Goal: Task Accomplishment & Management: Manage account settings

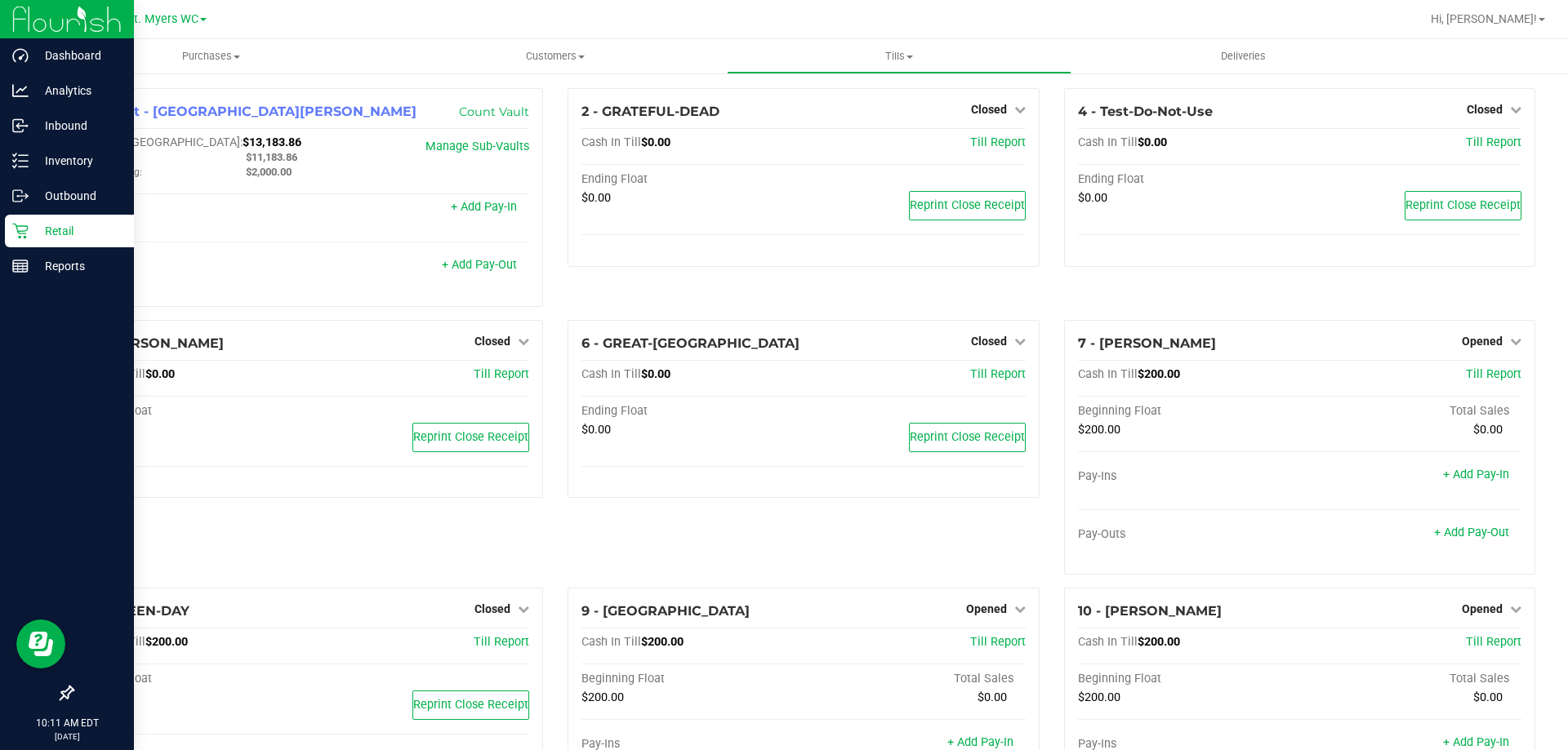
click at [61, 230] on p "Retail" at bounding box center [78, 230] width 98 height 20
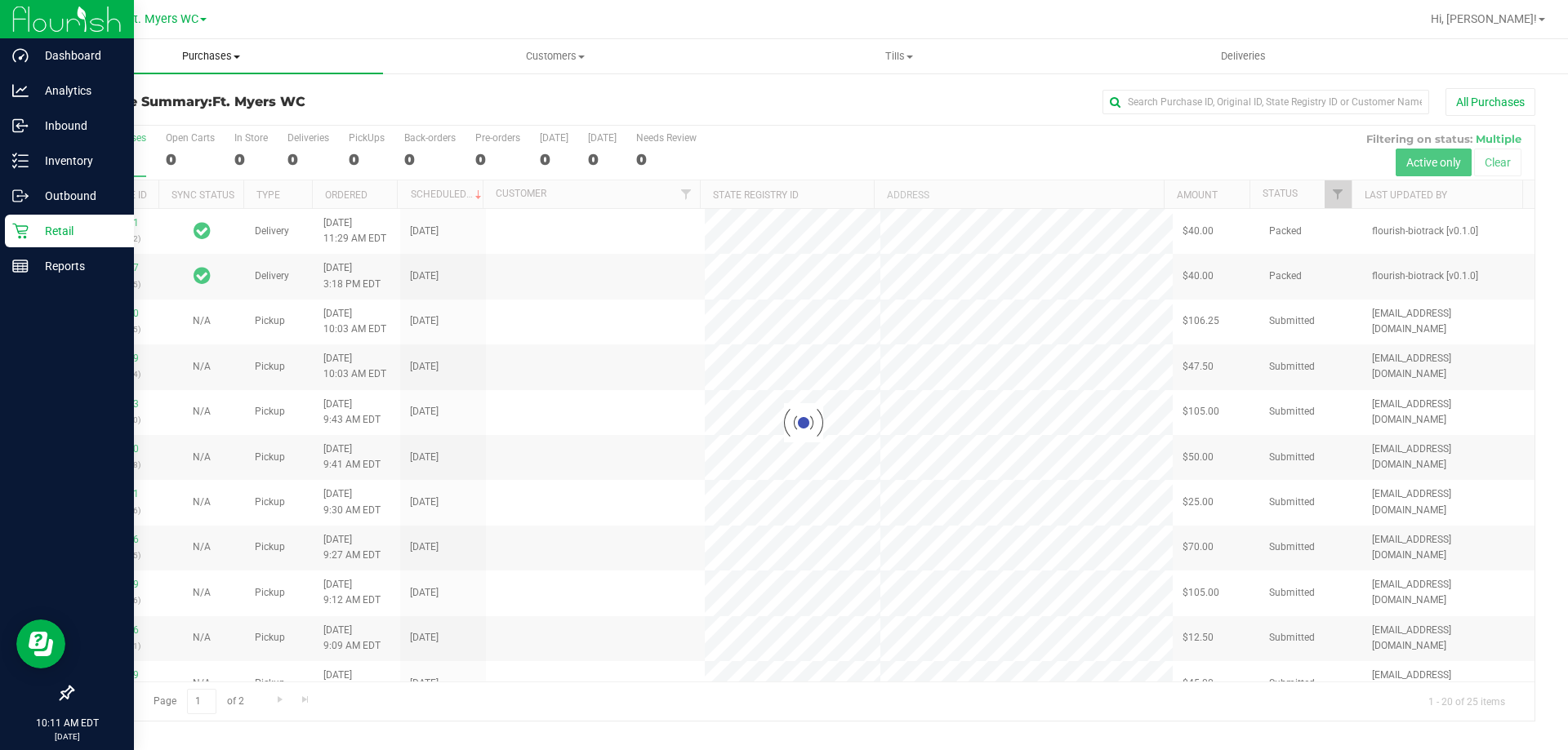
click at [217, 50] on span "Purchases" at bounding box center [211, 57] width 344 height 15
click at [207, 121] on li "Fulfillment" at bounding box center [211, 118] width 344 height 20
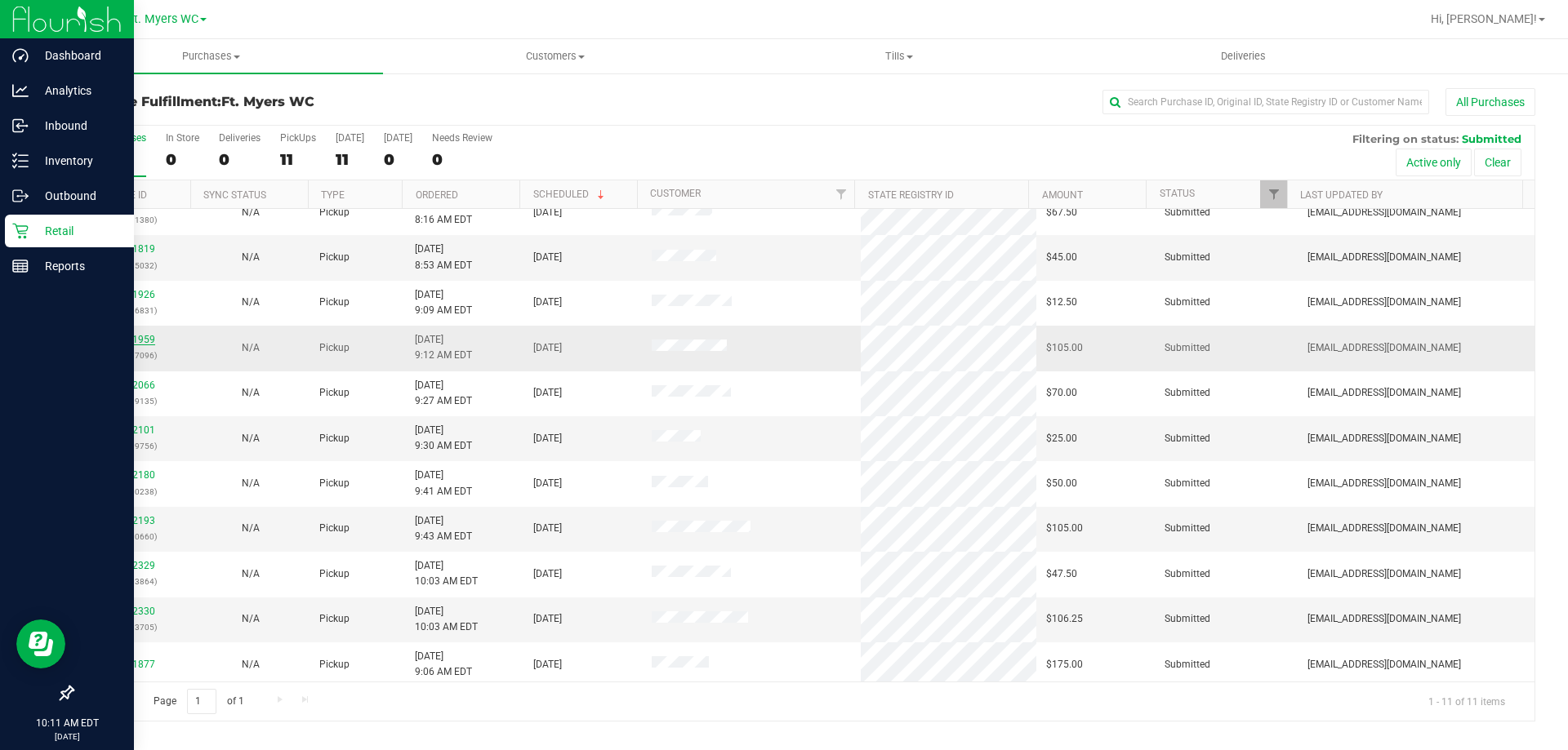
scroll to position [24, 0]
click at [117, 333] on link "11841959" at bounding box center [132, 334] width 45 height 11
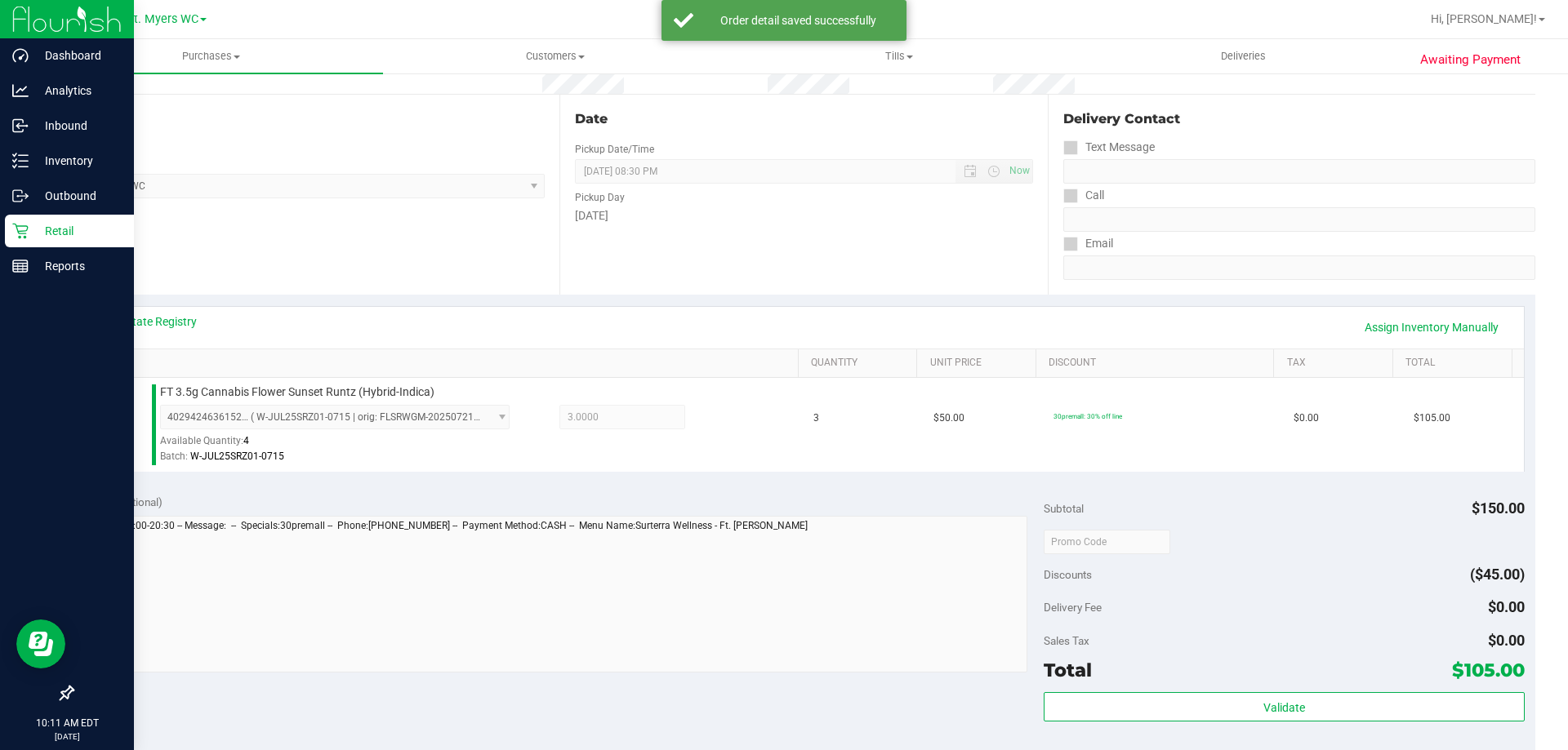
scroll to position [245, 0]
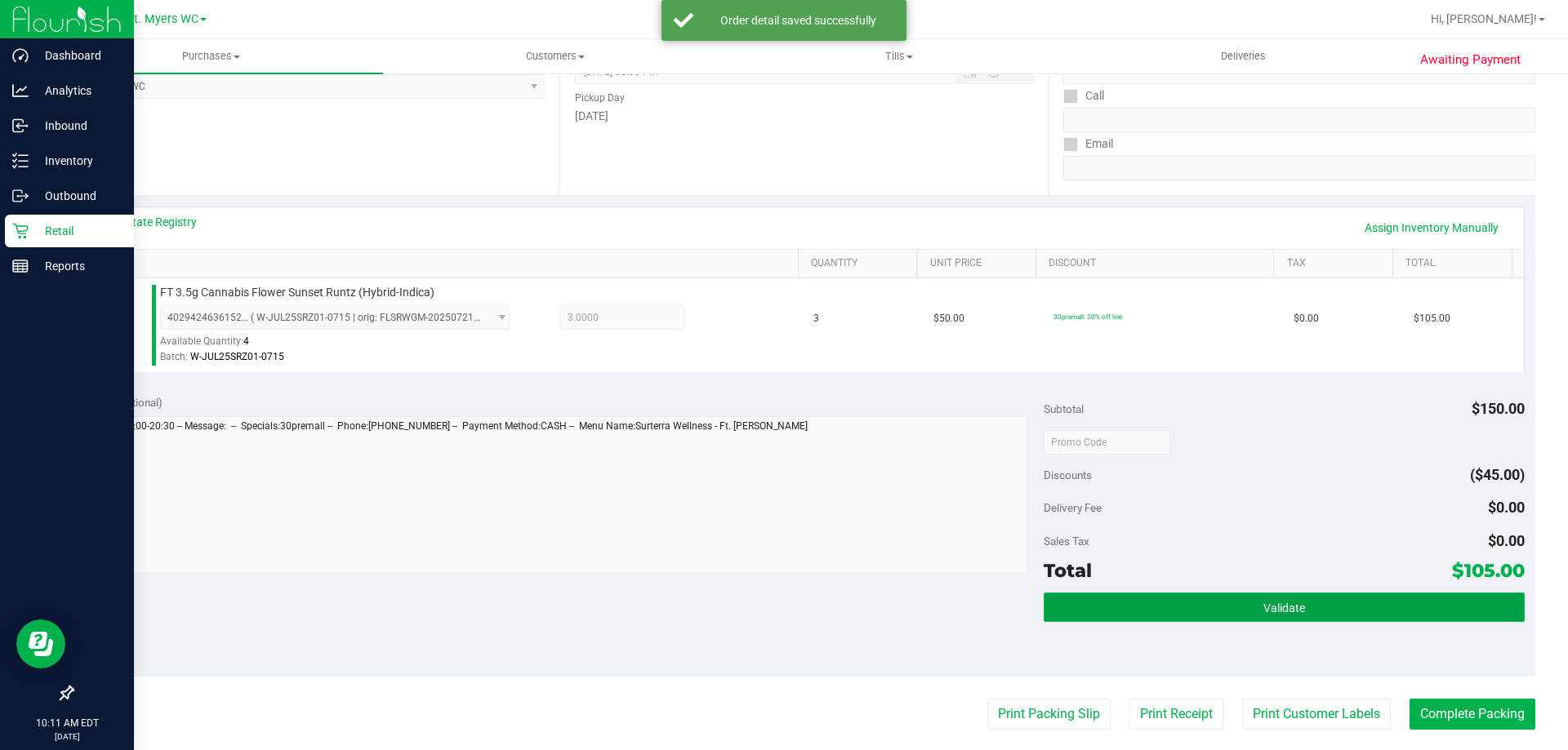
click at [1093, 603] on button "Validate" at bounding box center [1284, 606] width 480 height 29
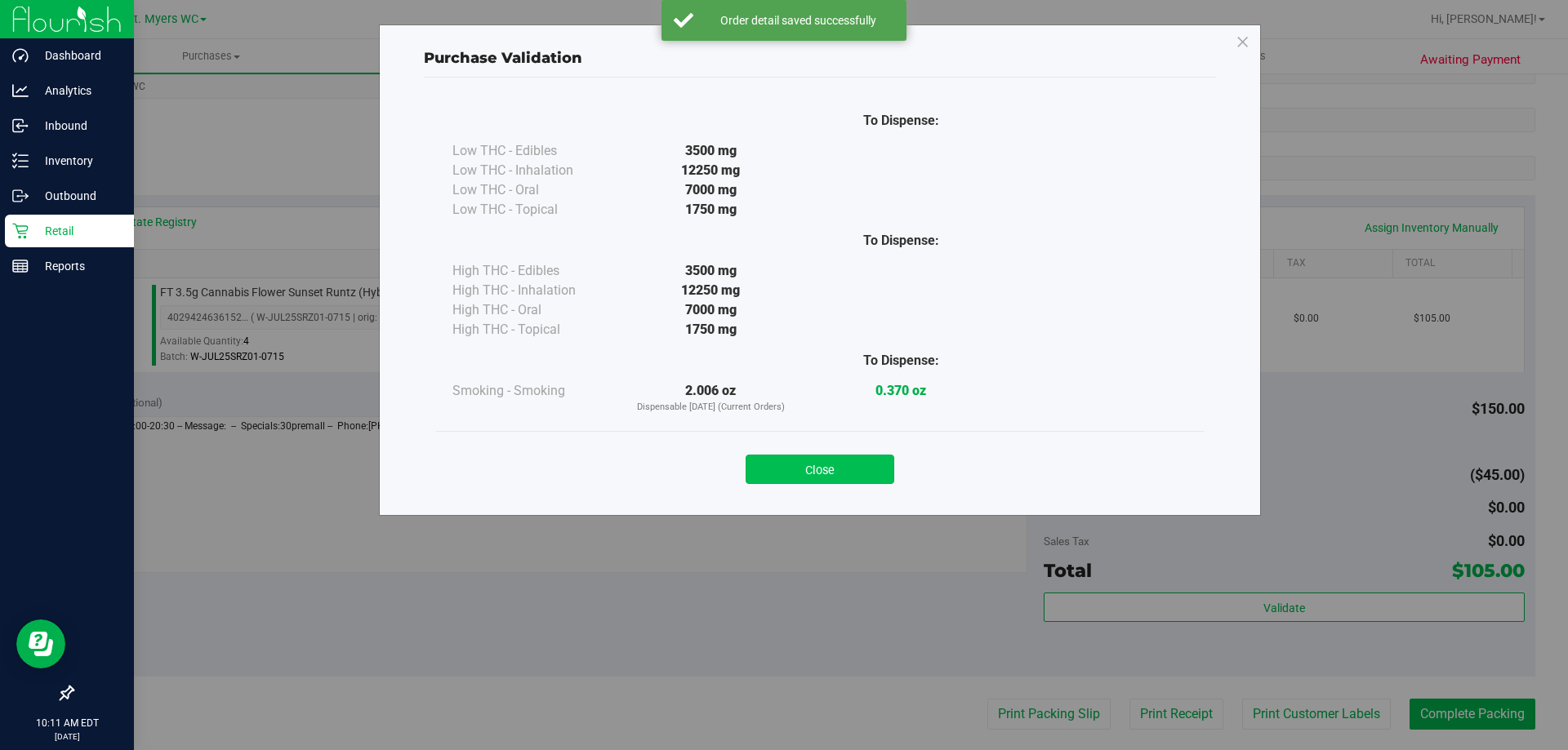
click at [865, 476] on button "Close" at bounding box center [819, 469] width 148 height 29
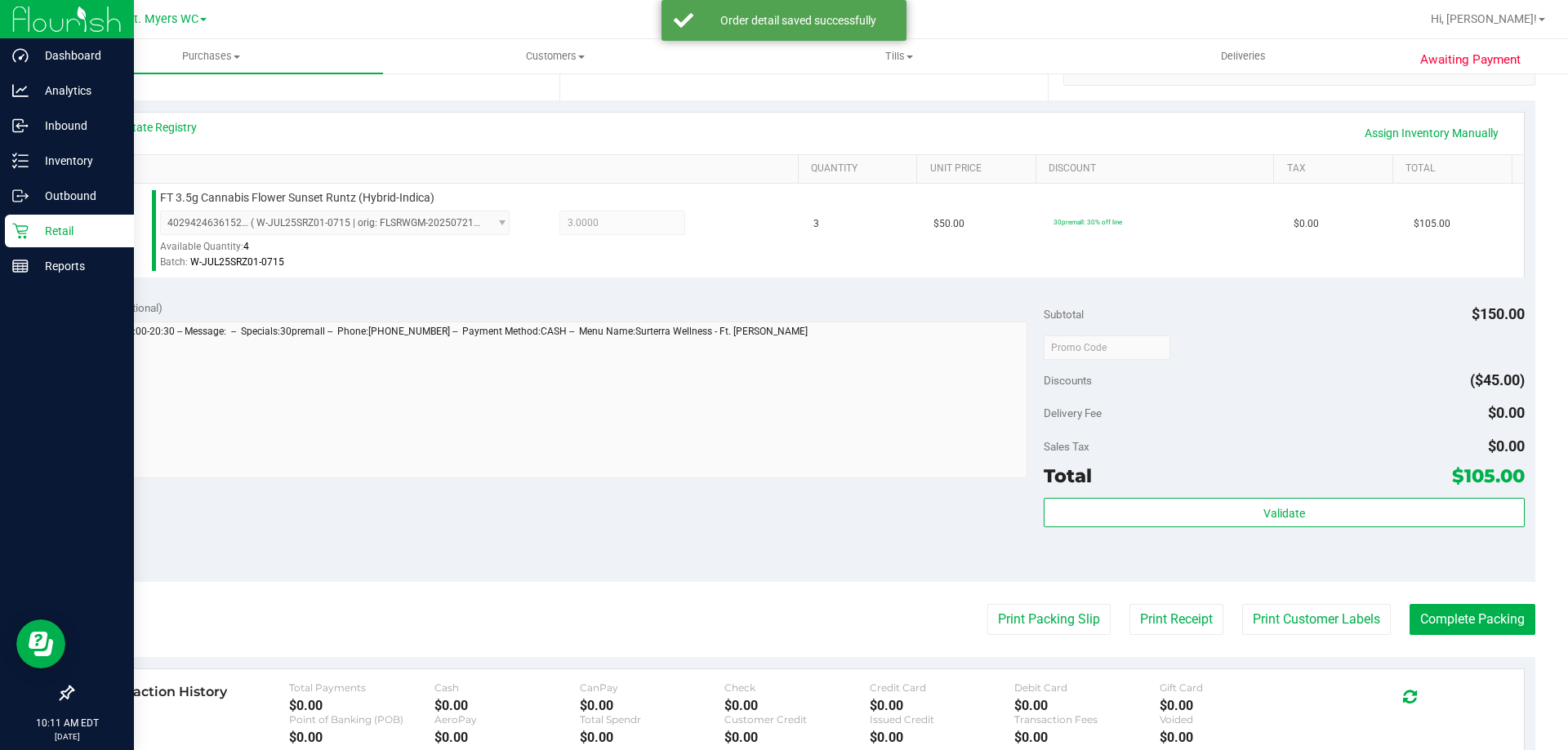
scroll to position [408, 0]
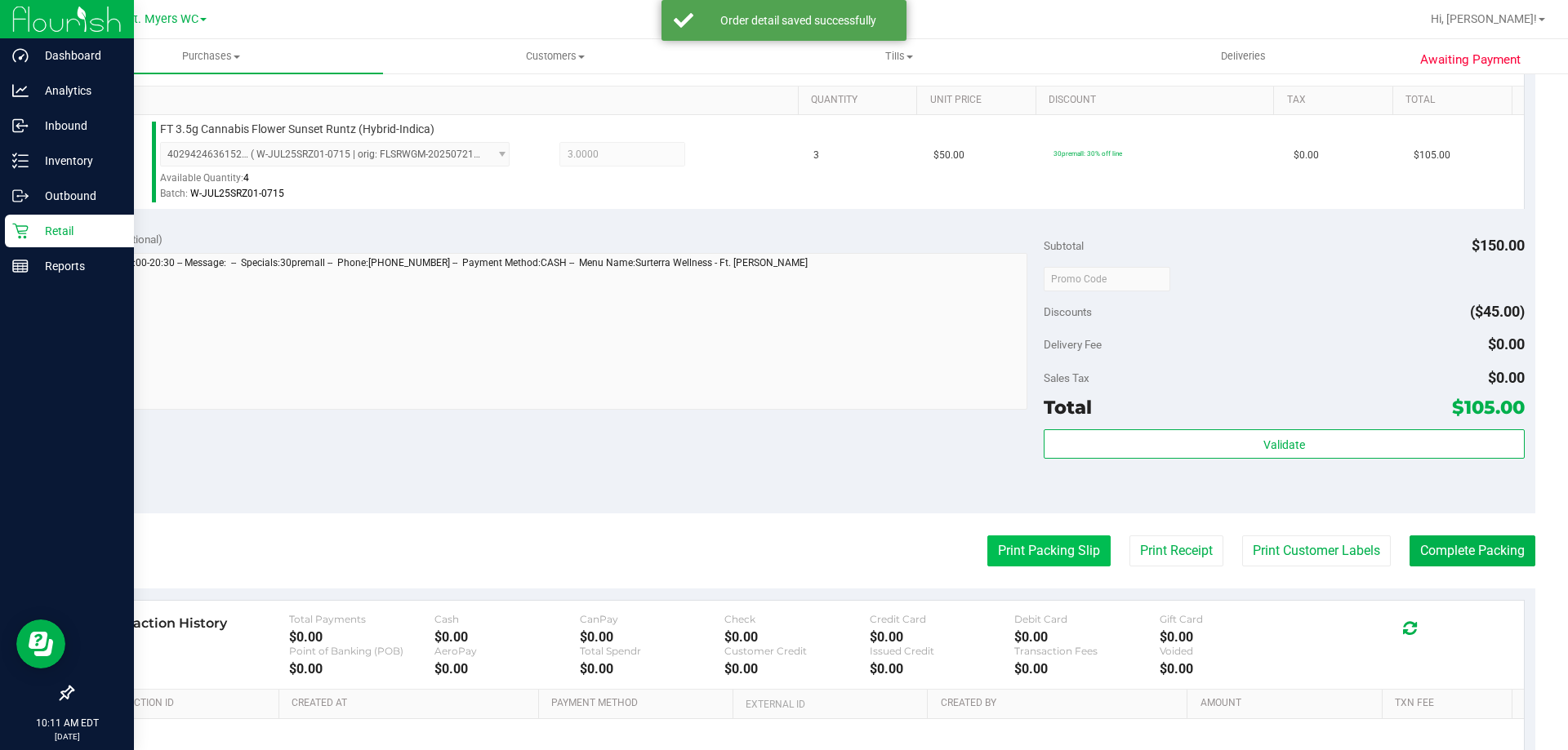
click at [1072, 566] on button "Print Packing Slip" at bounding box center [1048, 551] width 123 height 31
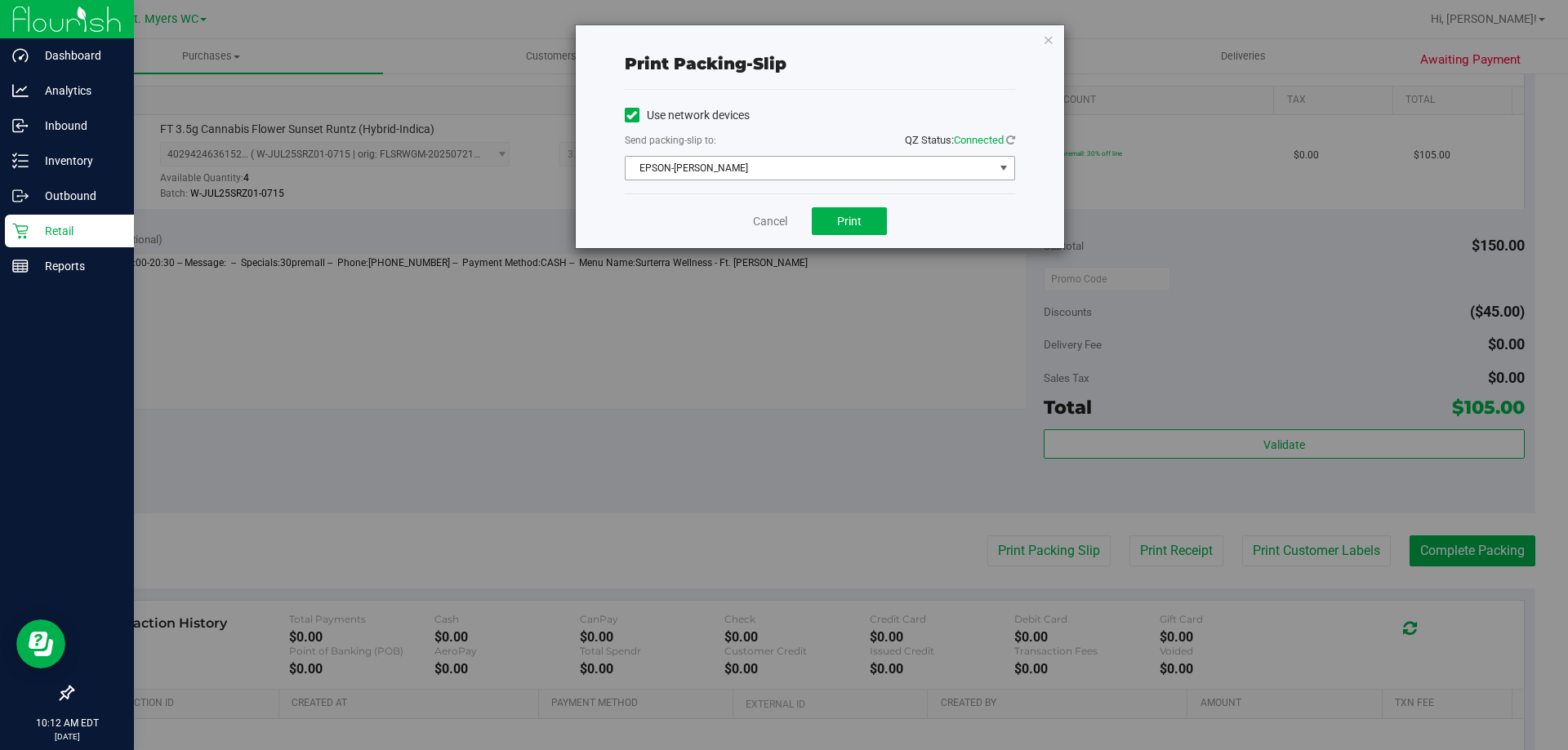
click at [865, 171] on span "EPSON-[PERSON_NAME]" at bounding box center [810, 168] width 369 height 23
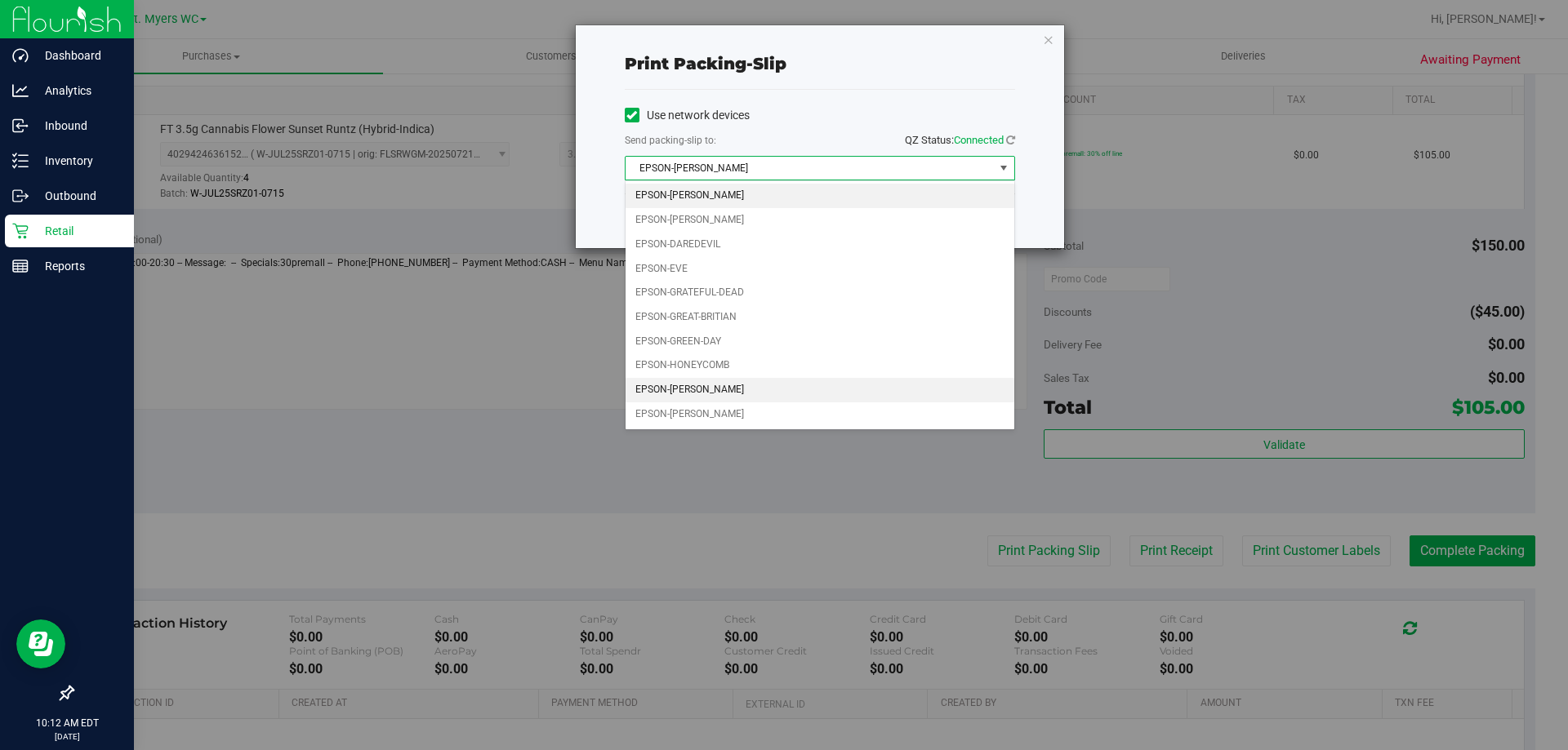
click at [783, 378] on li "EPSON-[PERSON_NAME]" at bounding box center [819, 390] width 388 height 25
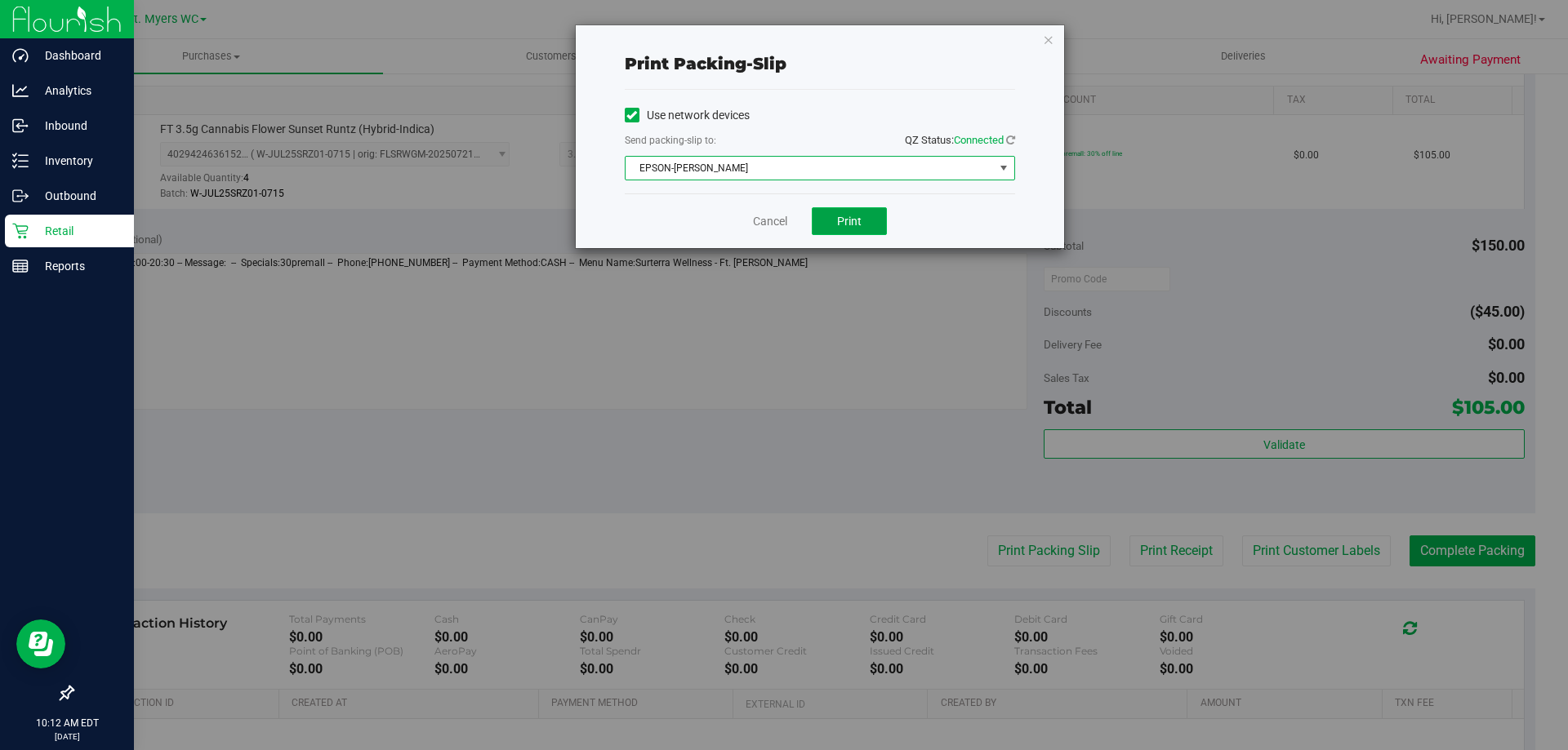
click at [823, 220] on button "Print" at bounding box center [849, 220] width 75 height 27
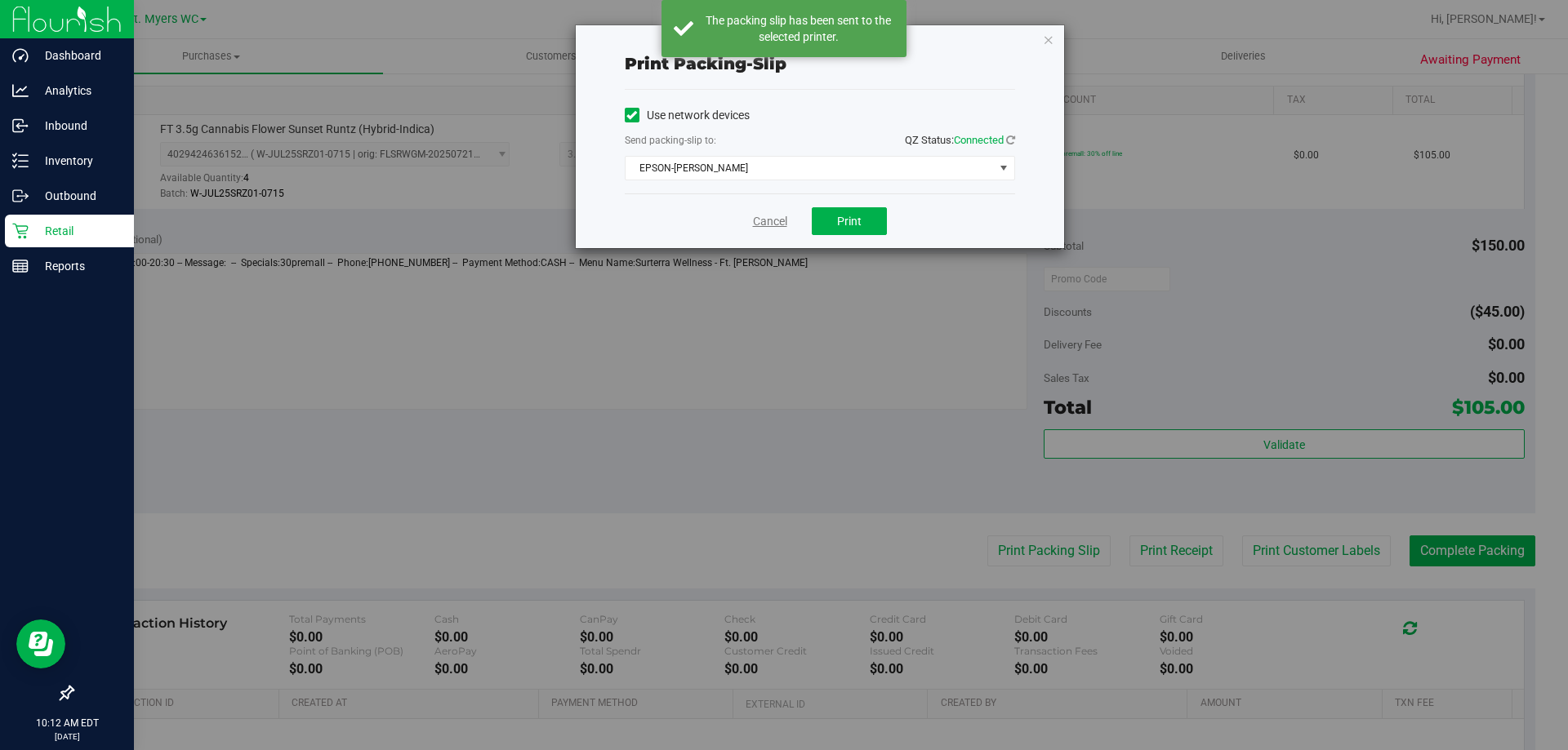
click at [753, 226] on link "Cancel" at bounding box center [769, 221] width 34 height 17
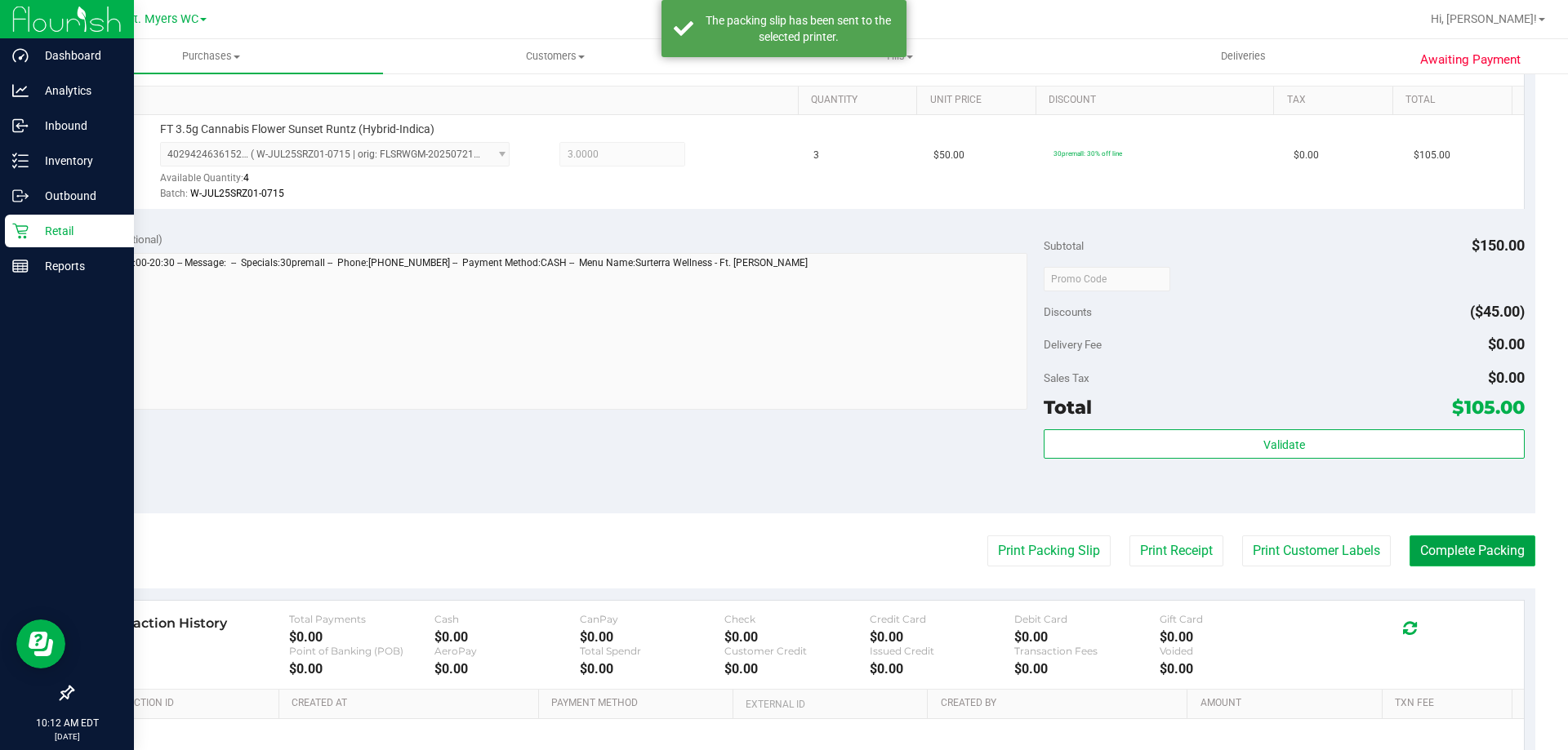
click at [1459, 543] on button "Complete Packing" at bounding box center [1472, 551] width 126 height 31
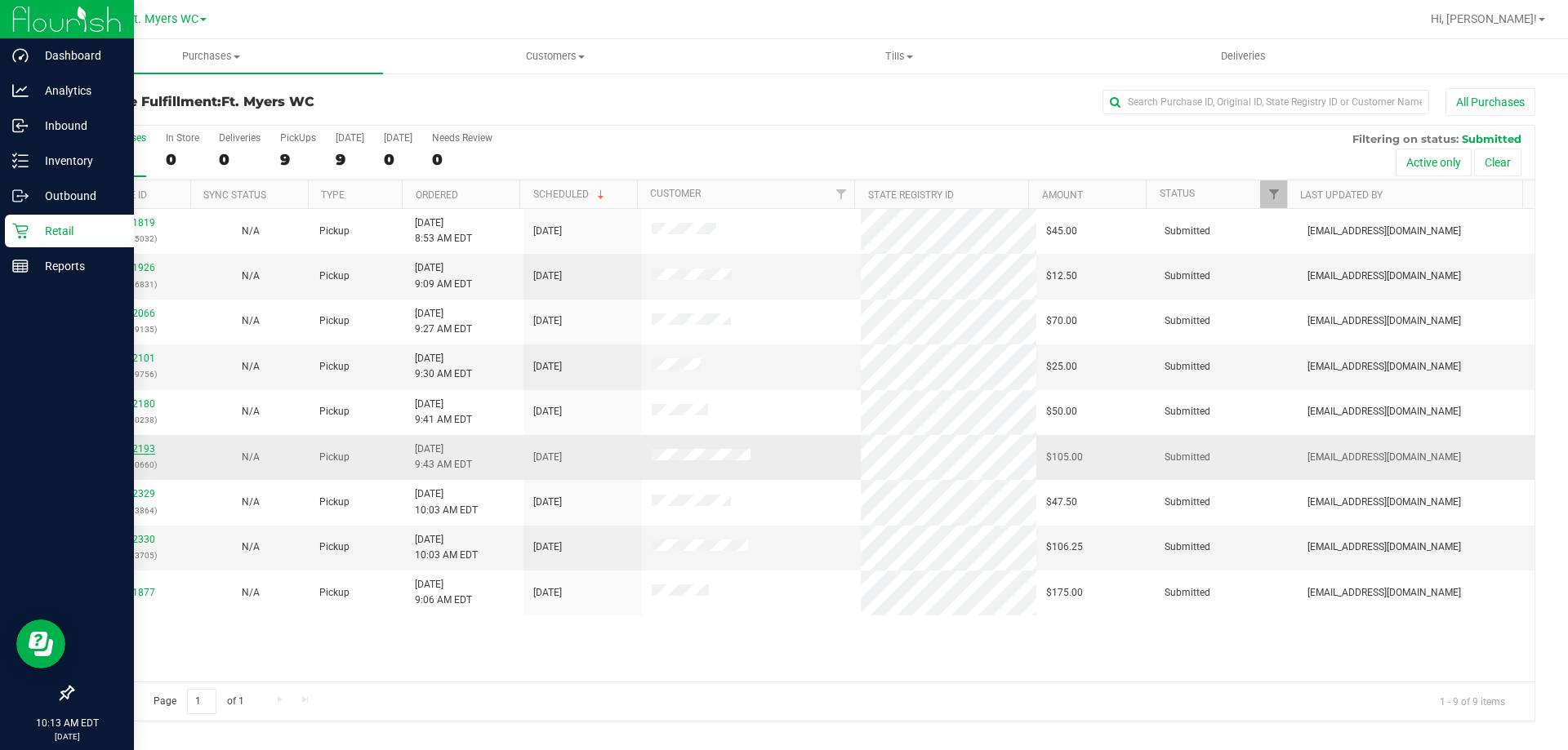
click at [133, 452] on link "11842193" at bounding box center [132, 449] width 45 height 11
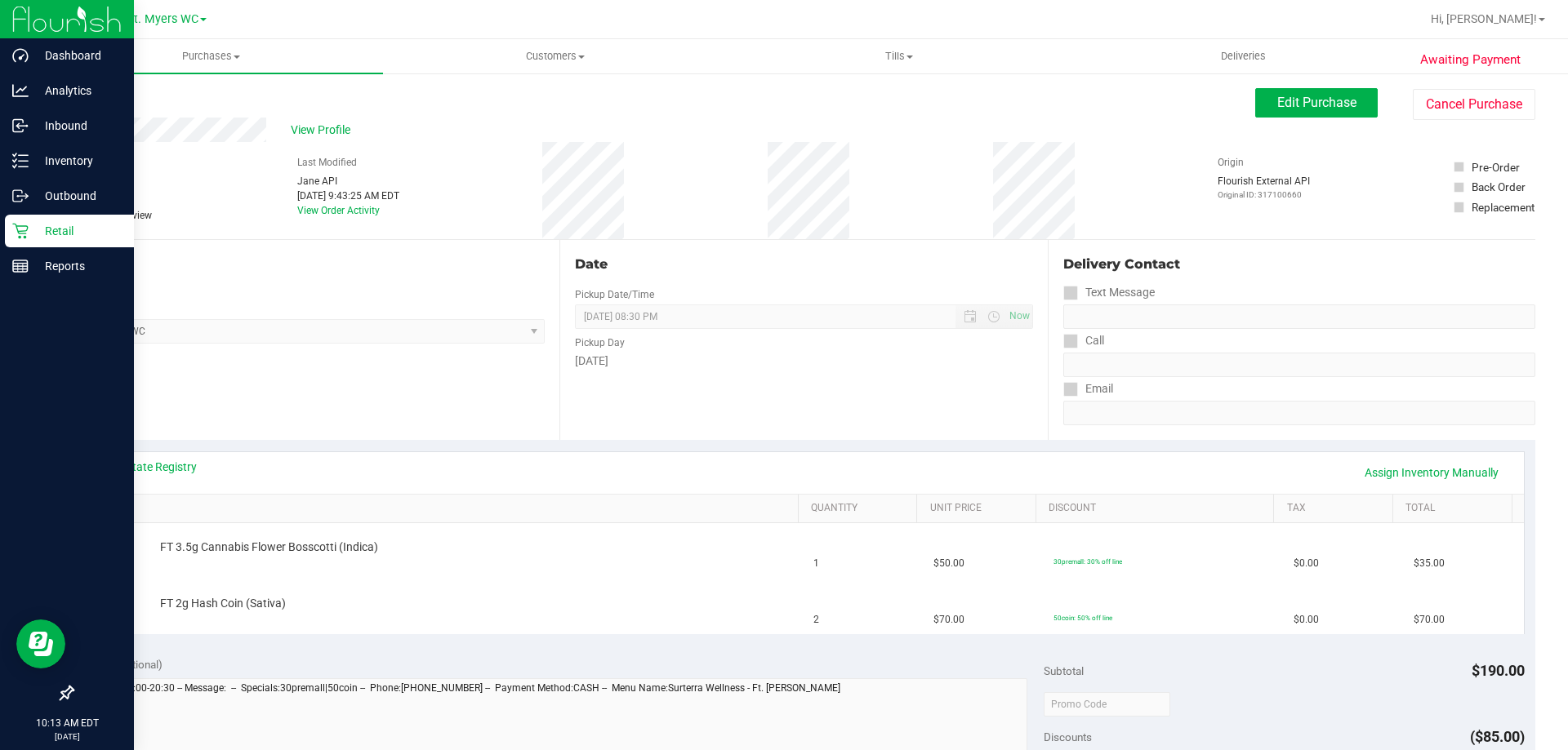
click at [96, 105] on div "Back" at bounding box center [84, 97] width 25 height 20
click at [89, 102] on link "Back" at bounding box center [84, 98] width 25 height 11
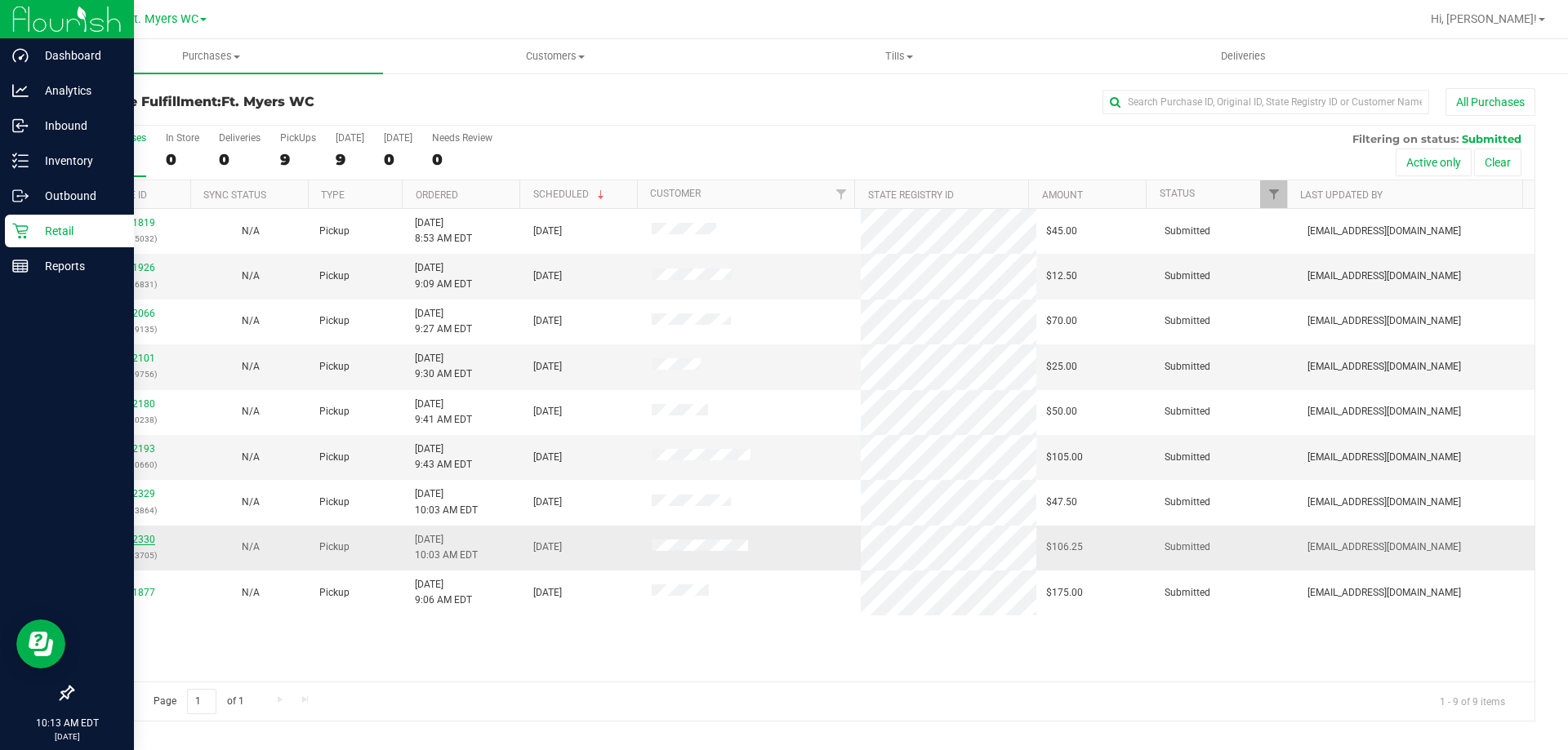
click at [126, 544] on link "11842330" at bounding box center [132, 539] width 45 height 11
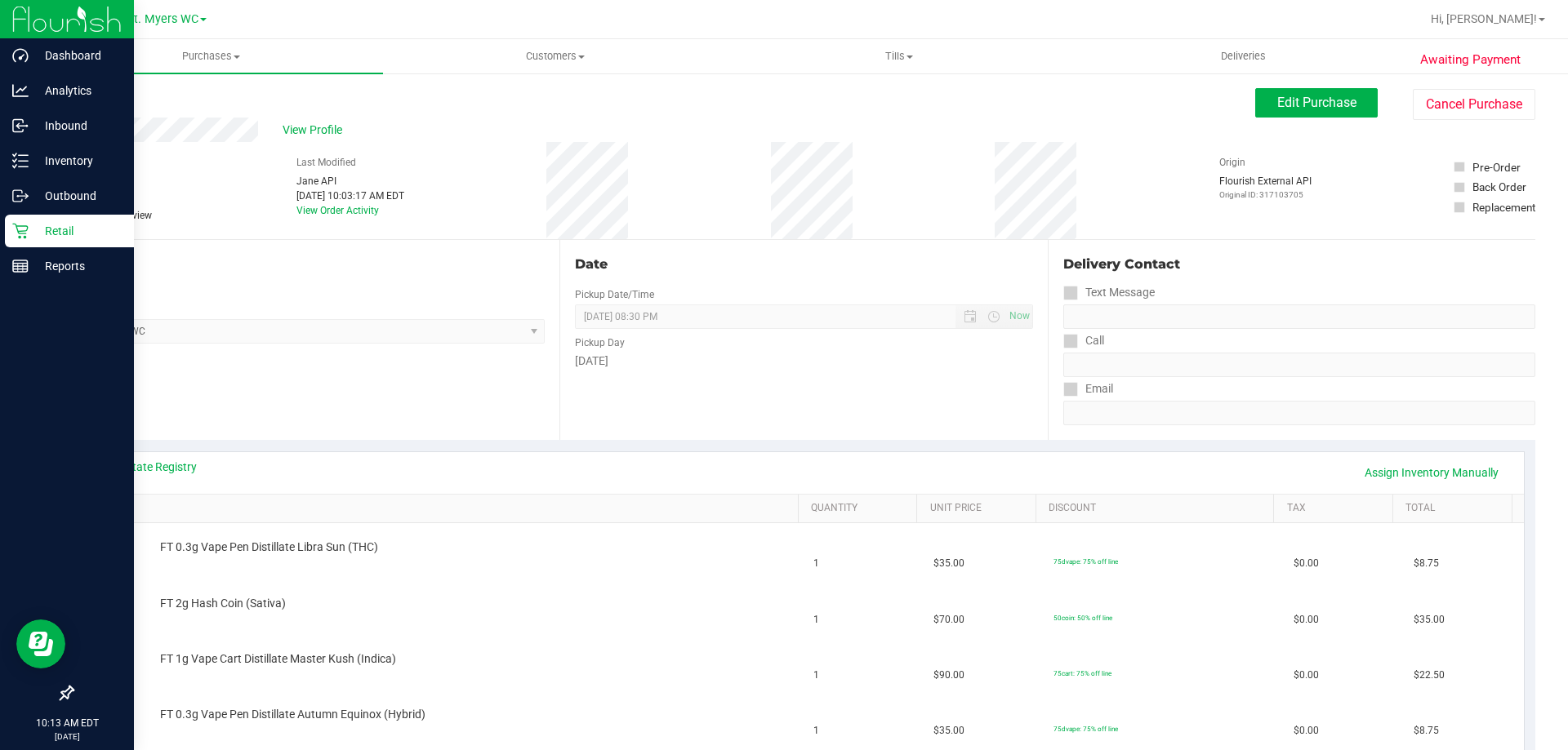
click at [95, 96] on link "Back" at bounding box center [84, 98] width 25 height 11
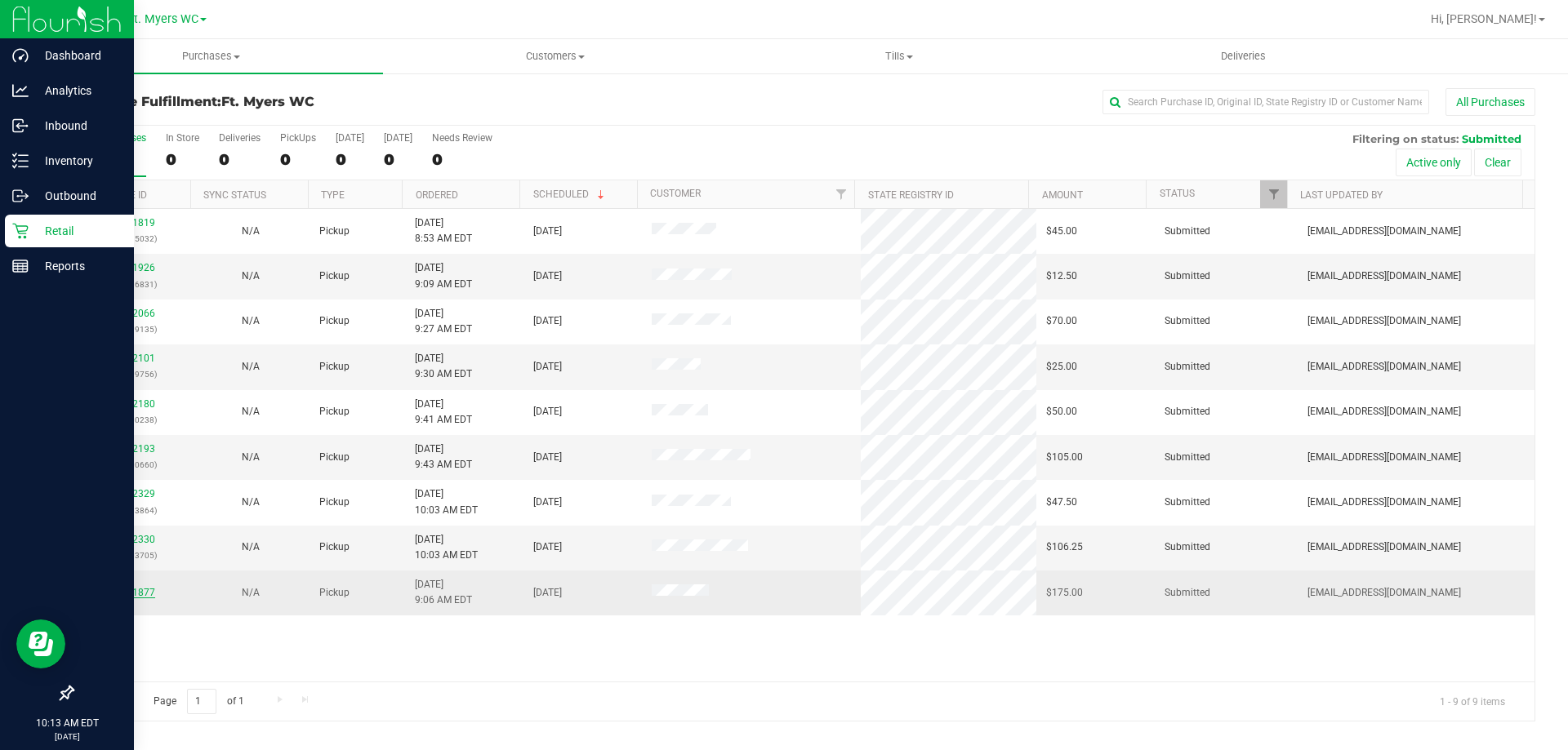
click at [128, 595] on link "11841877" at bounding box center [132, 592] width 45 height 11
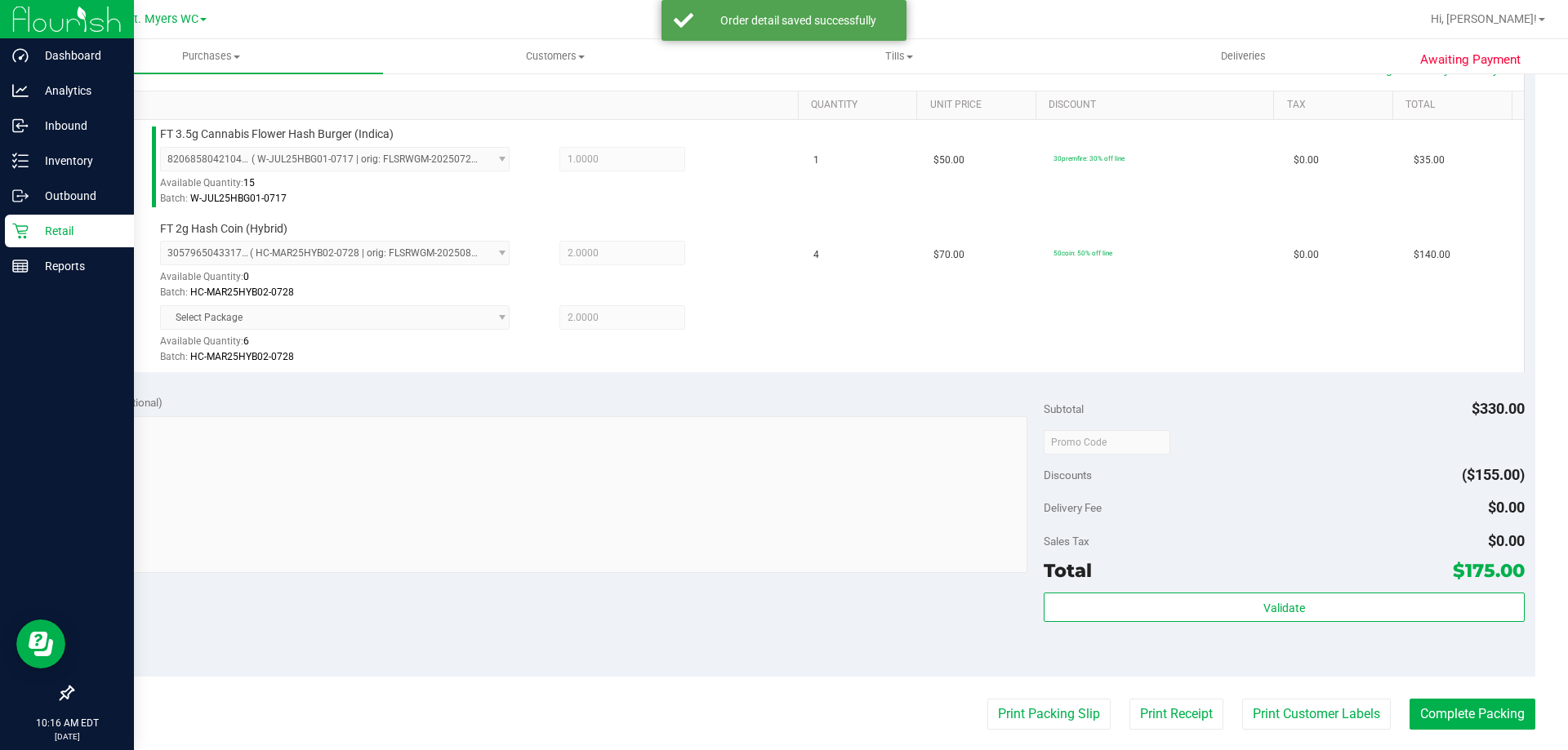
scroll to position [734, 0]
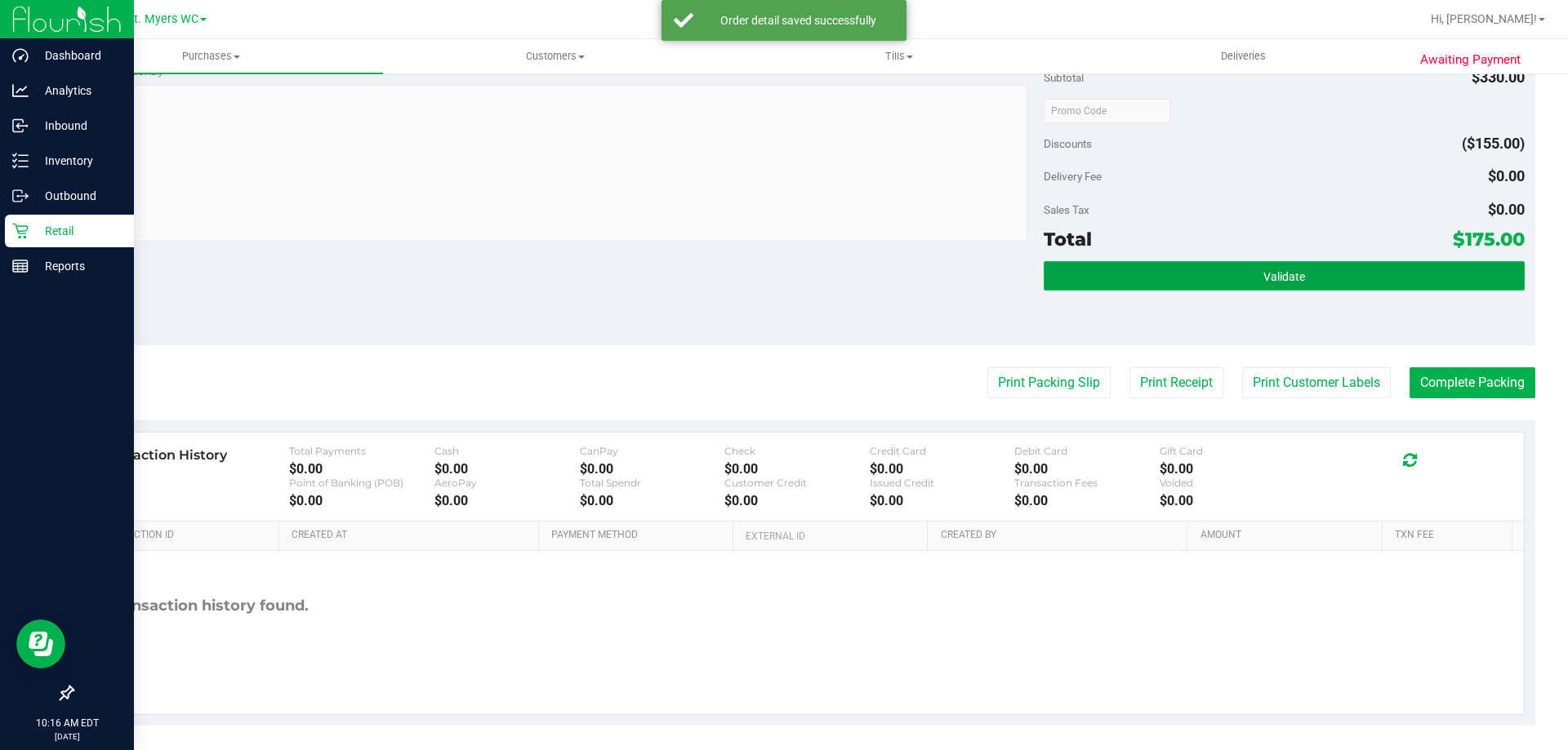
click at [1130, 278] on button "Validate" at bounding box center [1284, 275] width 480 height 29
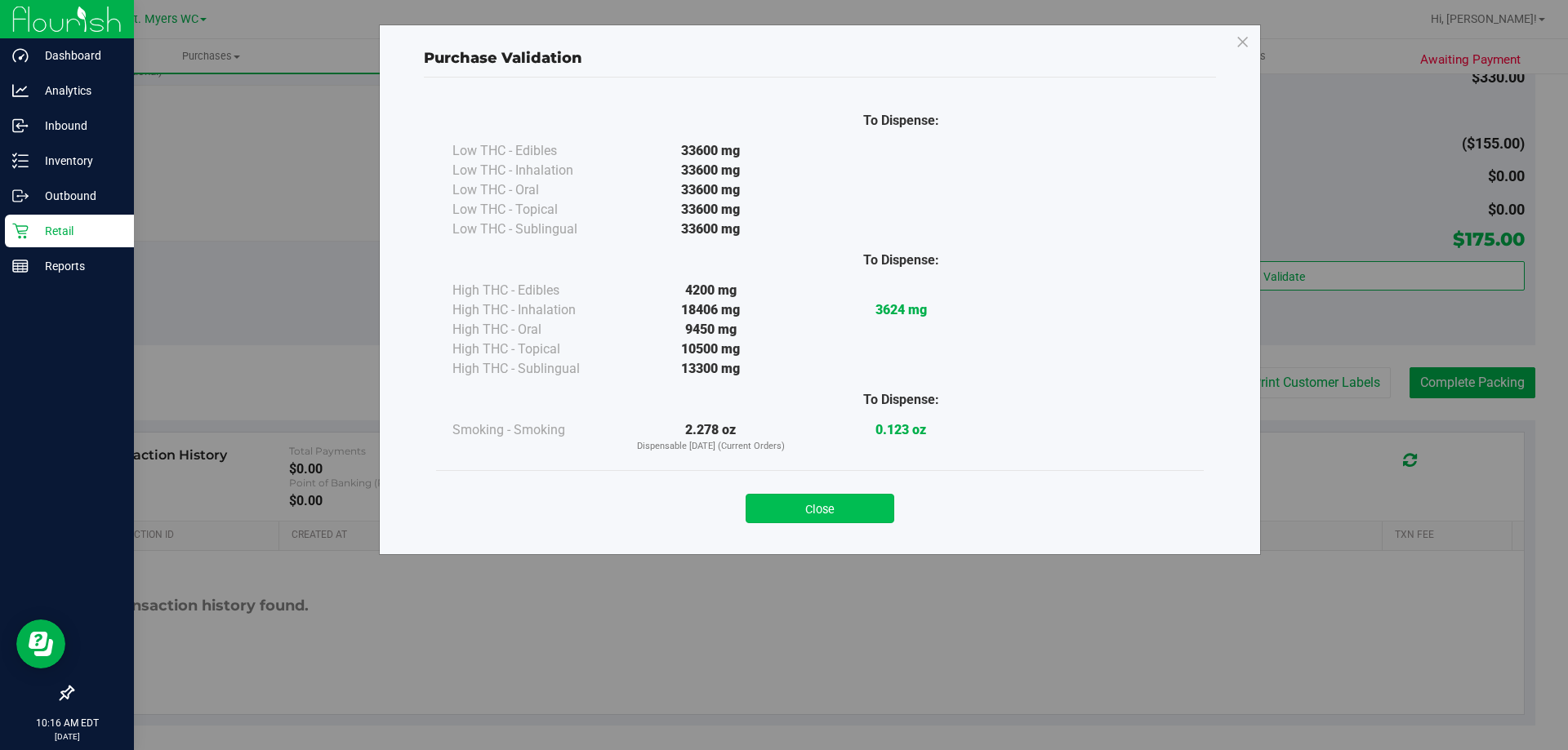
click at [851, 513] on button "Close" at bounding box center [819, 508] width 148 height 29
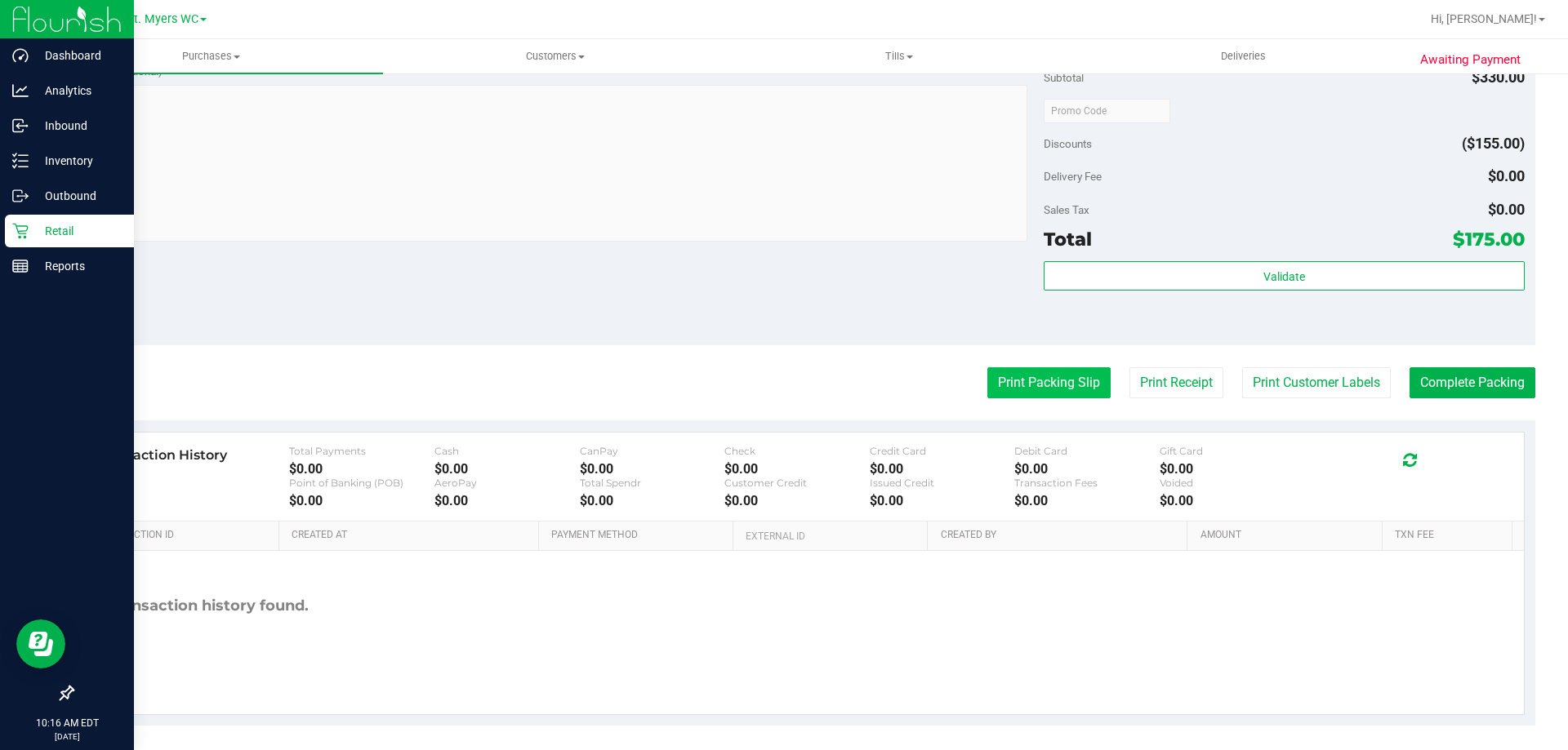
click at [994, 394] on button "Print Packing Slip" at bounding box center [1048, 383] width 123 height 31
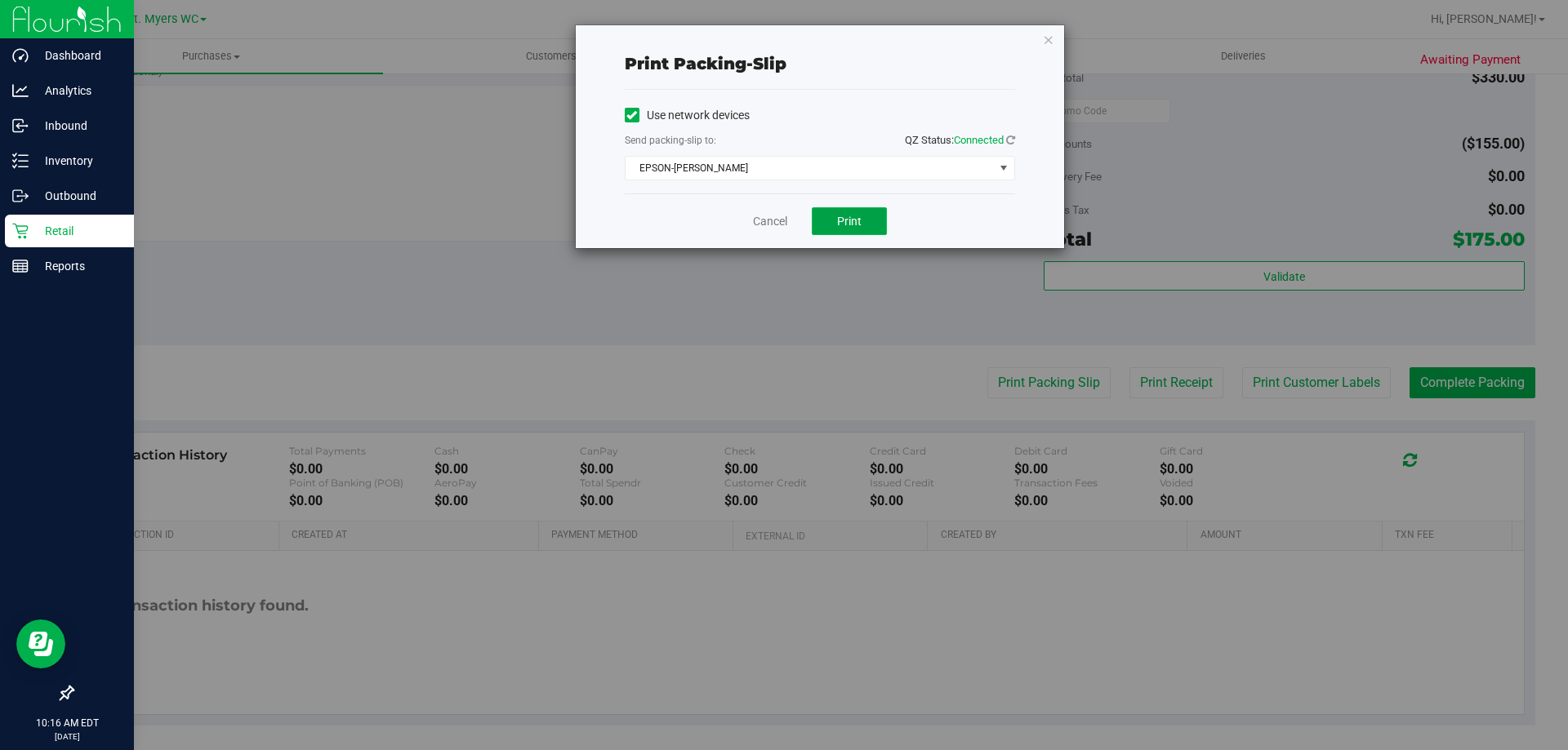
click at [865, 222] on button "Print" at bounding box center [849, 220] width 75 height 27
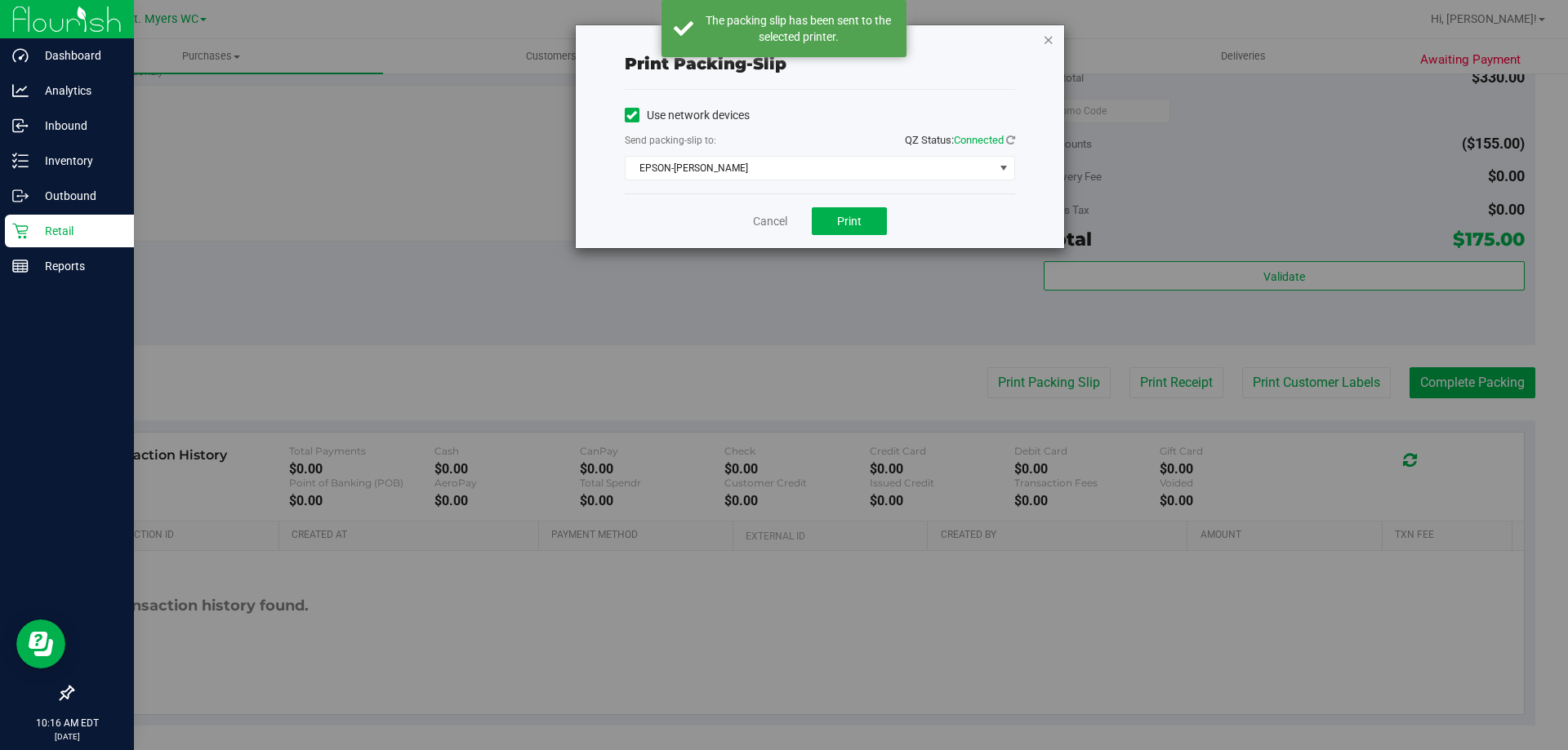
click at [1046, 36] on icon "button" at bounding box center [1048, 39] width 11 height 20
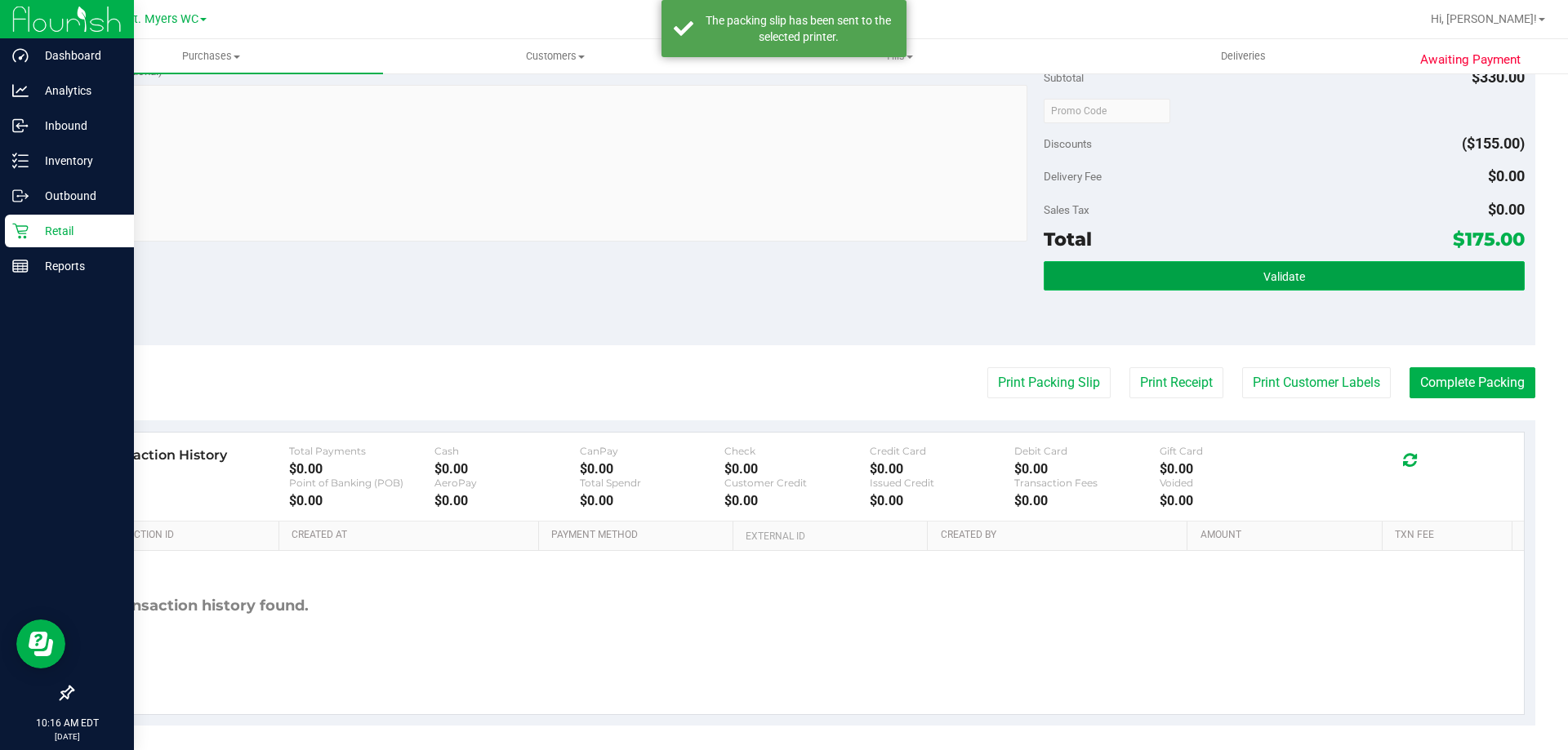
click at [1263, 278] on span "Validate" at bounding box center [1284, 277] width 42 height 13
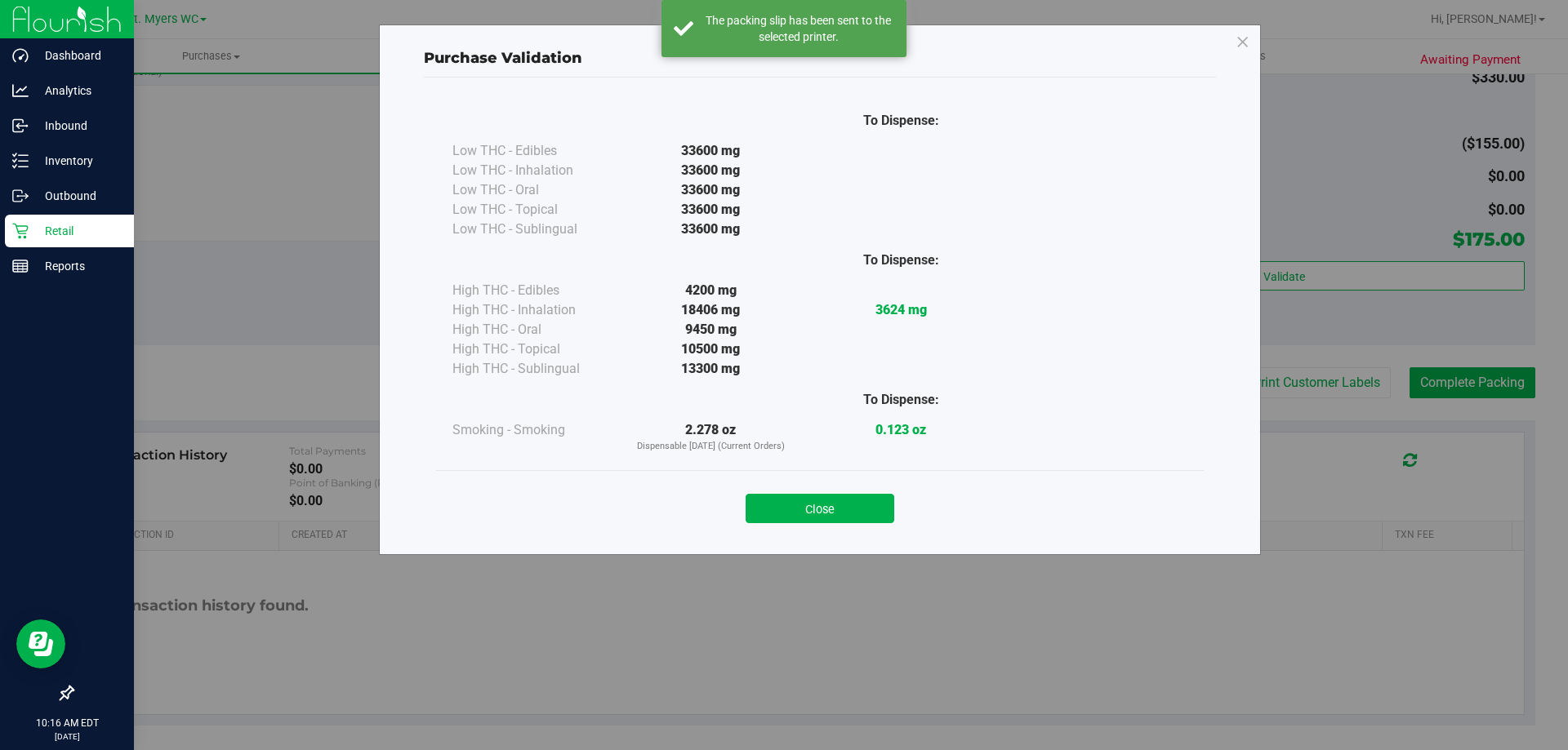
click at [877, 486] on div "Close" at bounding box center [819, 503] width 743 height 41
click at [870, 503] on button "Close" at bounding box center [819, 508] width 148 height 29
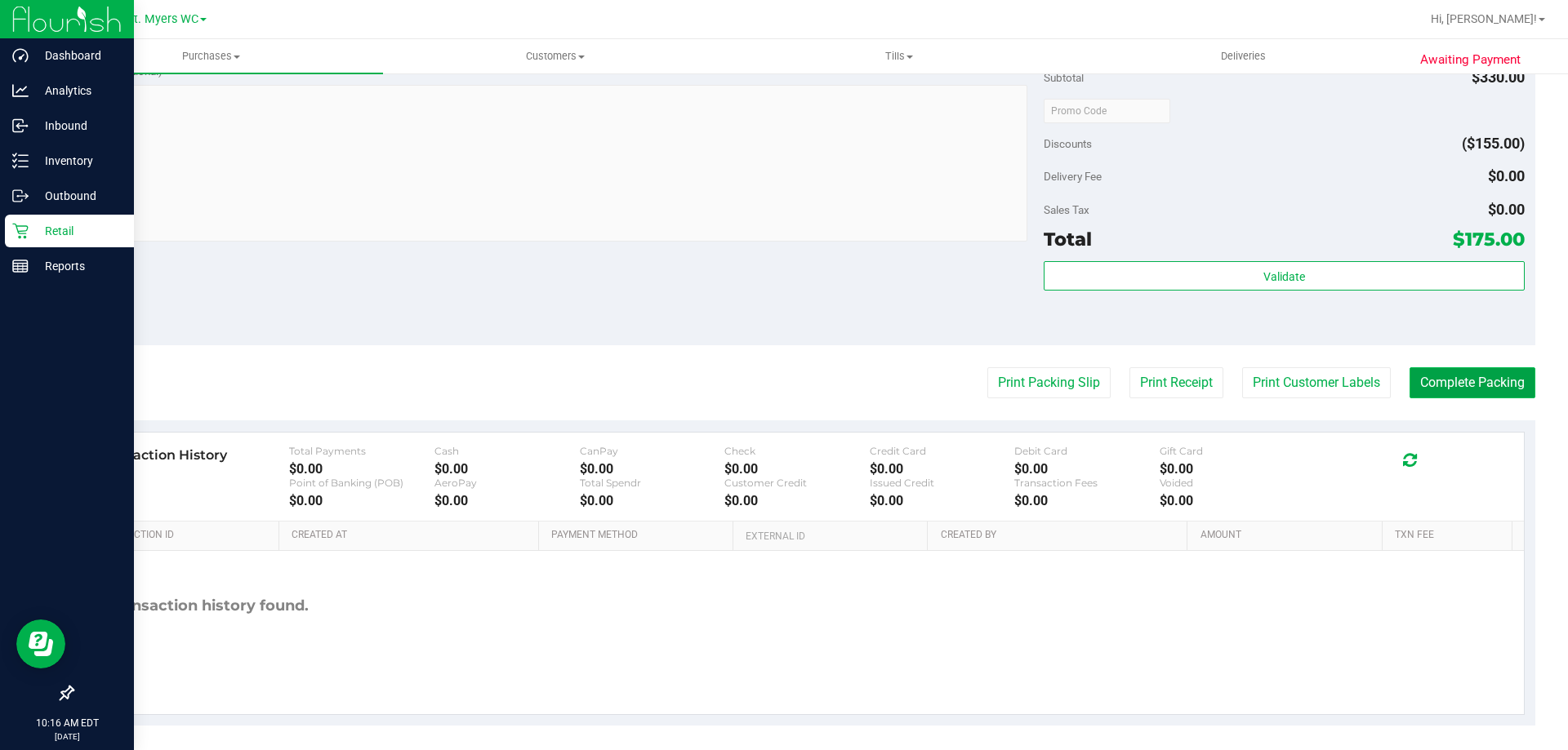
click at [1418, 381] on button "Complete Packing" at bounding box center [1472, 383] width 126 height 31
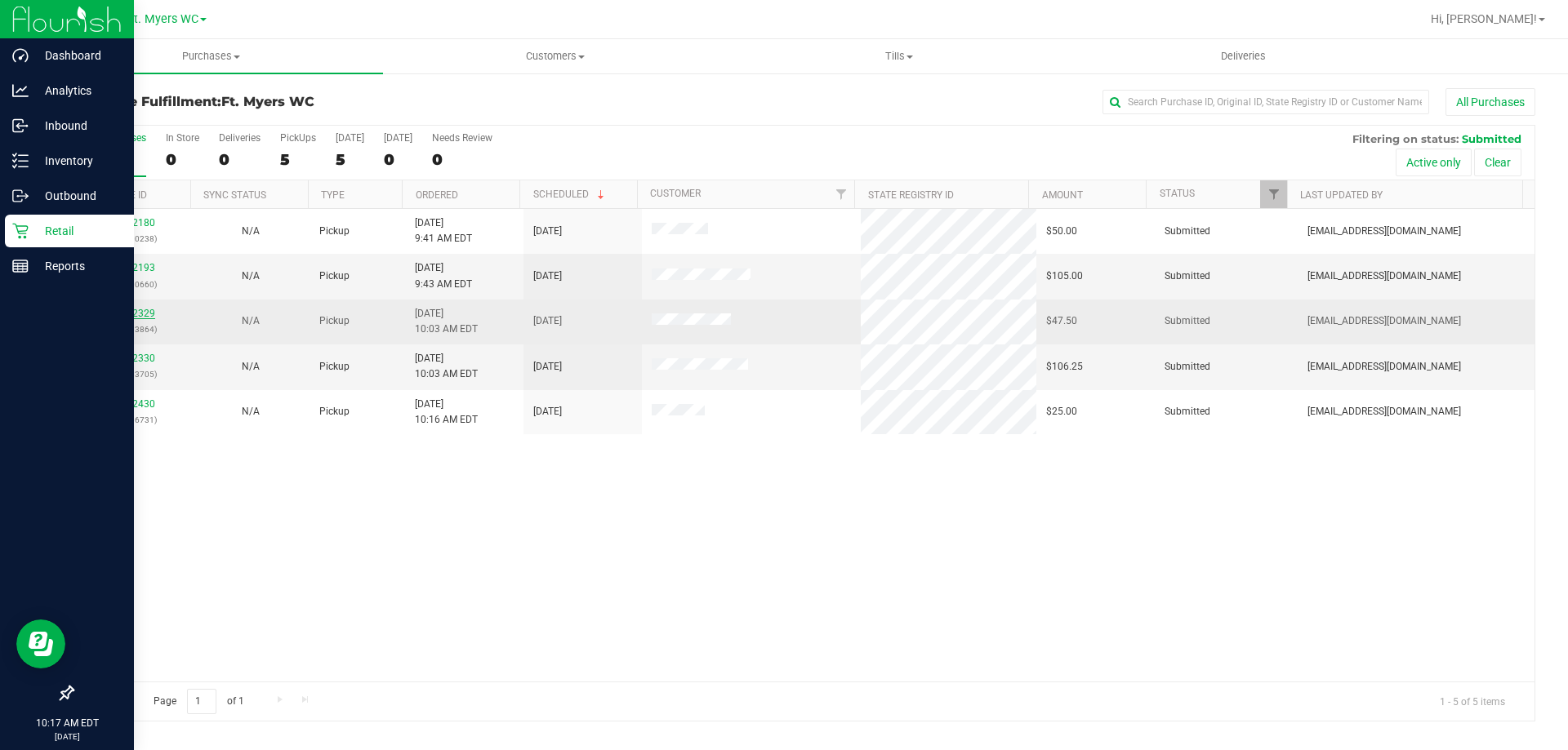
click at [136, 315] on link "11842329" at bounding box center [132, 314] width 45 height 11
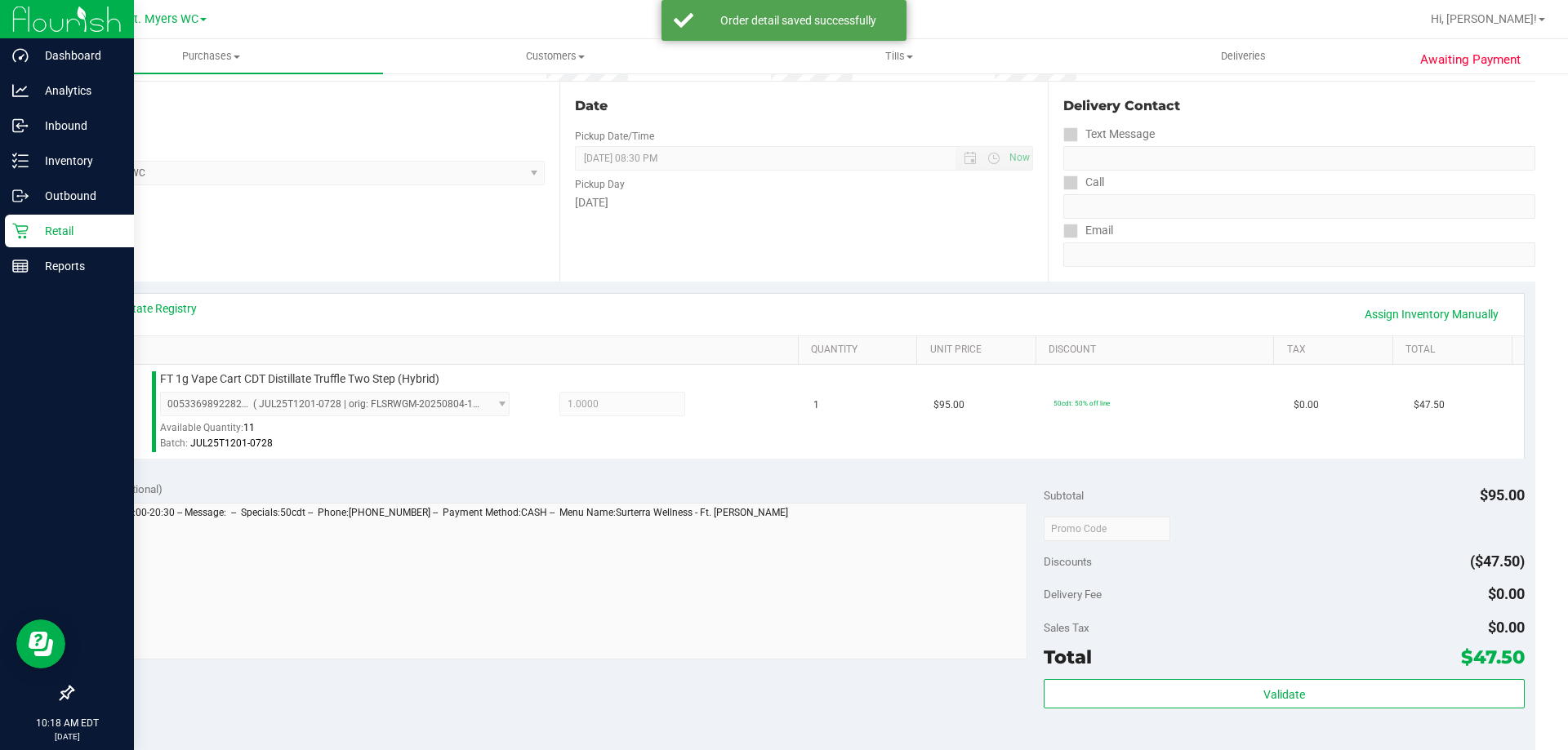
scroll to position [408, 0]
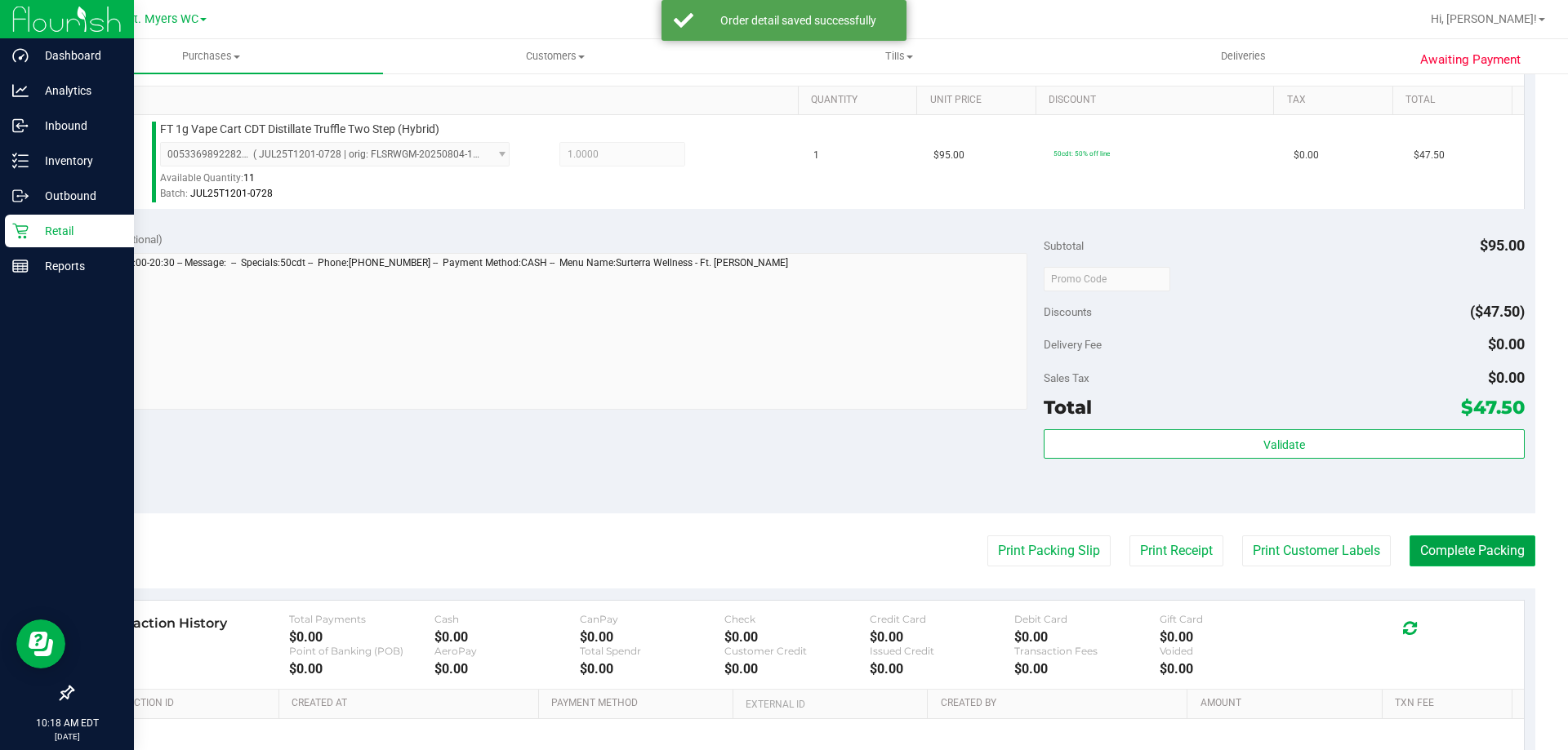
click at [1409, 548] on button "Complete Packing" at bounding box center [1472, 551] width 126 height 31
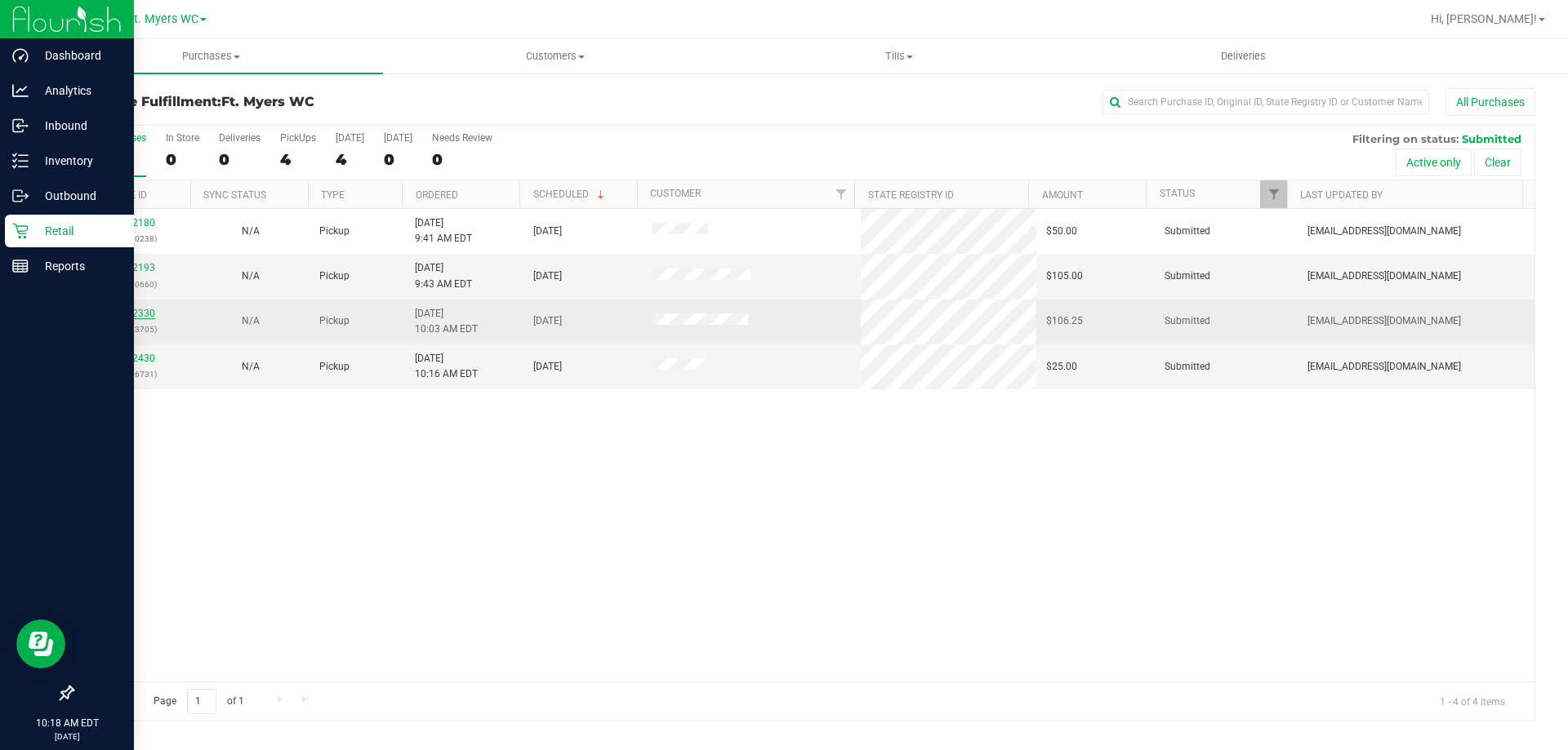
click at [137, 315] on link "11842330" at bounding box center [132, 314] width 45 height 11
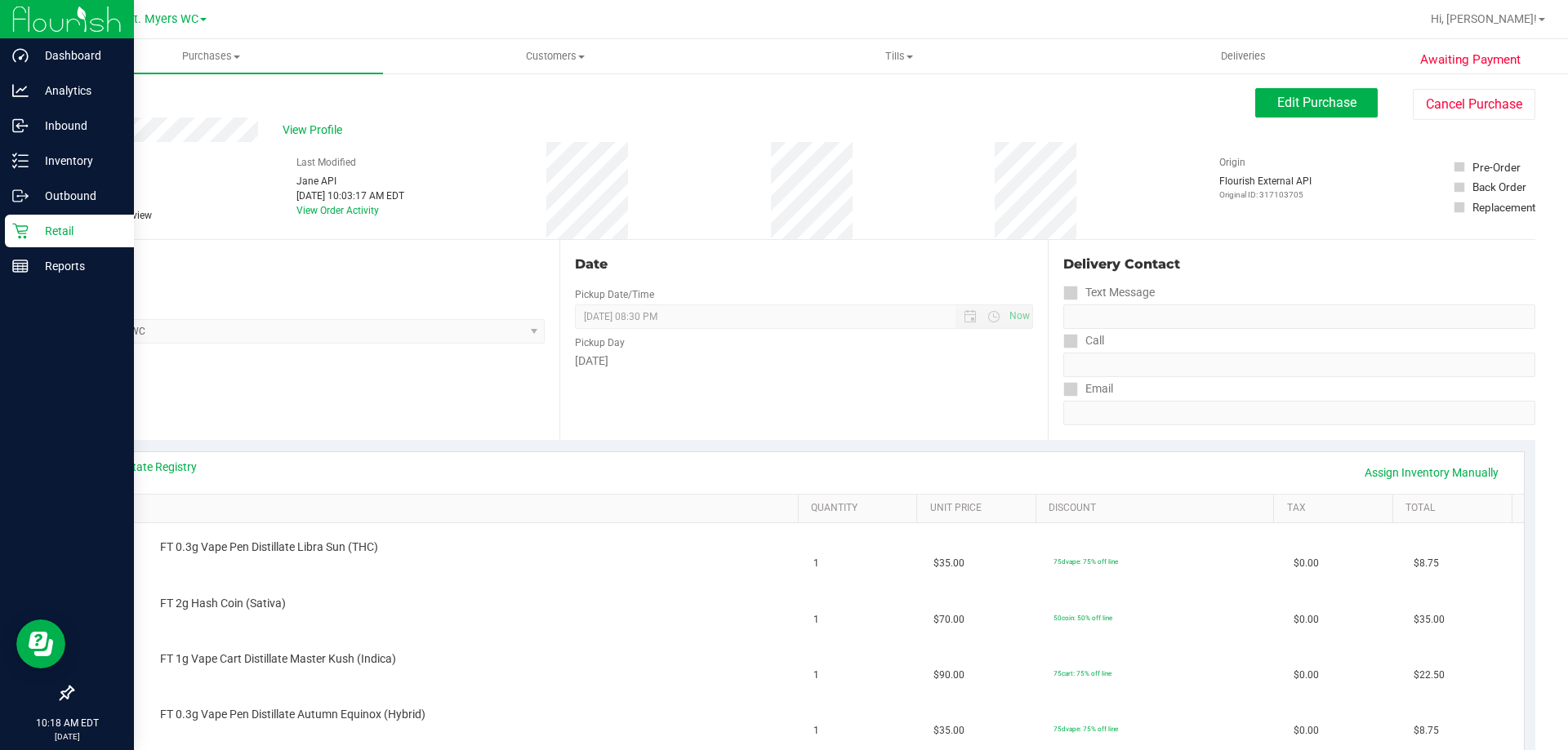
click at [94, 103] on link "Back" at bounding box center [84, 98] width 25 height 11
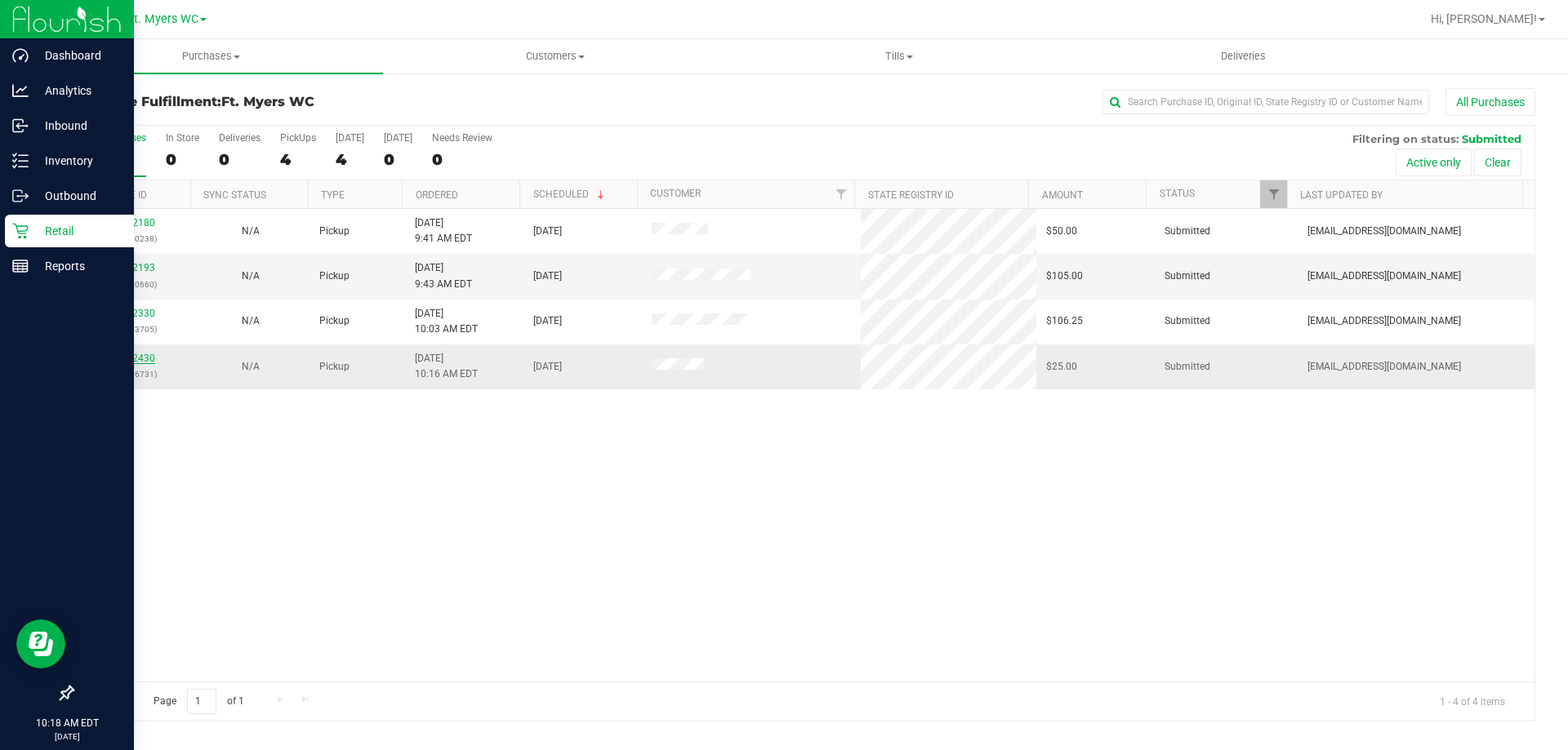
click at [118, 359] on link "11842430" at bounding box center [132, 358] width 45 height 11
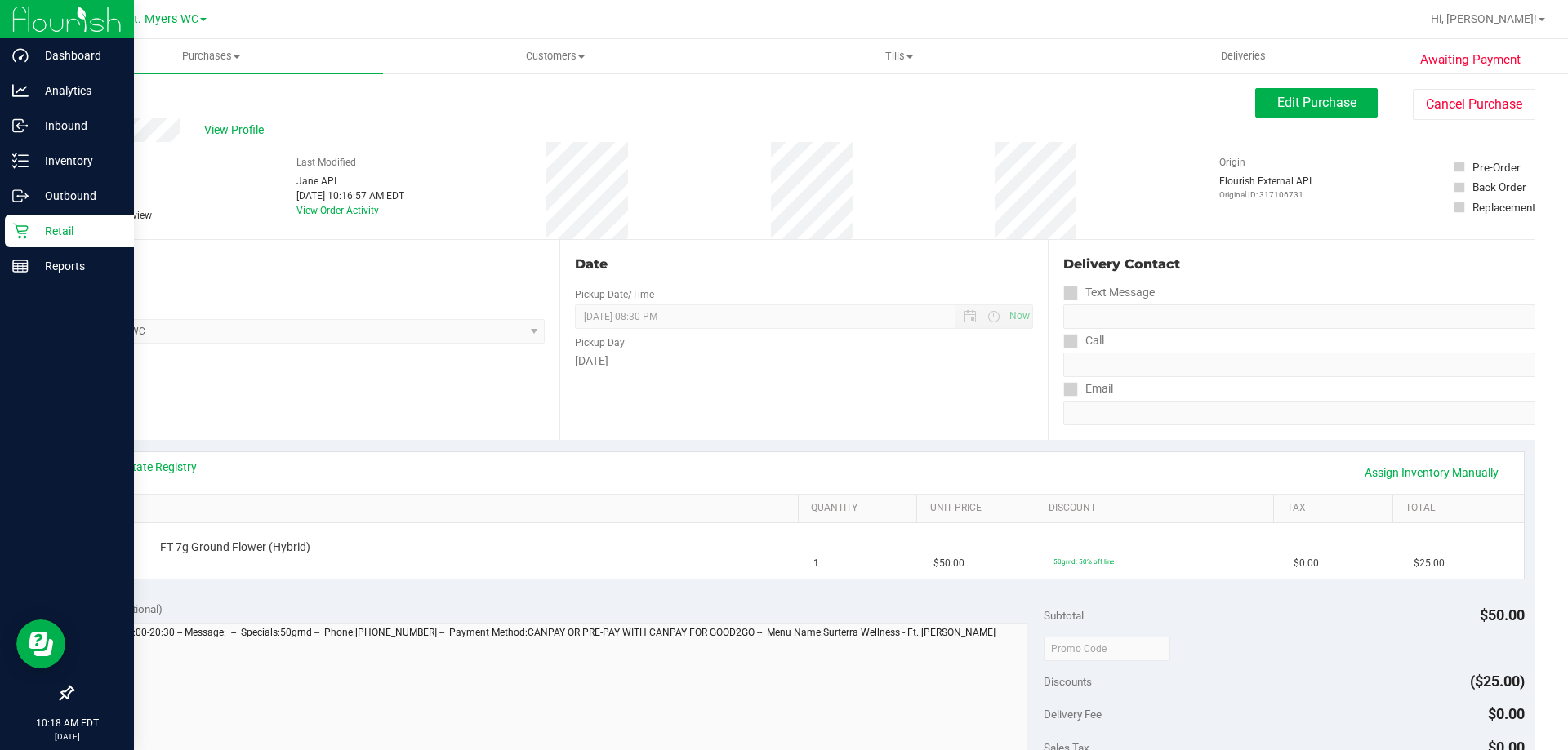
scroll to position [245, 0]
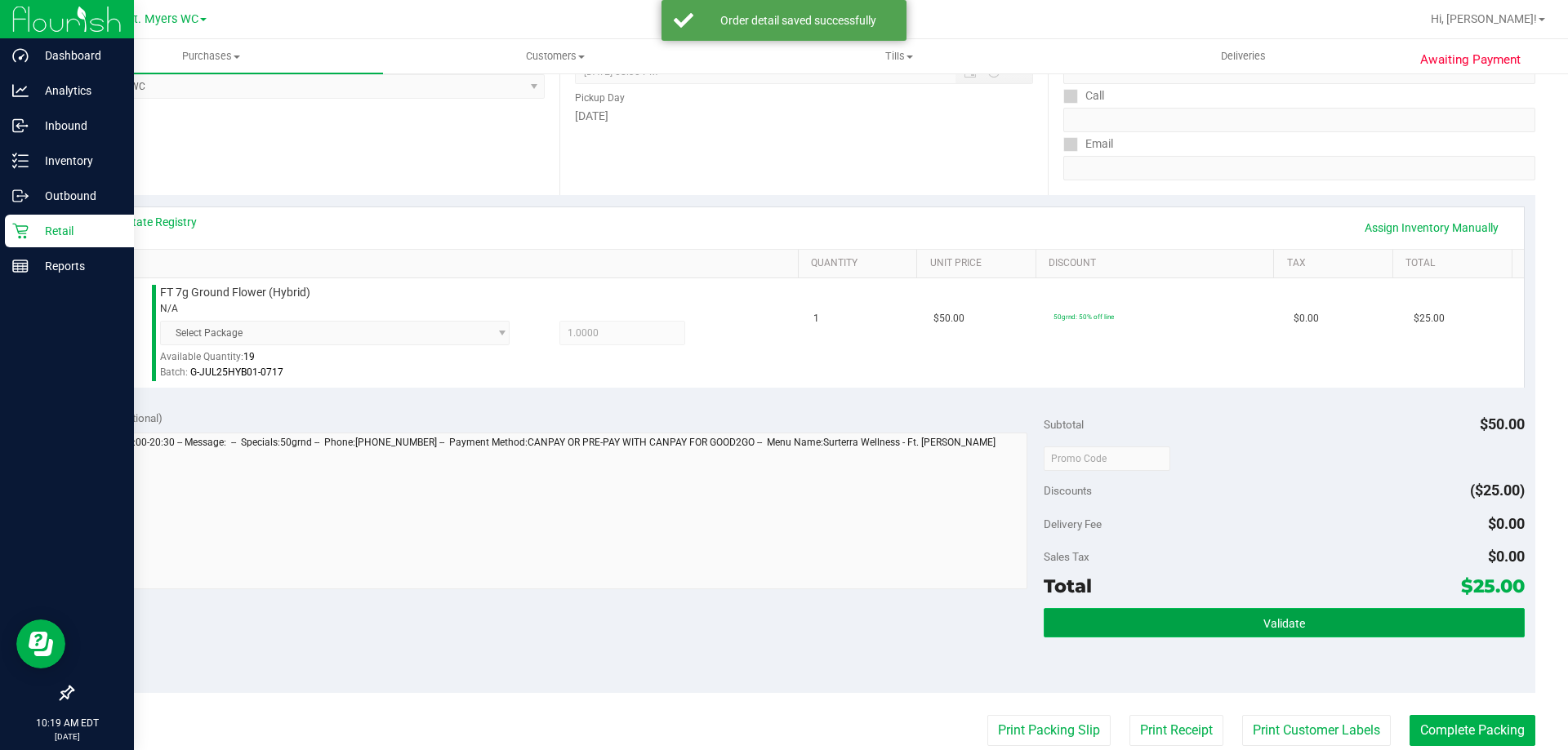
click at [1185, 632] on button "Validate" at bounding box center [1284, 622] width 480 height 29
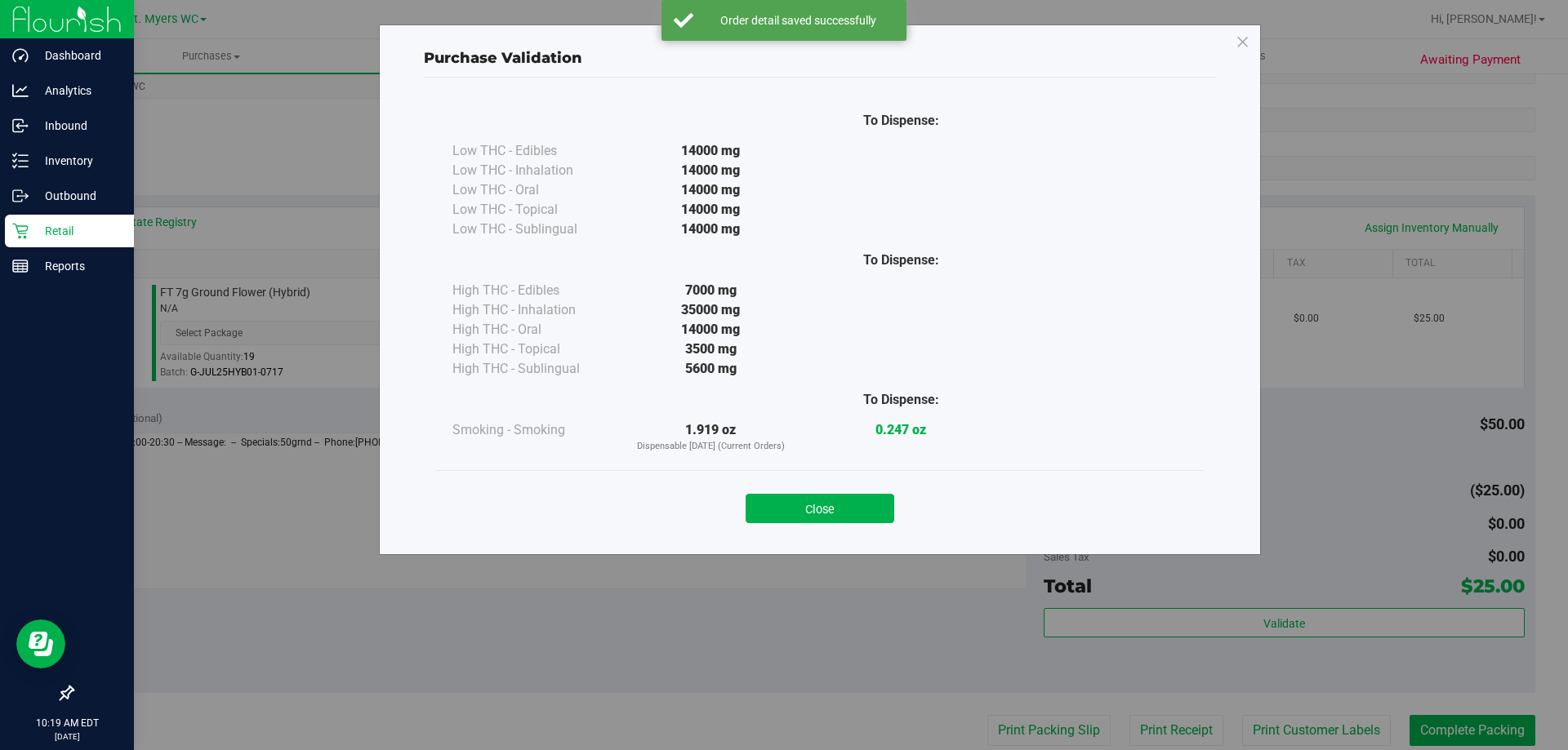
click at [828, 524] on div "Close" at bounding box center [819, 503] width 767 height 66
click at [872, 503] on button "Close" at bounding box center [819, 508] width 148 height 29
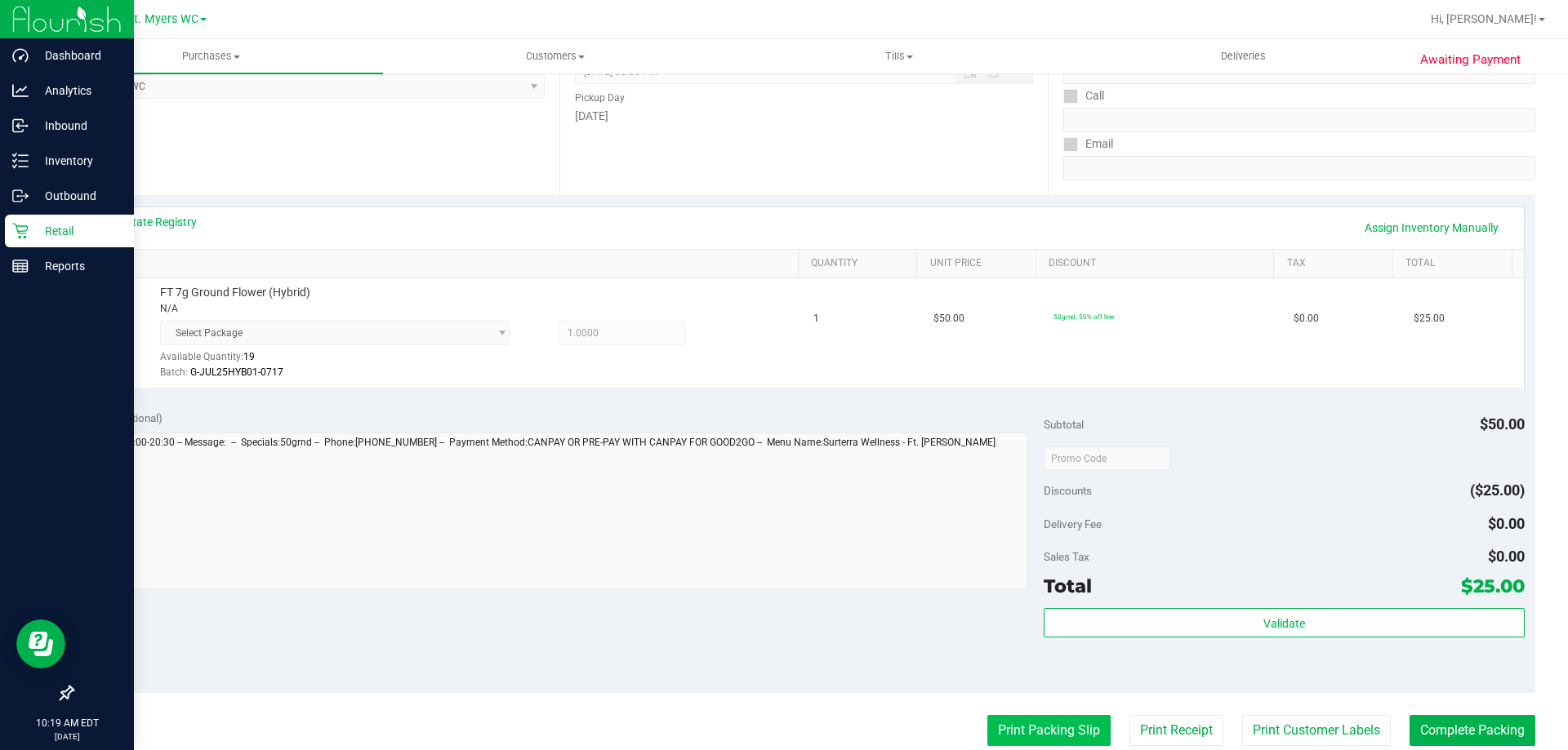
click at [1035, 715] on button "Print Packing Slip" at bounding box center [1048, 730] width 123 height 31
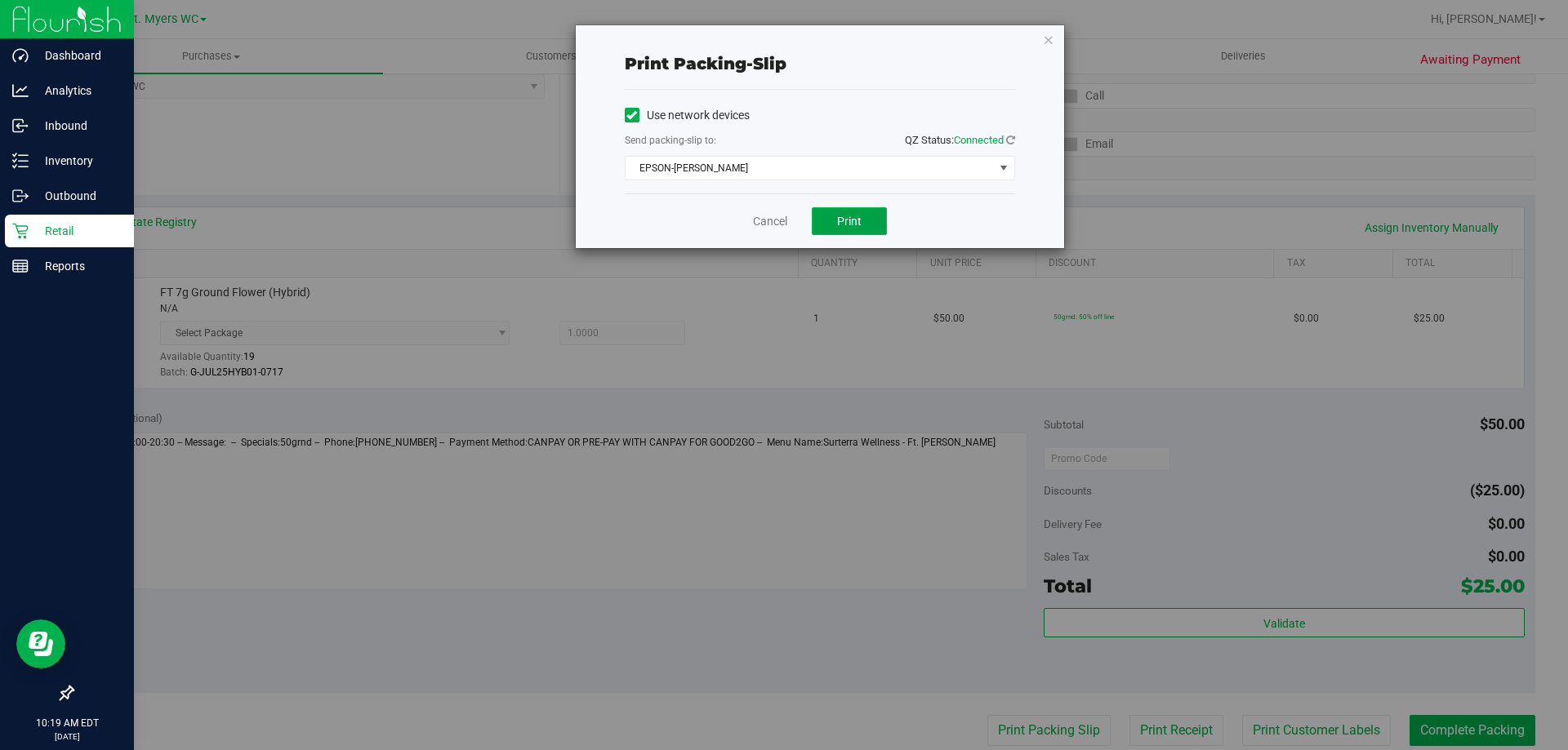
click at [857, 230] on button "Print" at bounding box center [849, 220] width 75 height 27
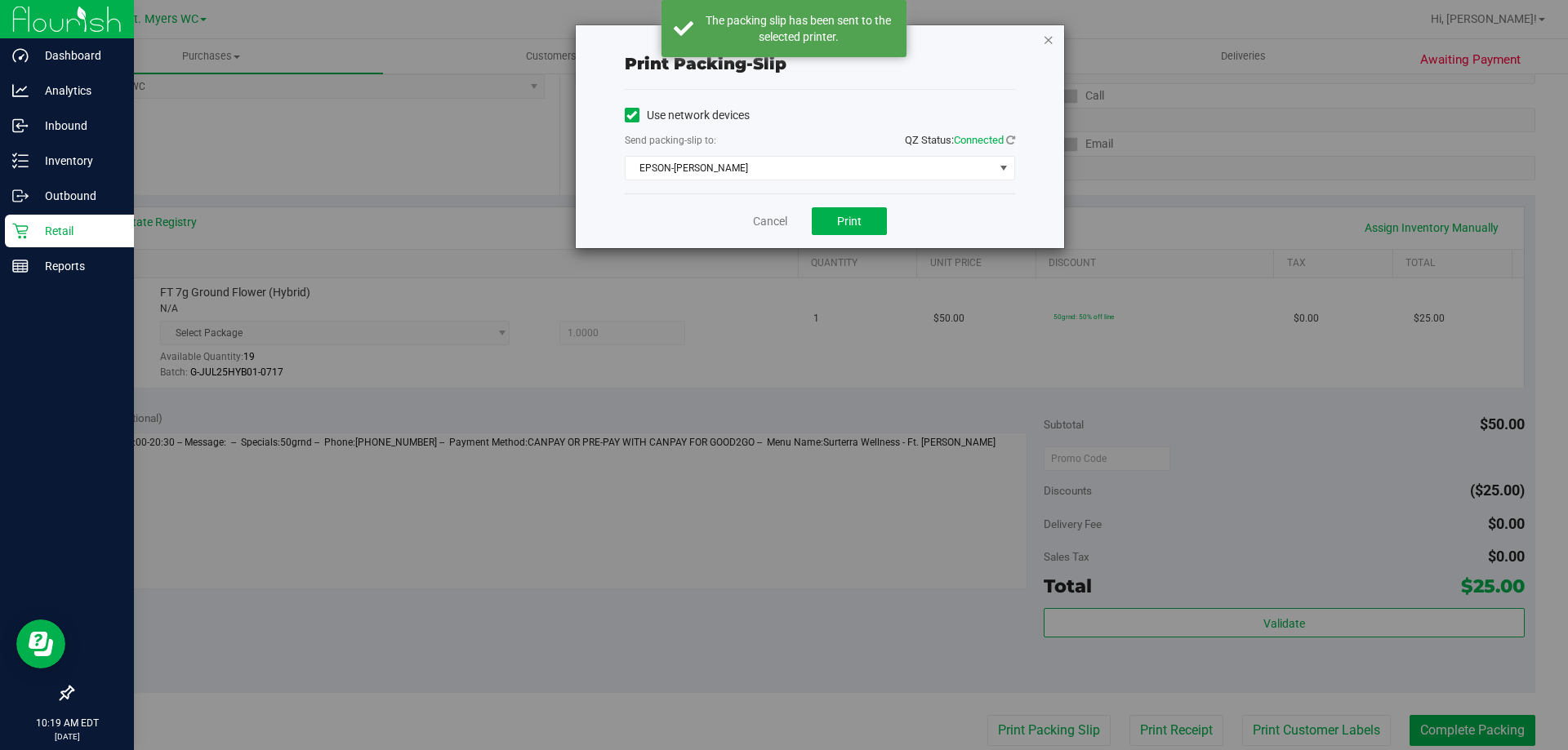
click at [1048, 39] on icon "button" at bounding box center [1048, 39] width 11 height 20
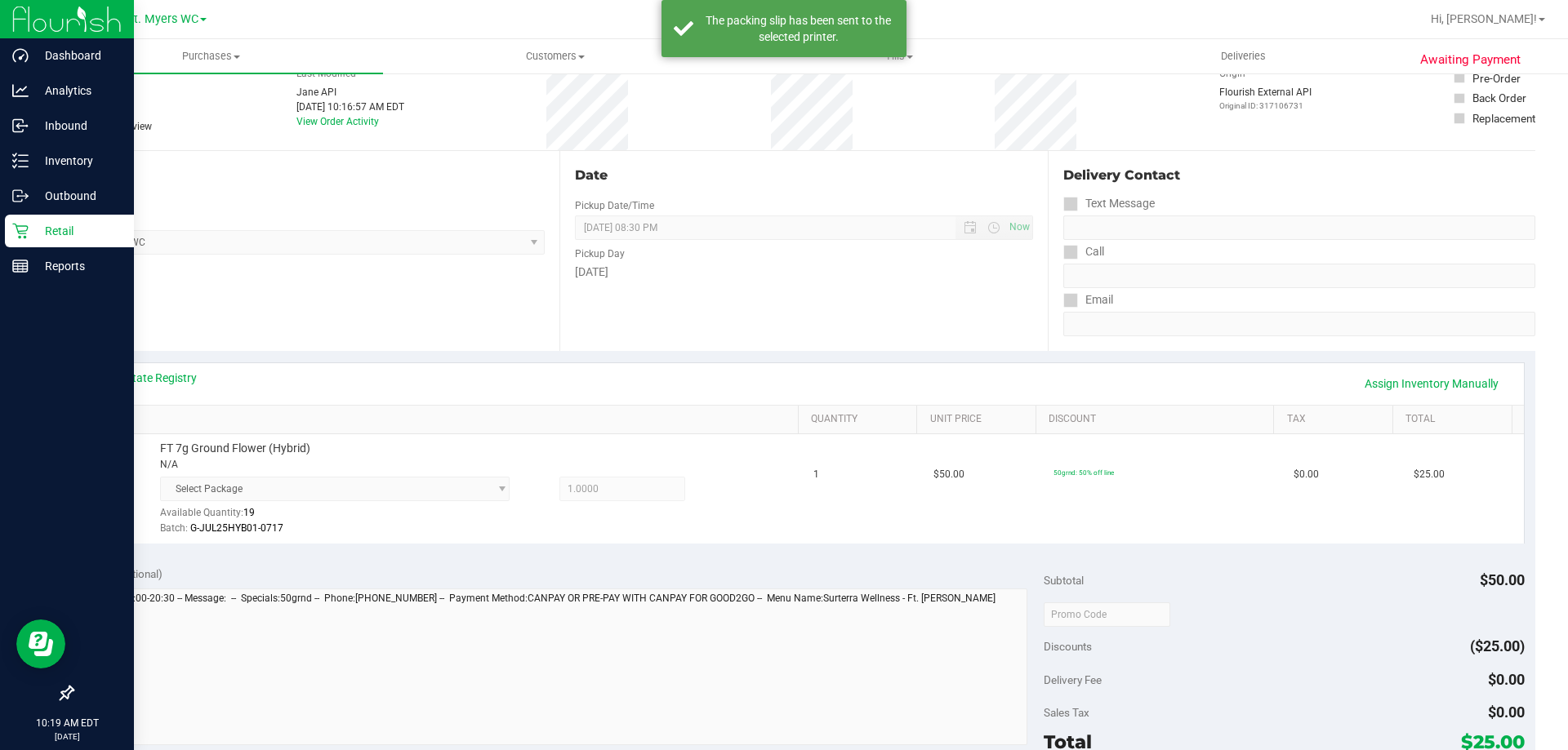
scroll to position [408, 0]
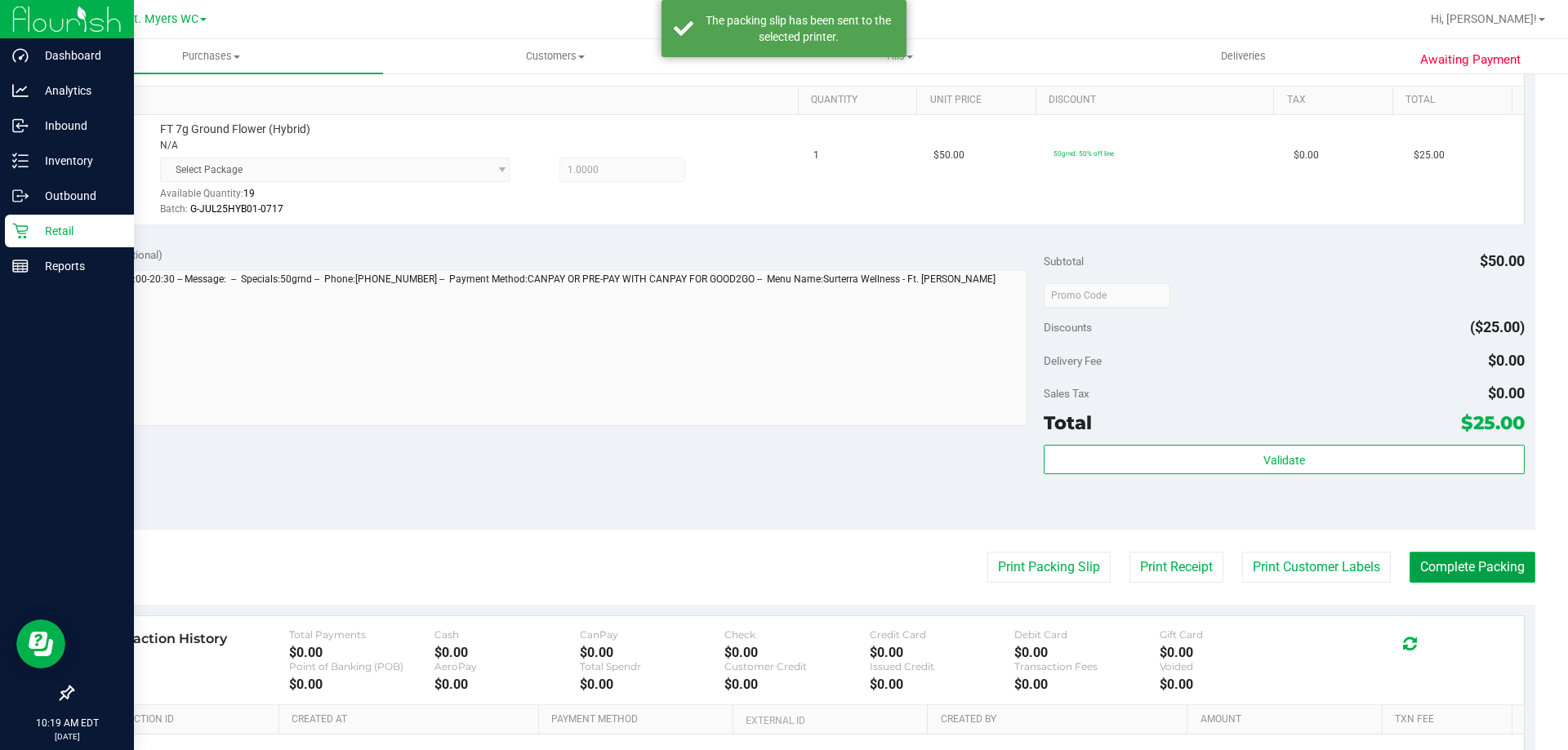
click at [1409, 554] on button "Complete Packing" at bounding box center [1472, 567] width 126 height 31
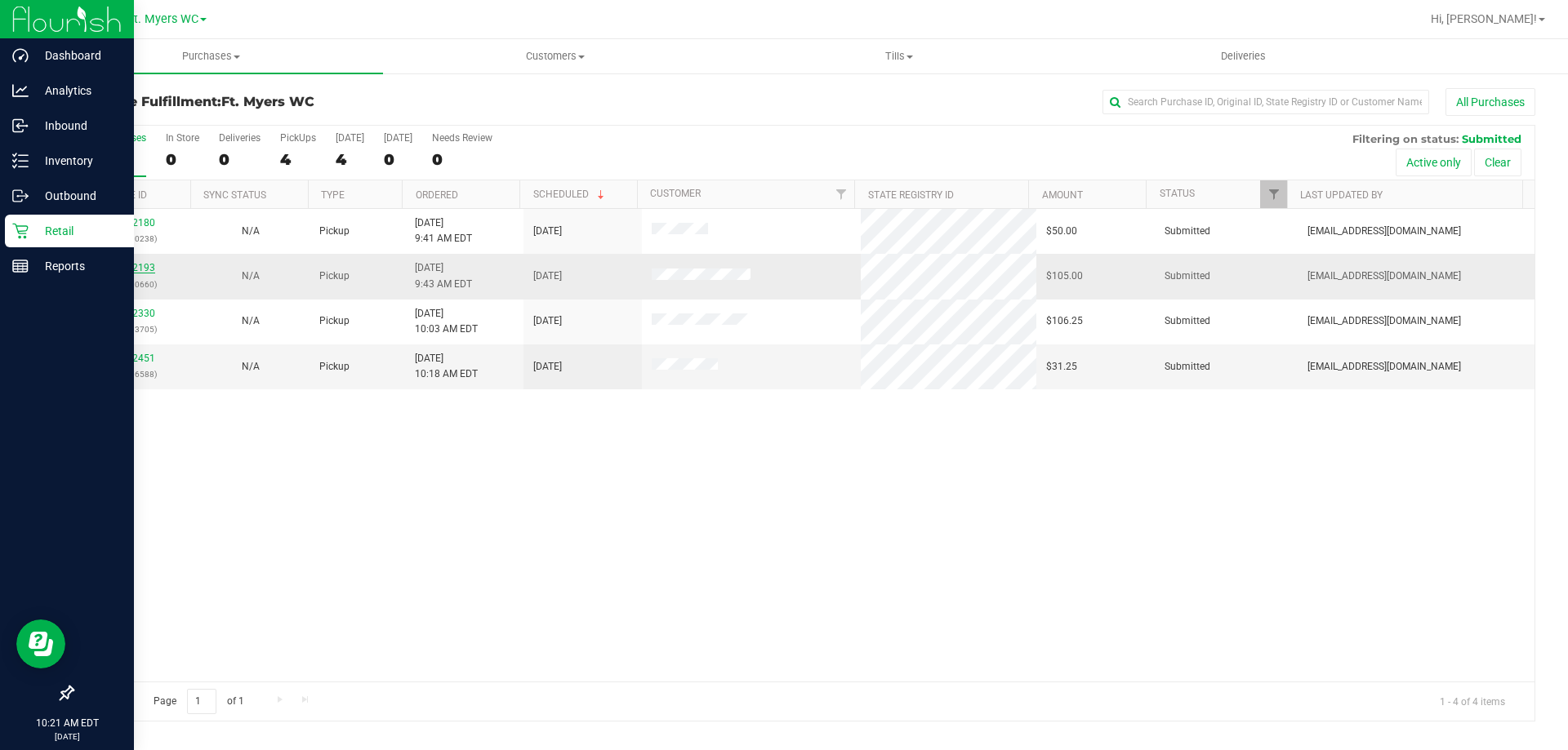
click at [130, 267] on link "11842193" at bounding box center [132, 267] width 45 height 11
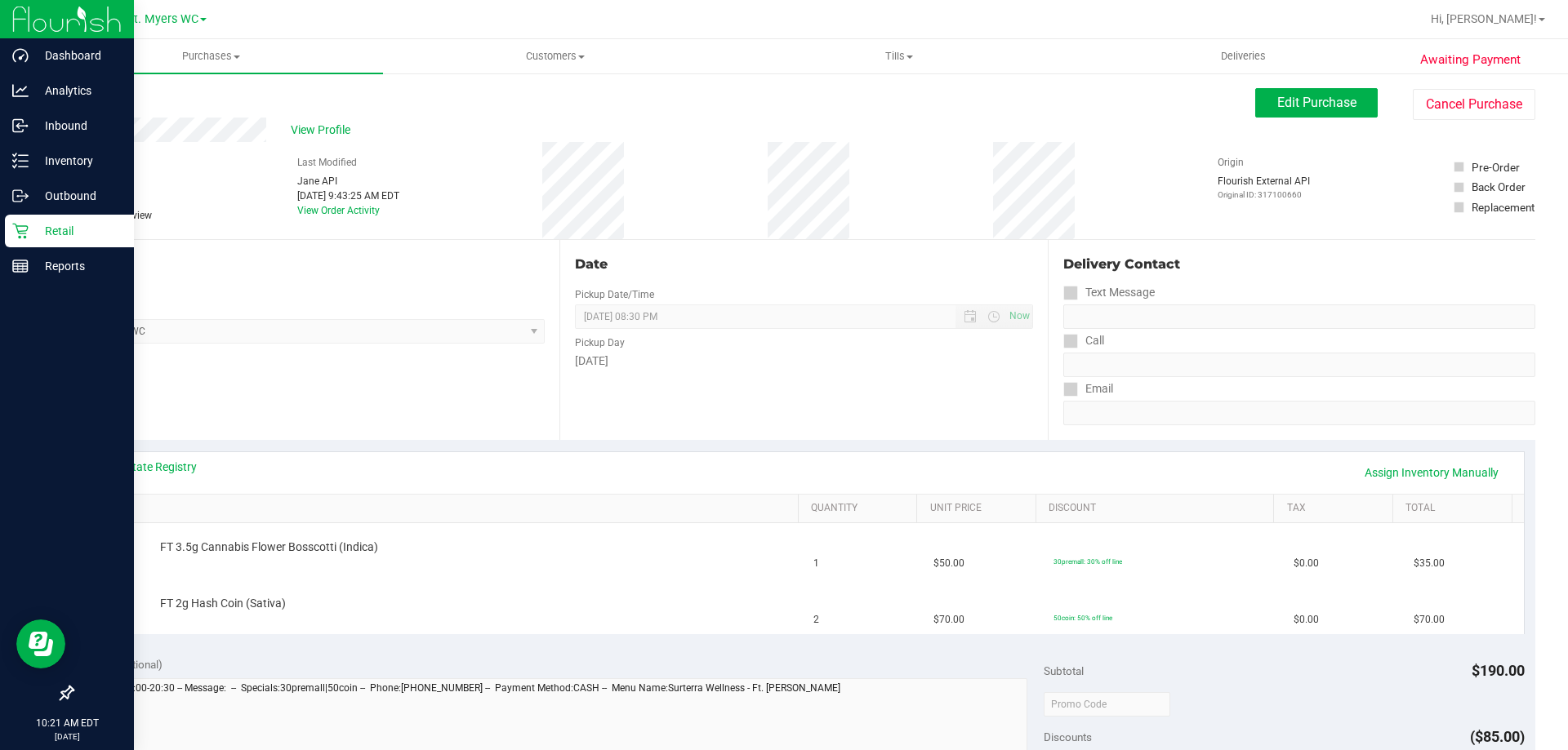
click at [75, 94] on link "Back" at bounding box center [84, 98] width 25 height 11
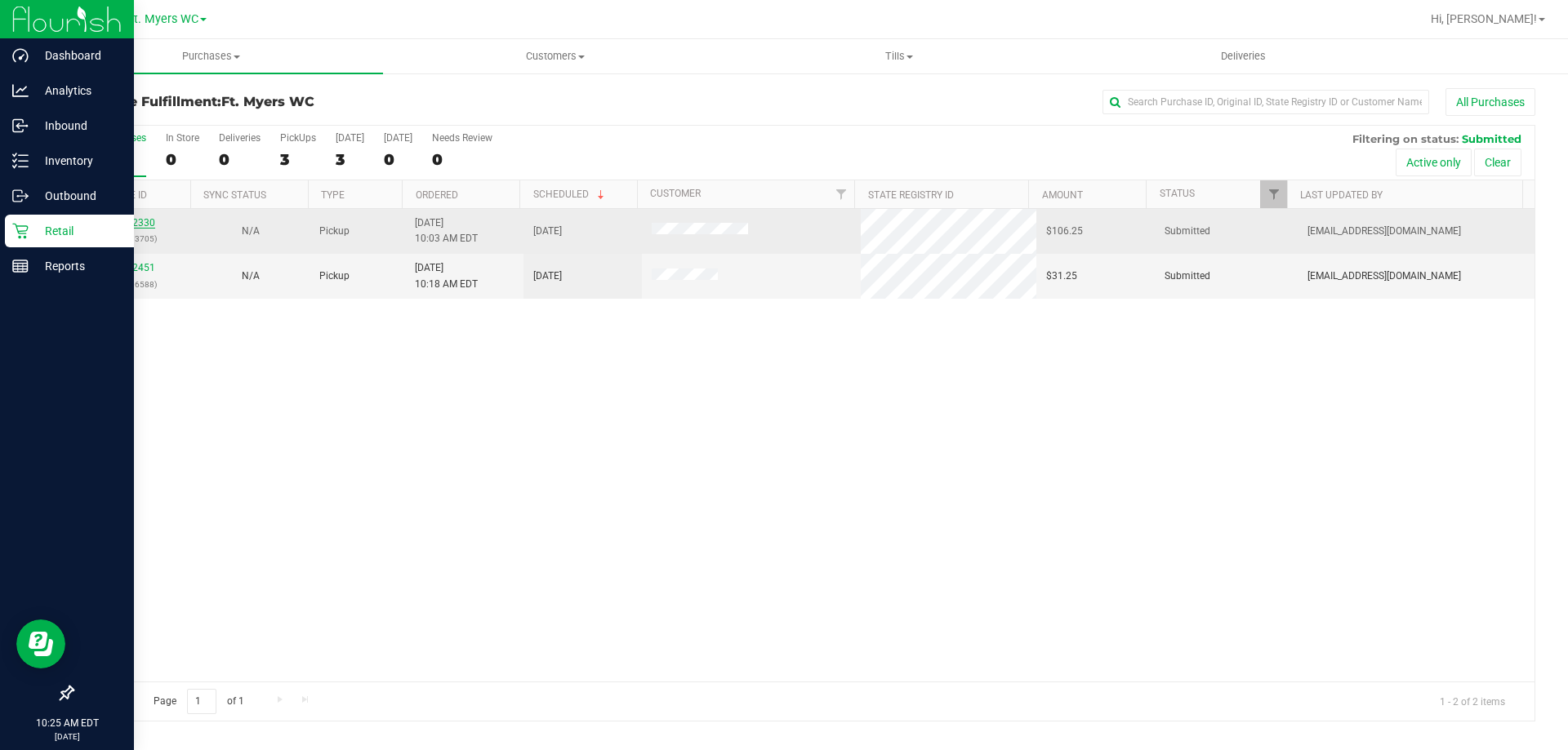
click at [127, 226] on link "11842330" at bounding box center [132, 223] width 45 height 11
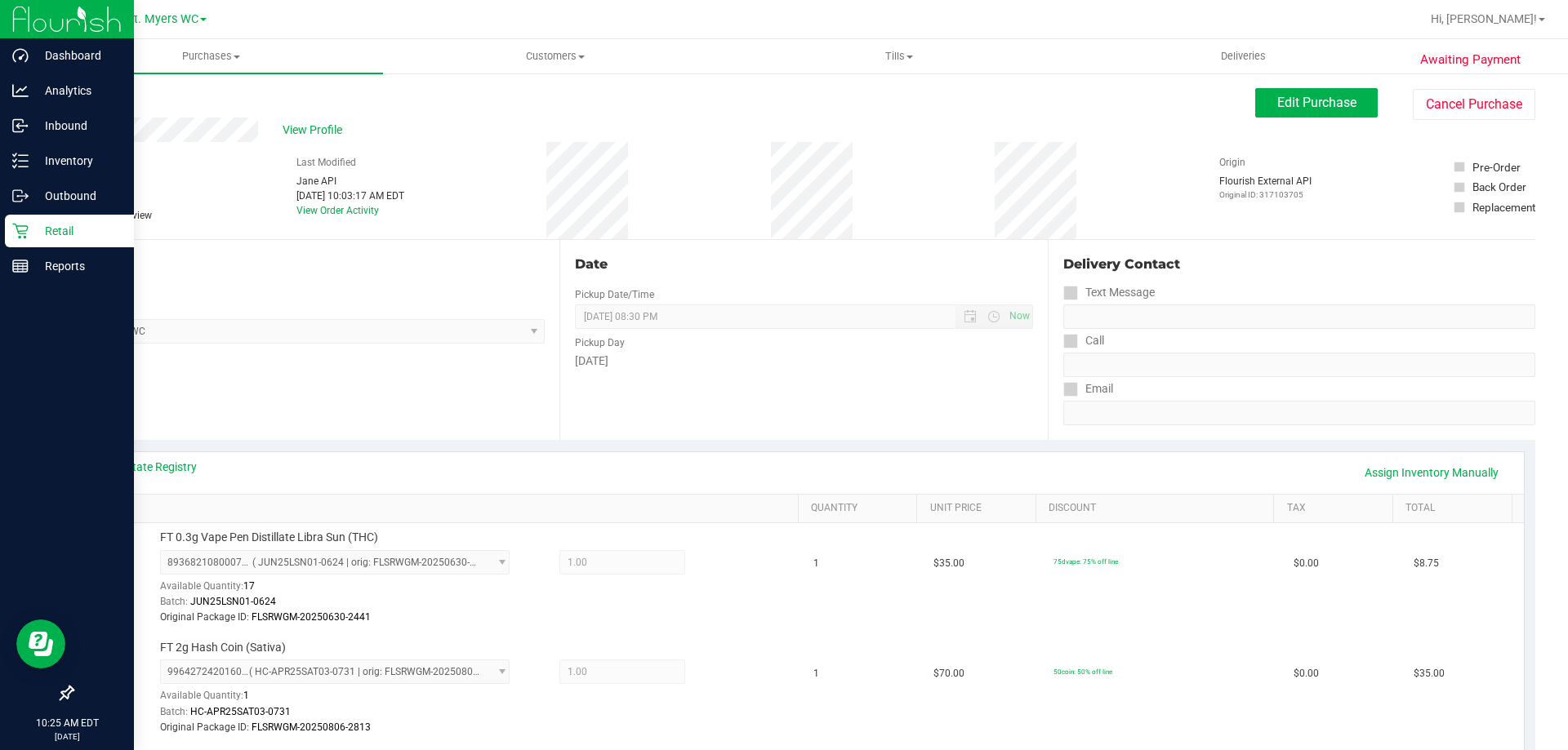
click at [96, 107] on div "Back" at bounding box center [84, 97] width 25 height 20
click at [93, 97] on link "Back" at bounding box center [84, 98] width 25 height 11
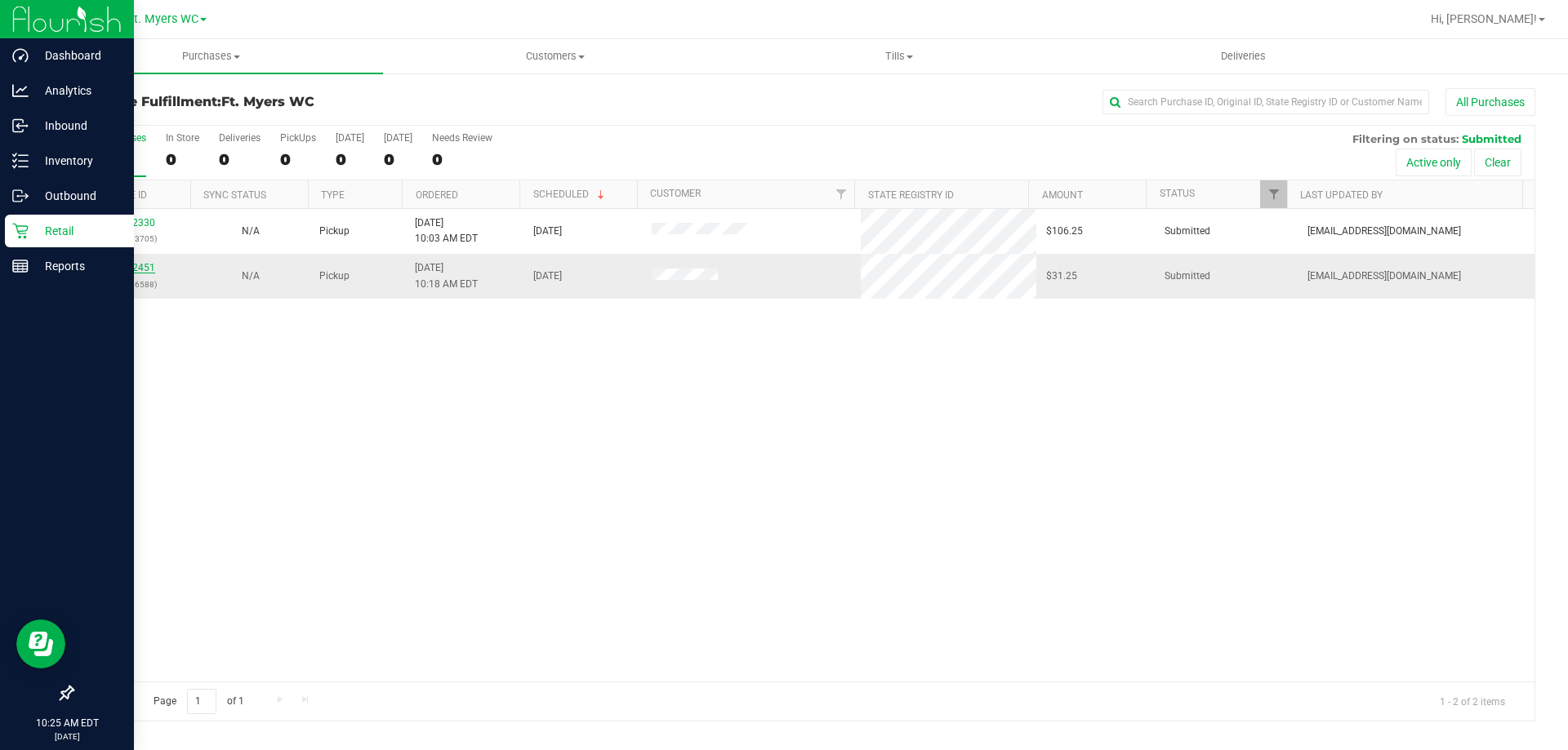
click at [116, 273] on link "11842451" at bounding box center [132, 267] width 45 height 11
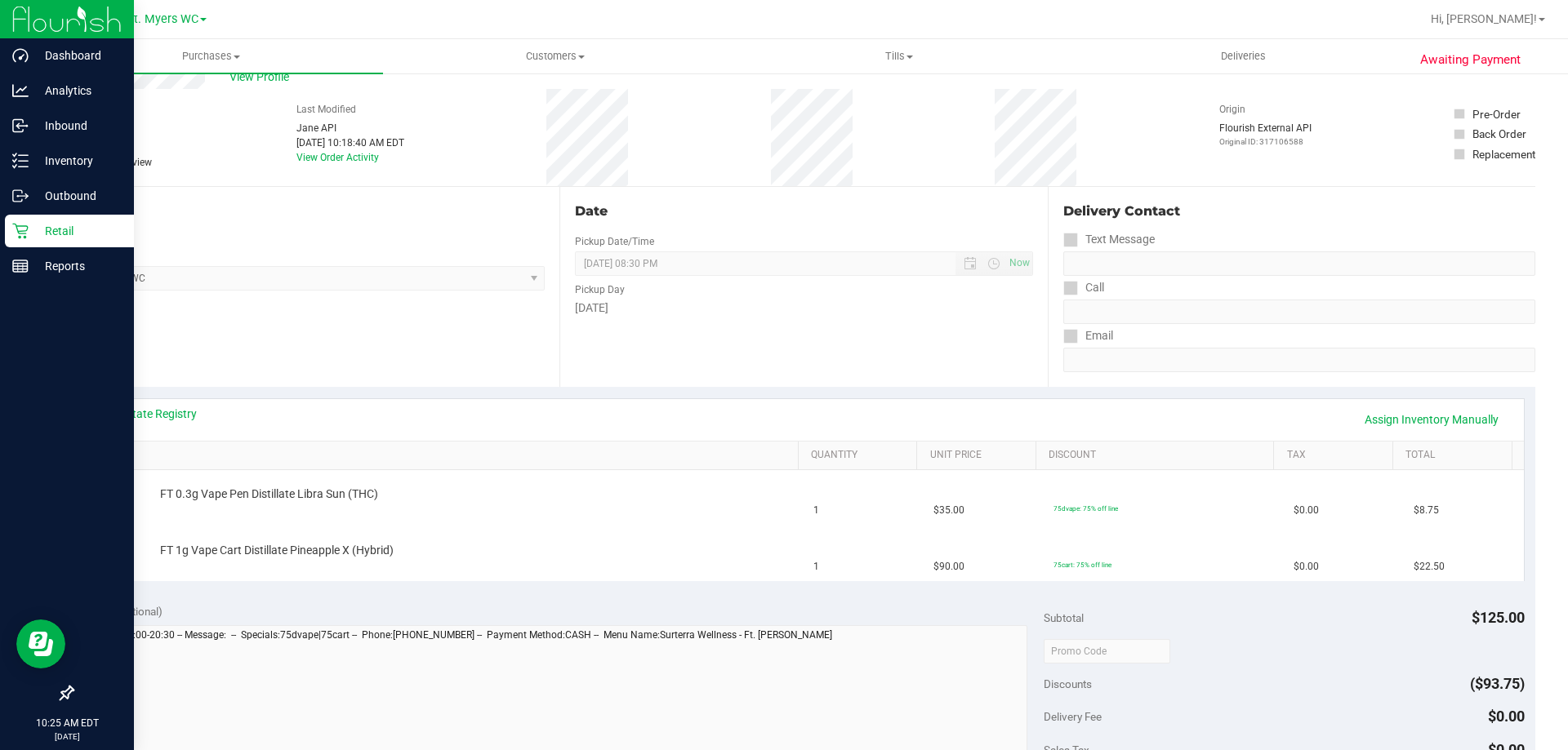
scroll to position [81, 0]
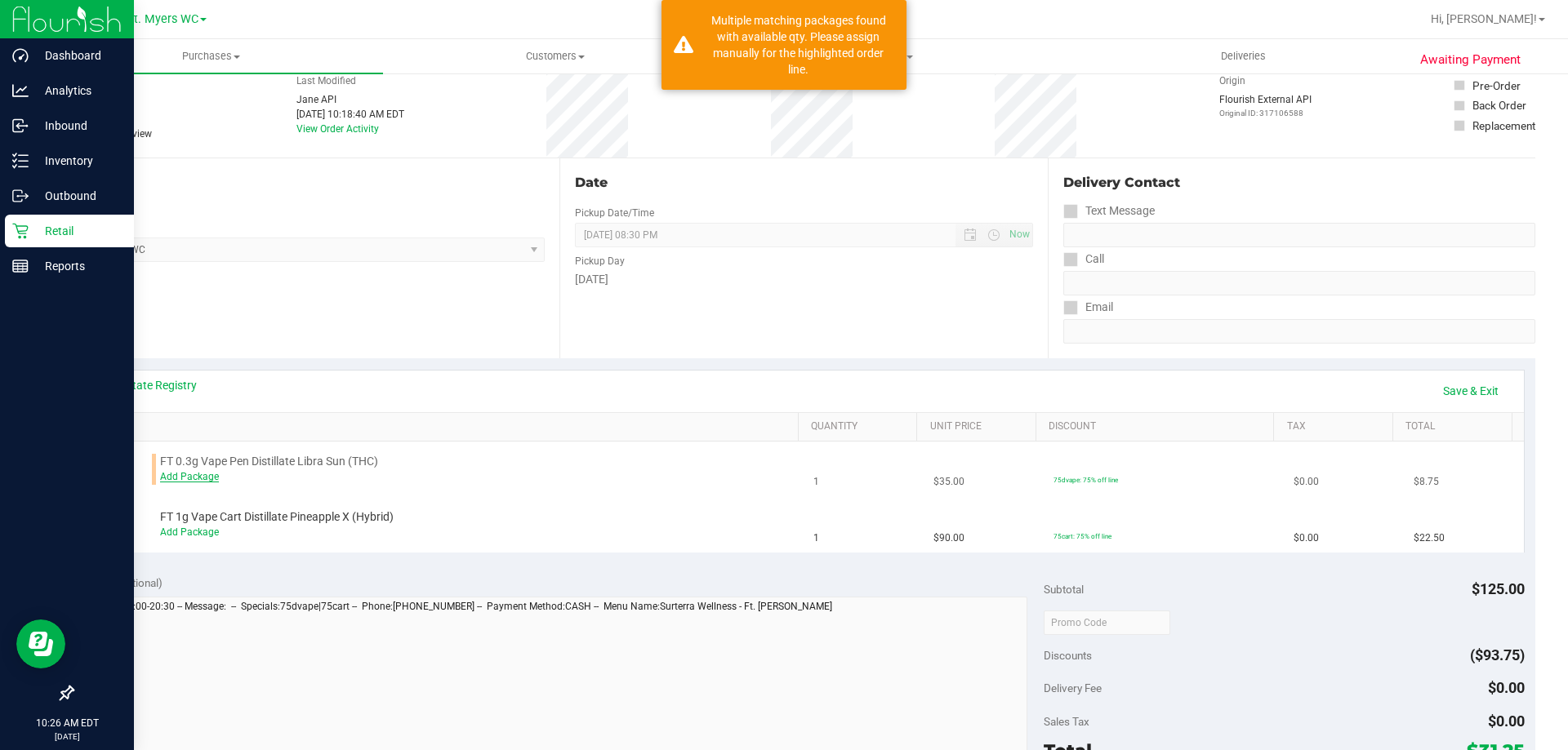
click at [206, 476] on link "Add Package" at bounding box center [189, 476] width 59 height 11
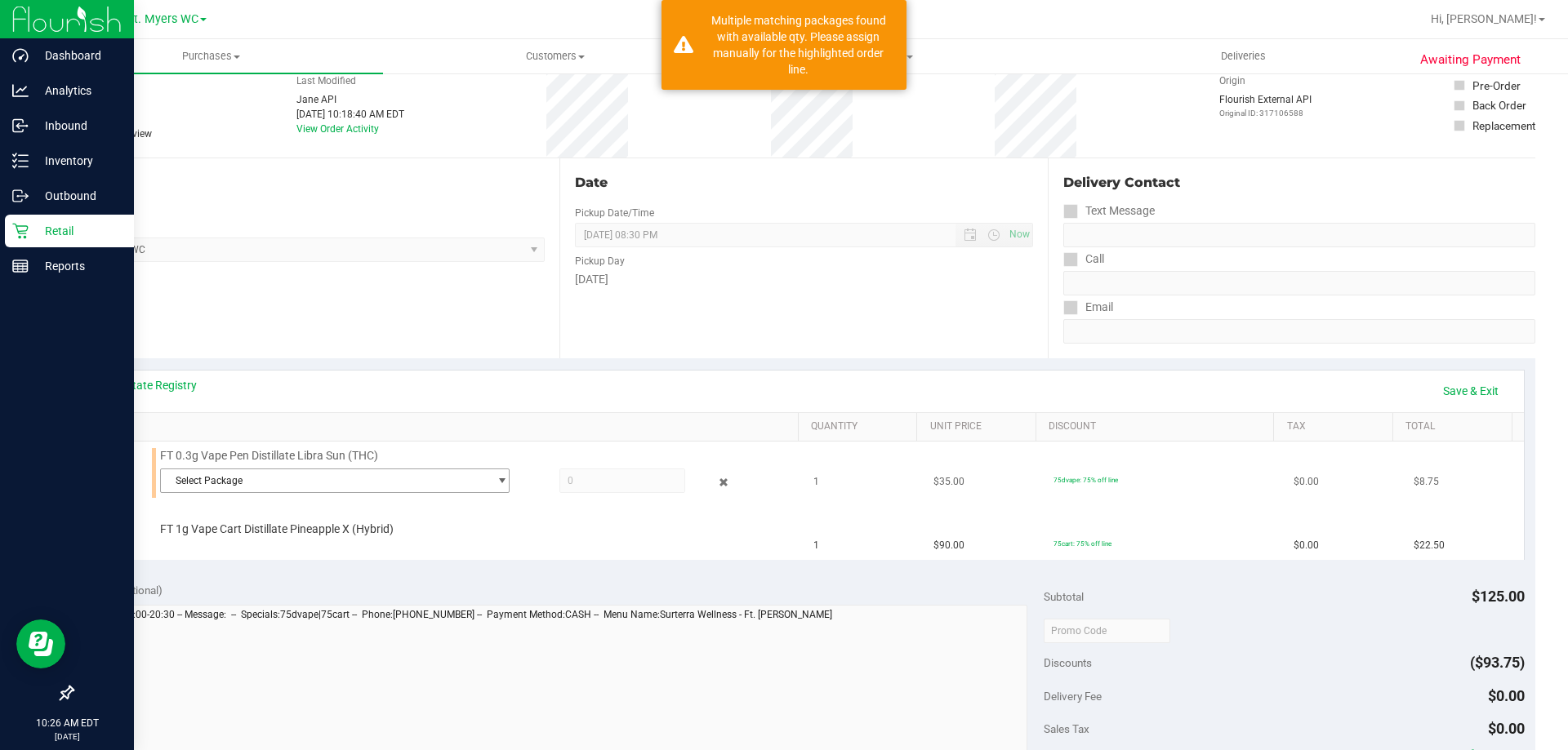
click at [261, 486] on span "Select Package" at bounding box center [324, 481] width 327 height 23
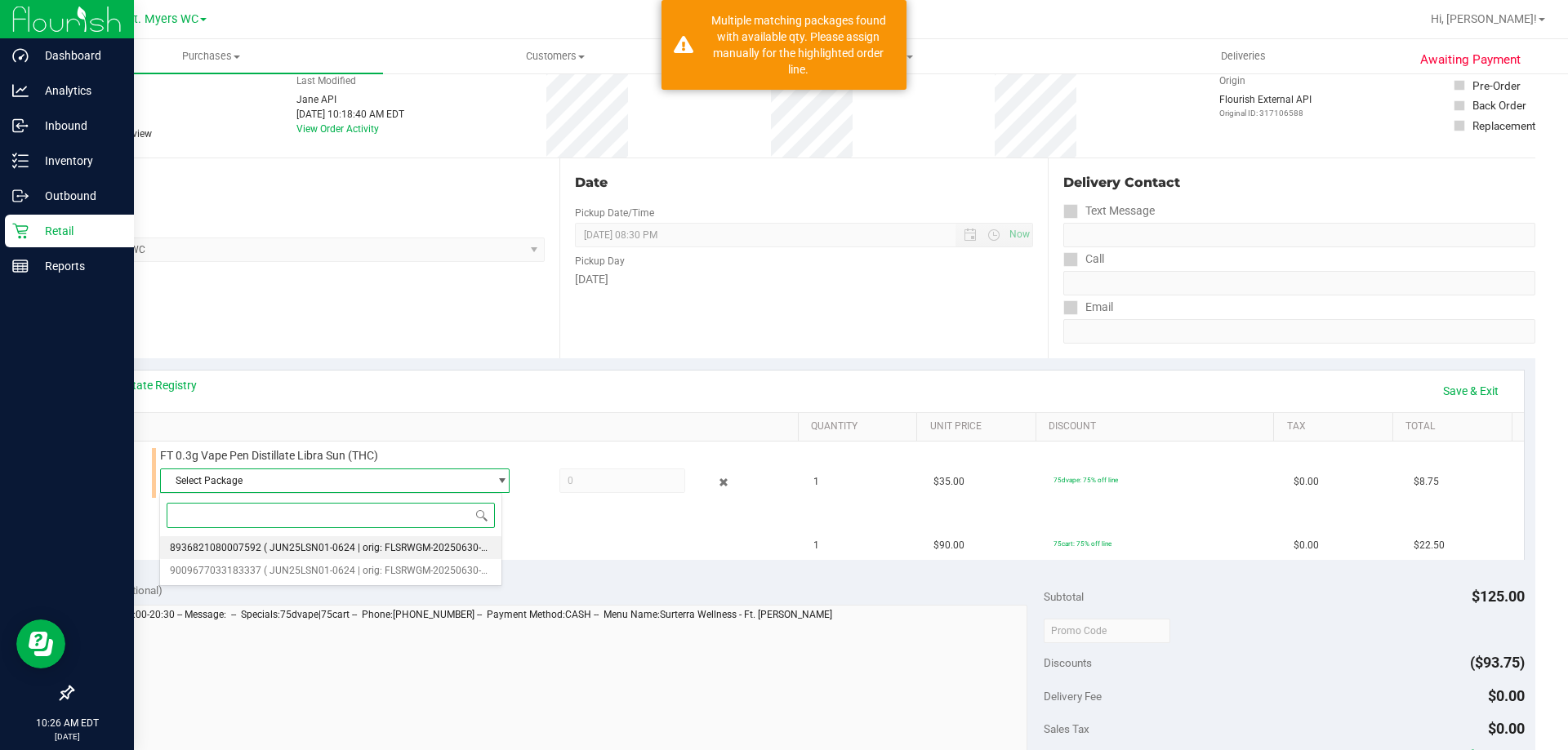
click at [287, 545] on span "( JUN25LSN01-0624 | orig: FLSRWGM-20250630-2441 )" at bounding box center [387, 548] width 246 height 11
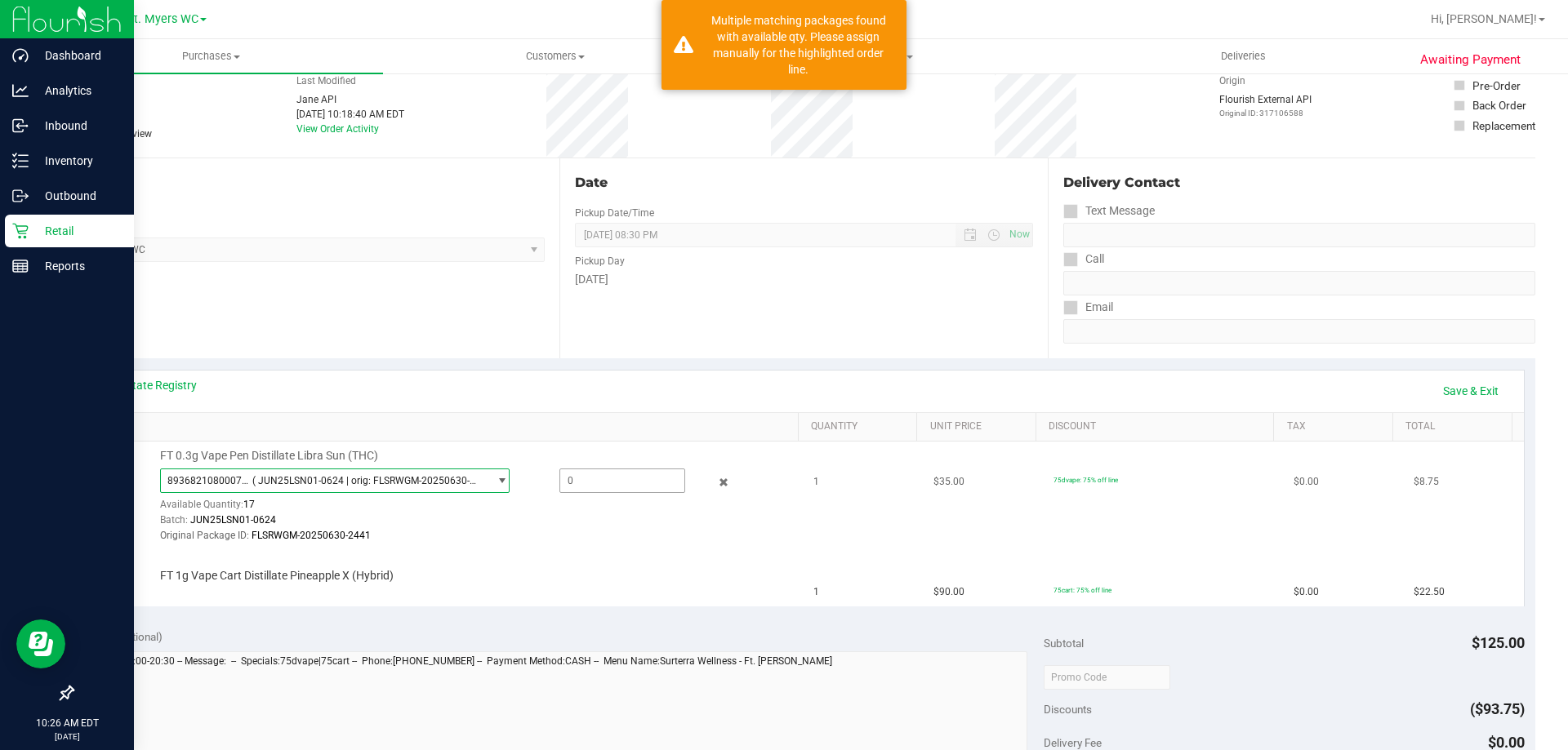
click at [575, 473] on span at bounding box center [622, 481] width 126 height 25
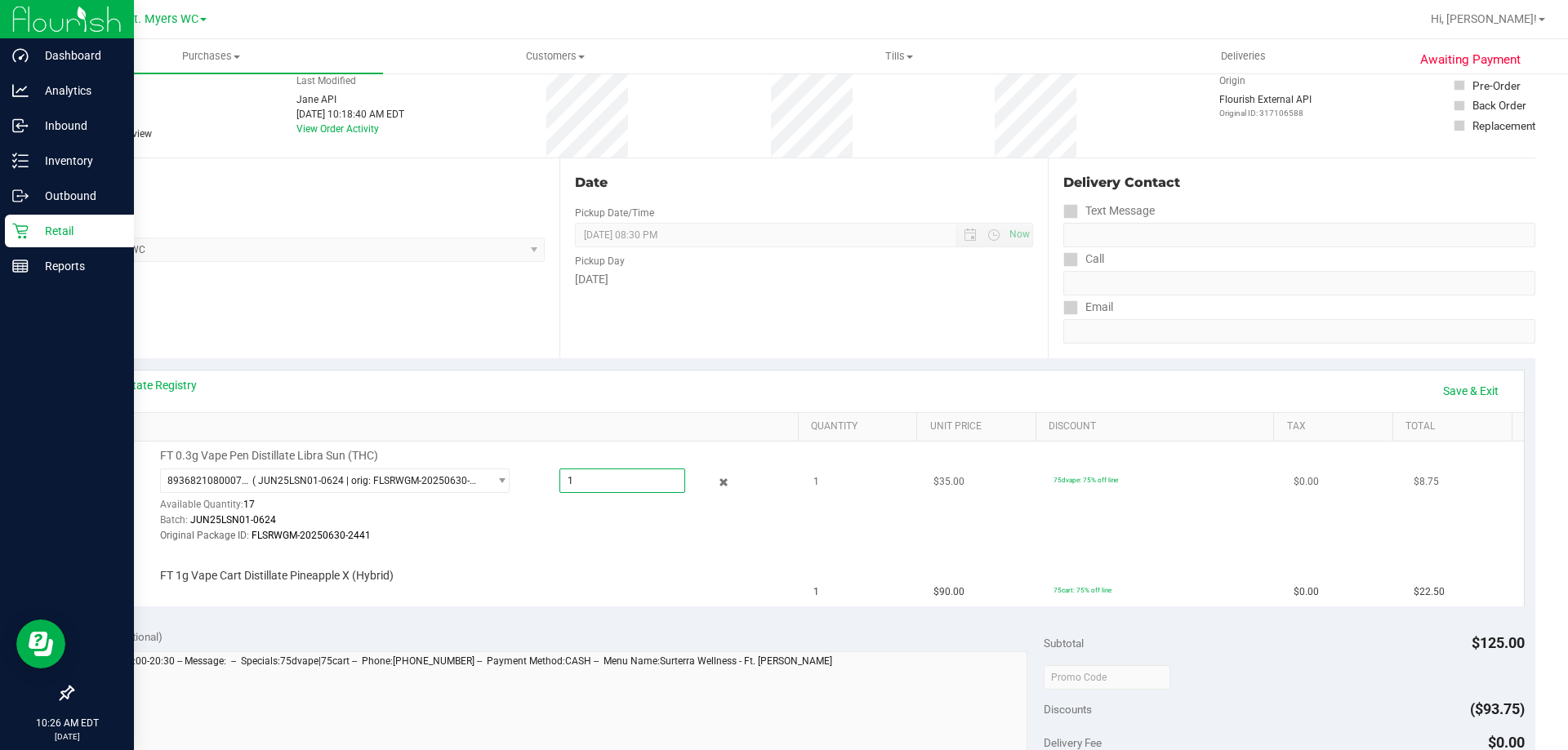
type input "1"
click at [1462, 377] on link "Save & Exit" at bounding box center [1470, 390] width 77 height 27
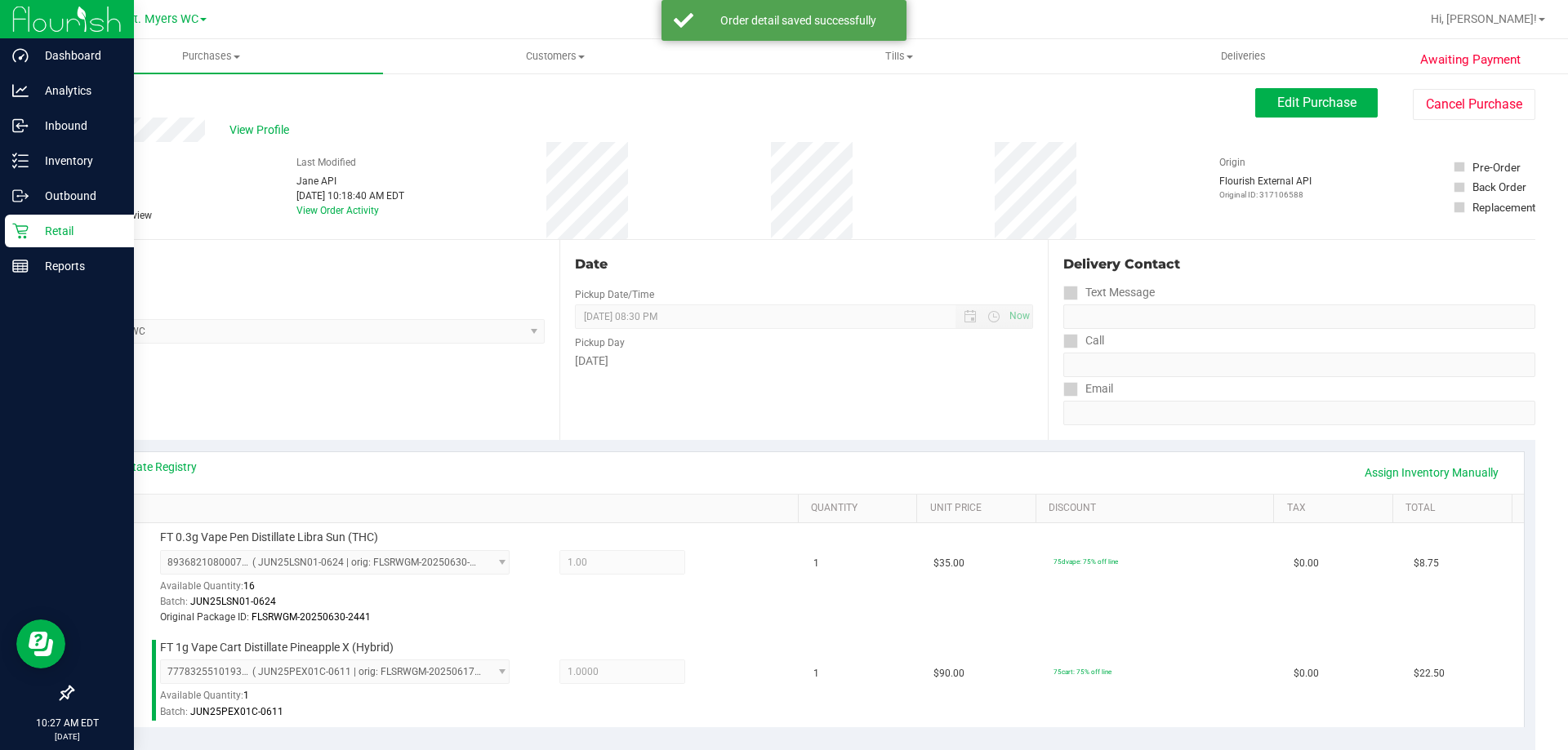
scroll to position [408, 0]
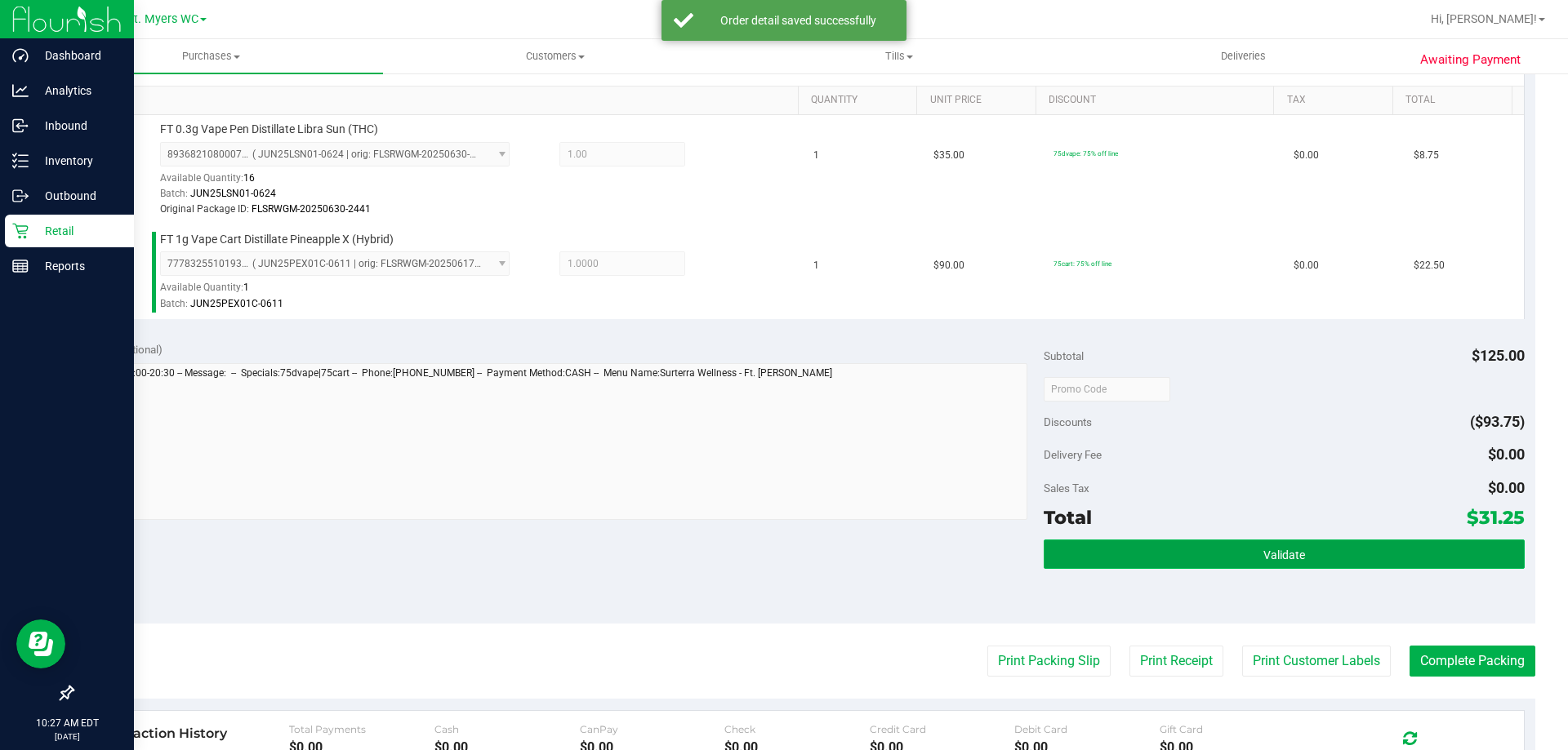
click at [1299, 550] on button "Validate" at bounding box center [1284, 554] width 480 height 29
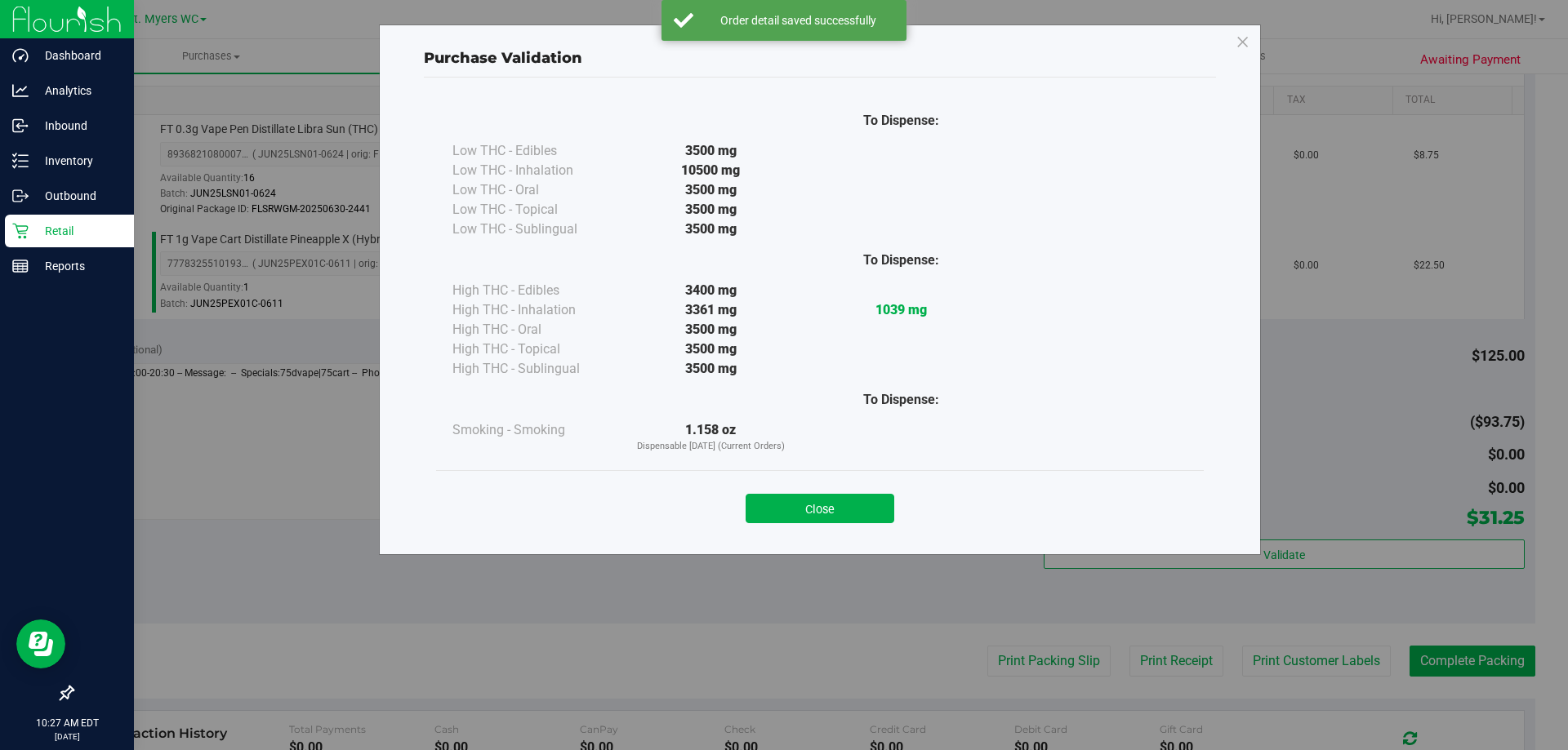
click at [807, 510] on button "Close" at bounding box center [819, 508] width 148 height 29
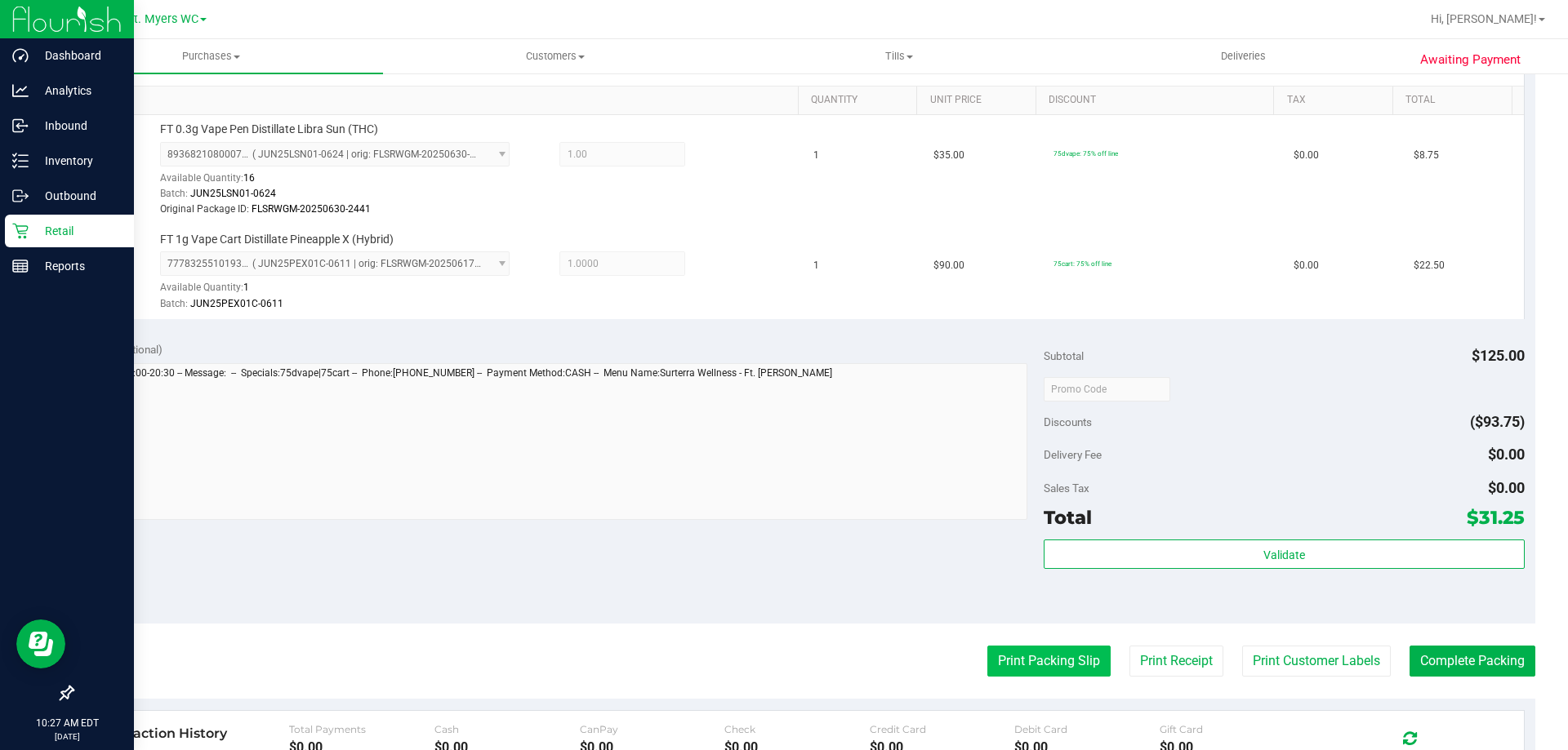
click at [1037, 650] on button "Print Packing Slip" at bounding box center [1048, 660] width 123 height 31
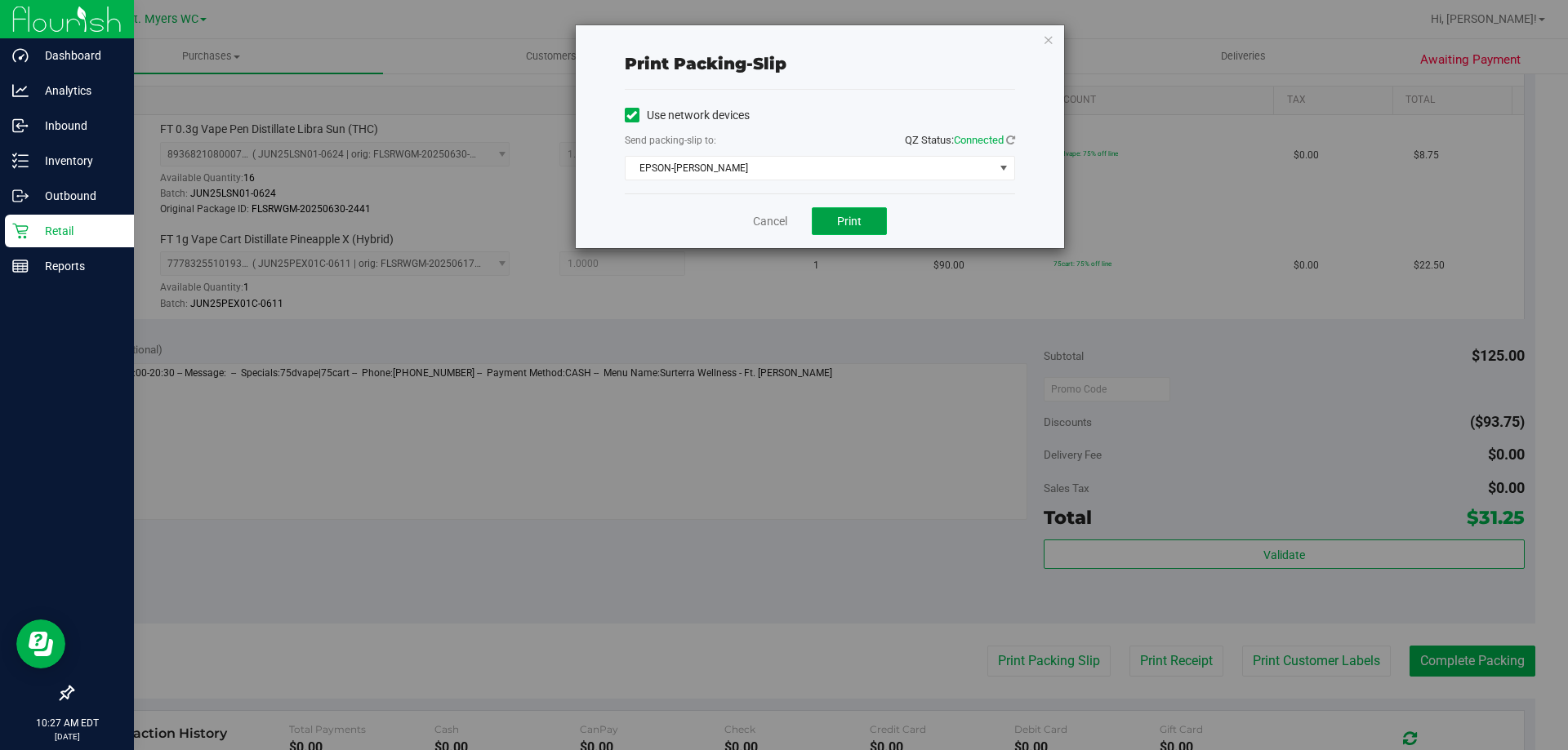
click at [838, 214] on span "Print" at bounding box center [849, 221] width 25 height 13
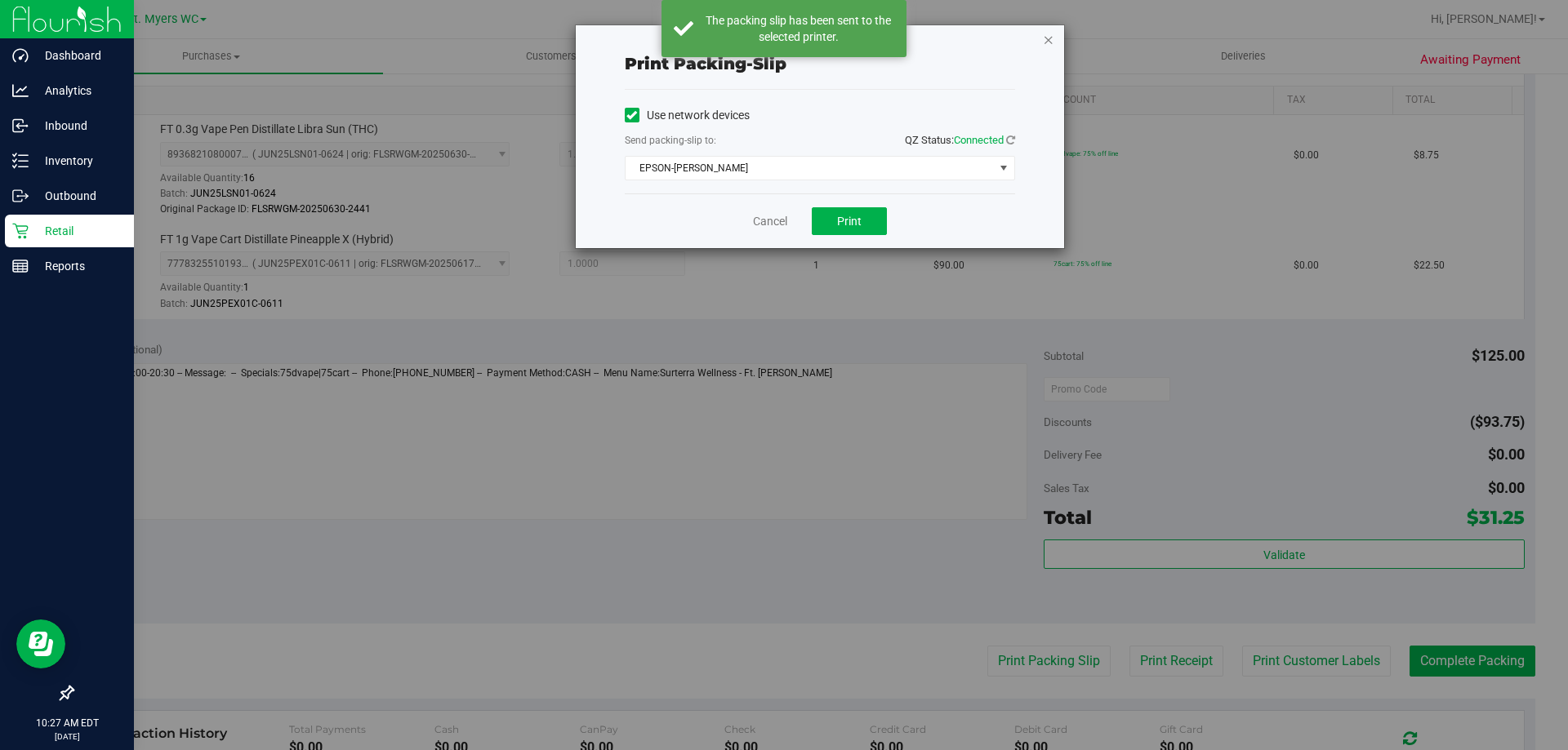
click at [1053, 42] on icon "button" at bounding box center [1048, 39] width 11 height 20
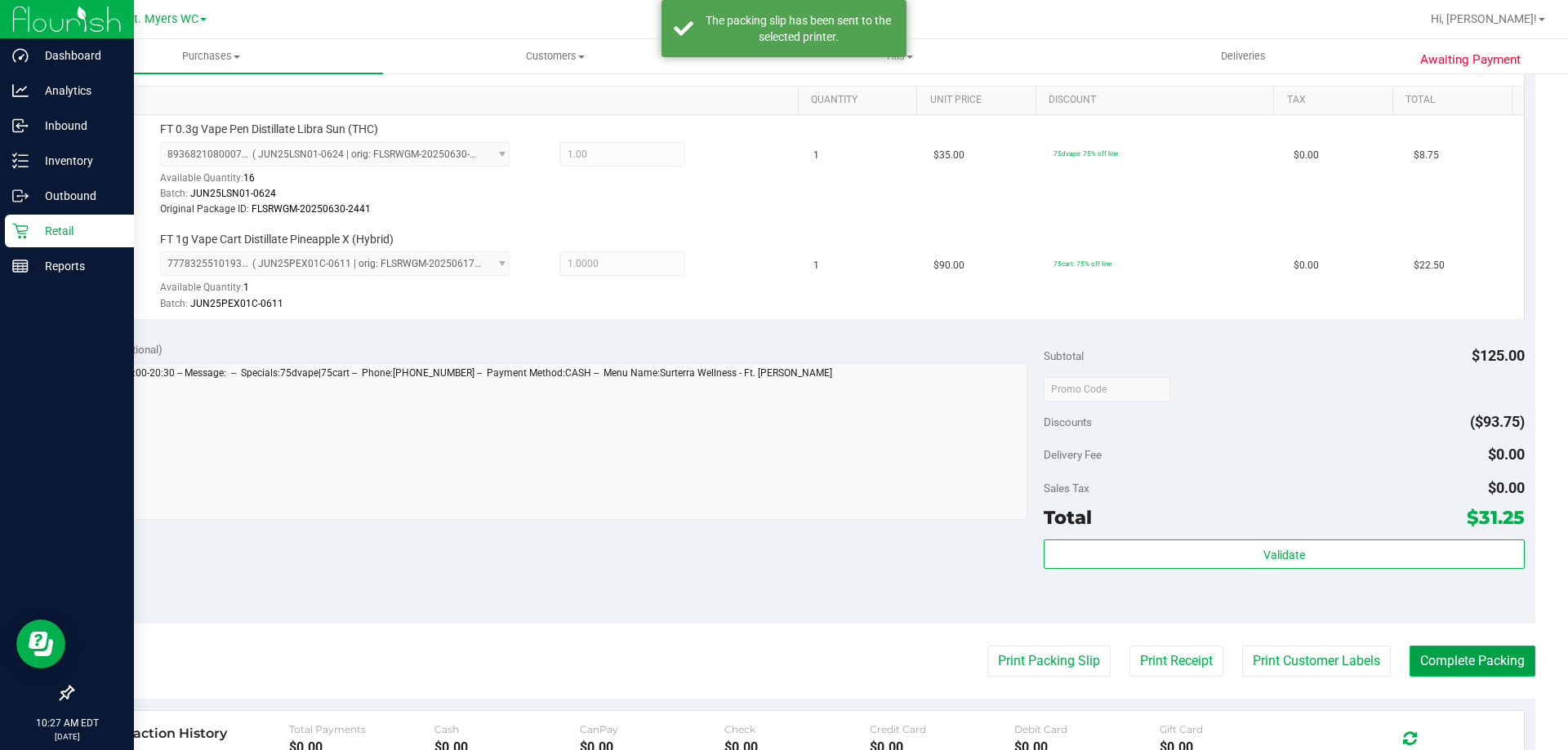
click at [1440, 665] on button "Complete Packing" at bounding box center [1472, 660] width 126 height 31
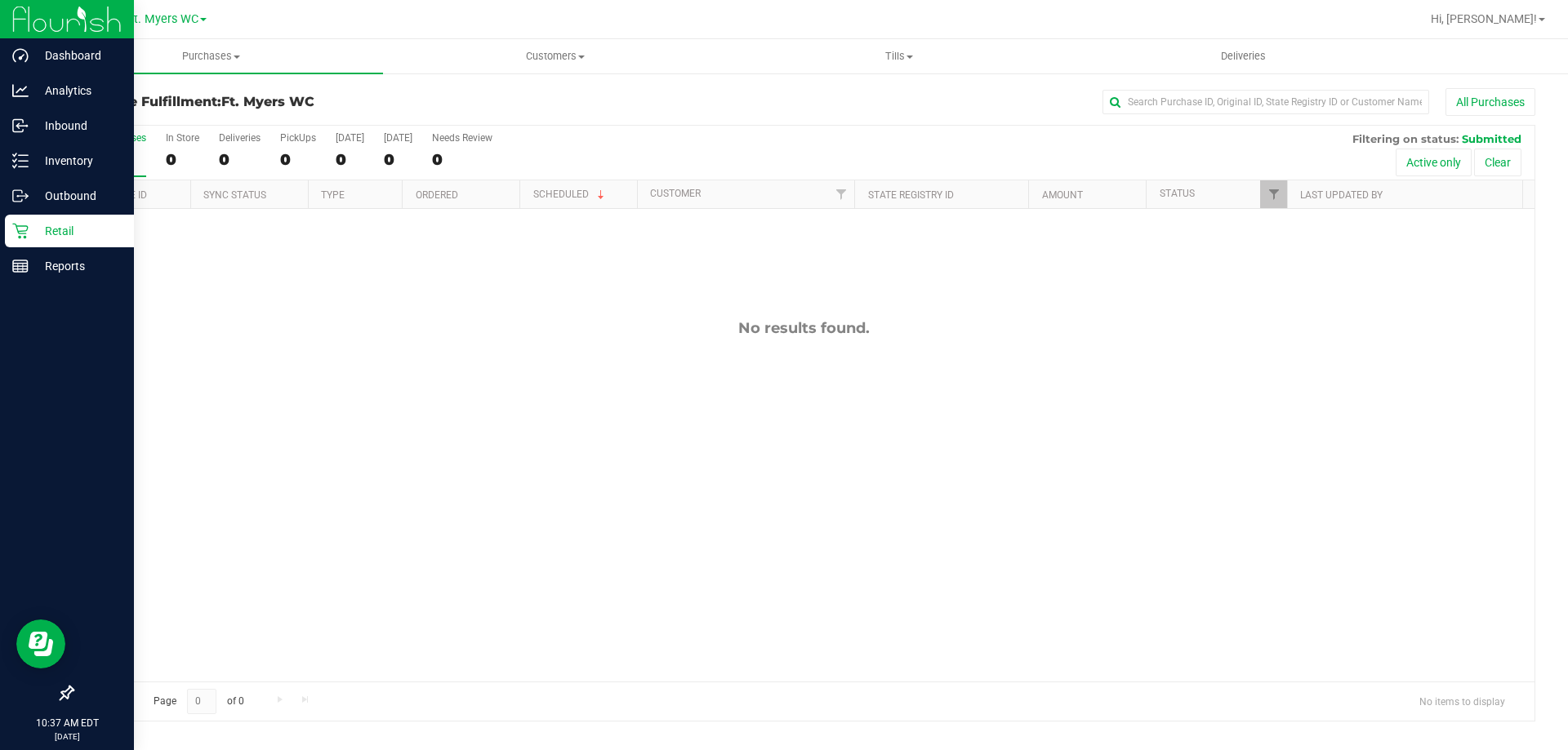
click at [33, 225] on p "Retail" at bounding box center [78, 230] width 98 height 20
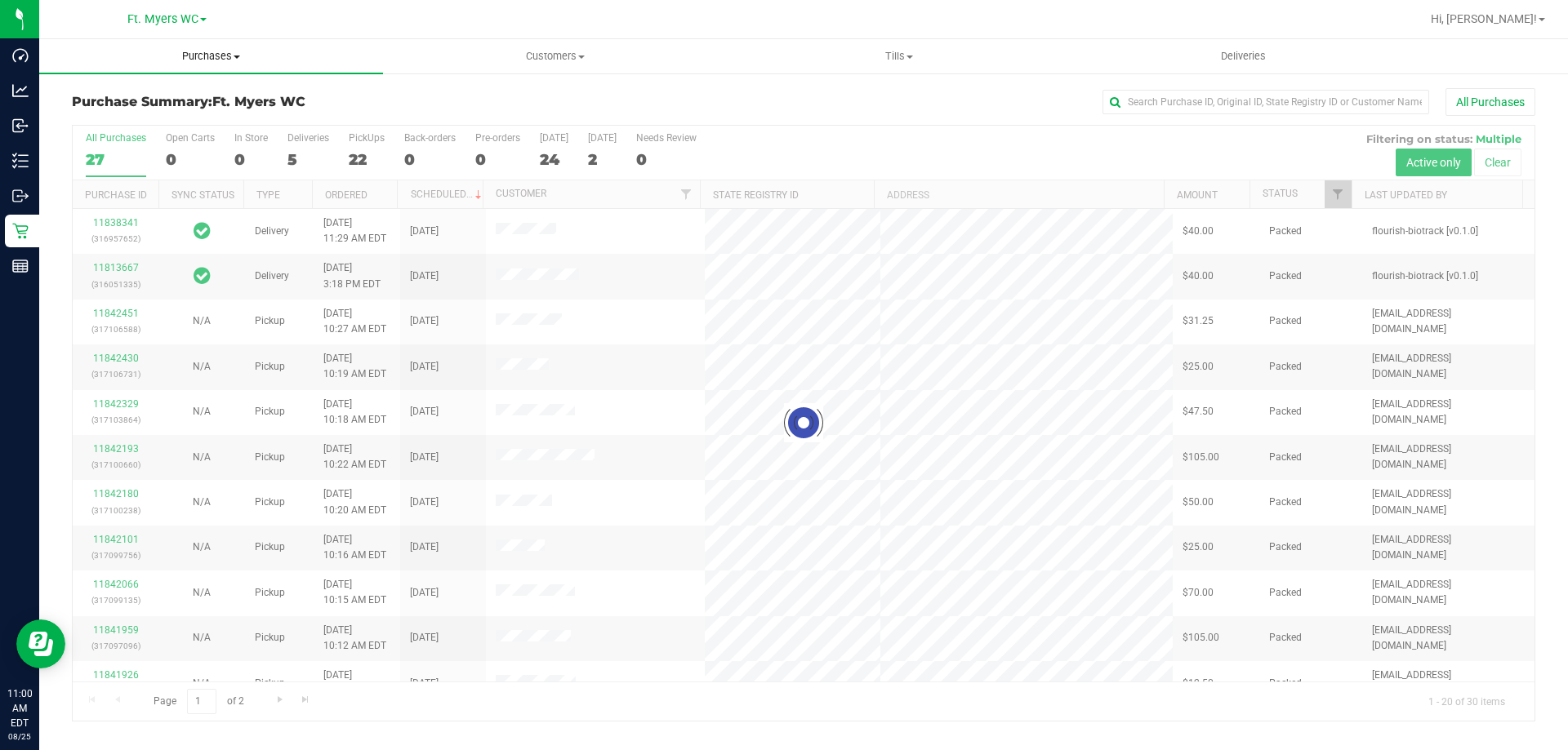
click at [189, 59] on span "Purchases" at bounding box center [211, 57] width 344 height 15
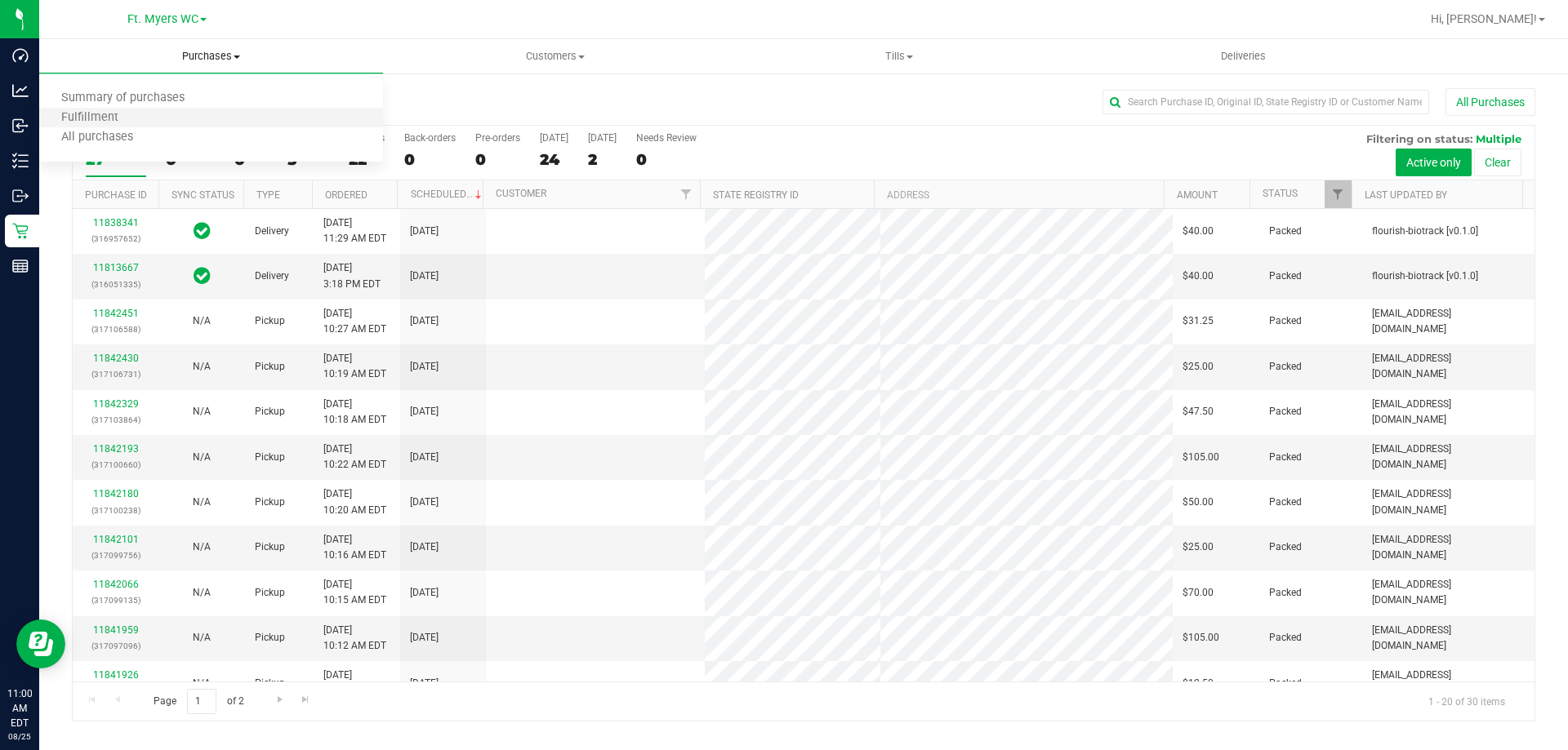
click at [209, 125] on li "Fulfillment" at bounding box center [211, 118] width 344 height 20
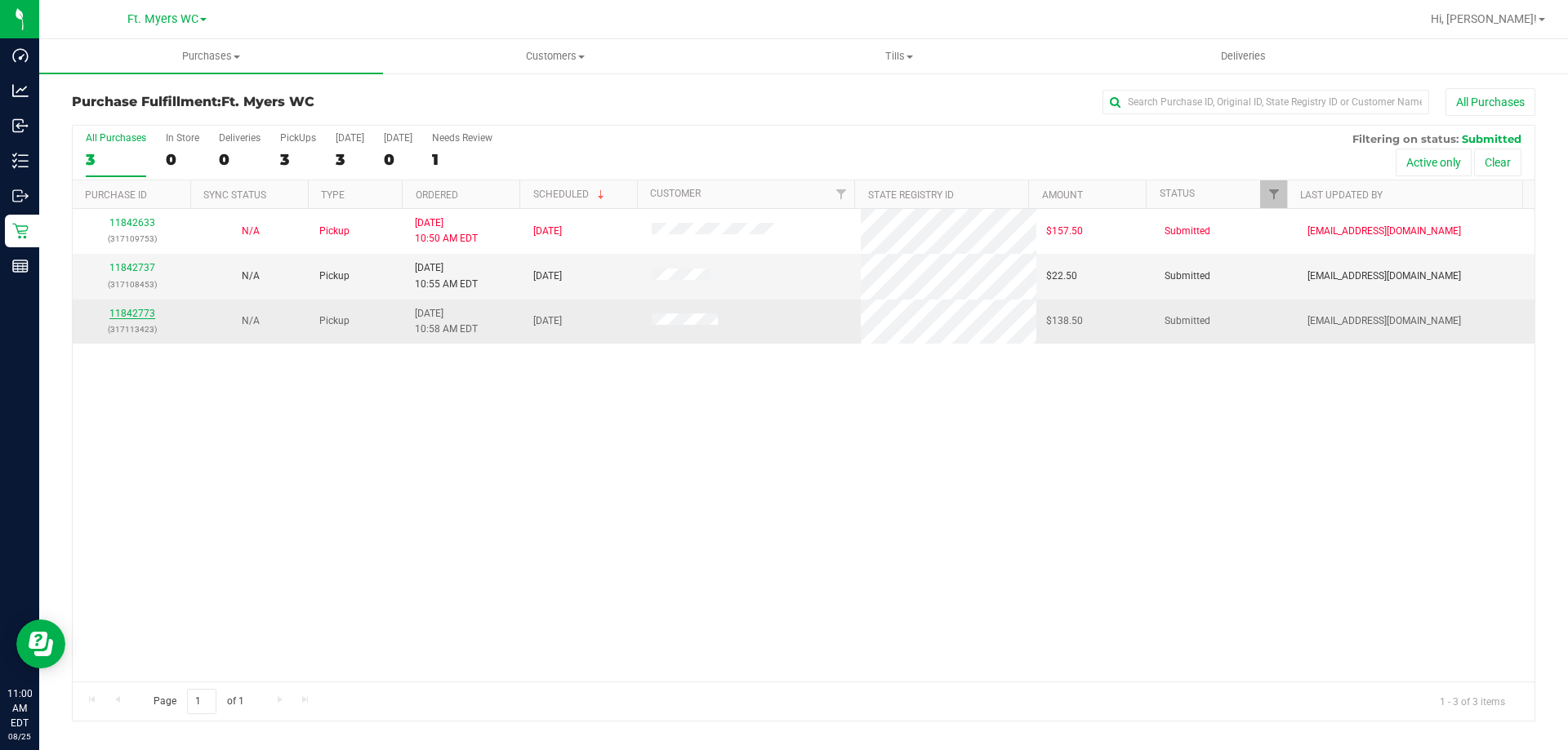
click at [128, 308] on link "11842773" at bounding box center [132, 314] width 45 height 11
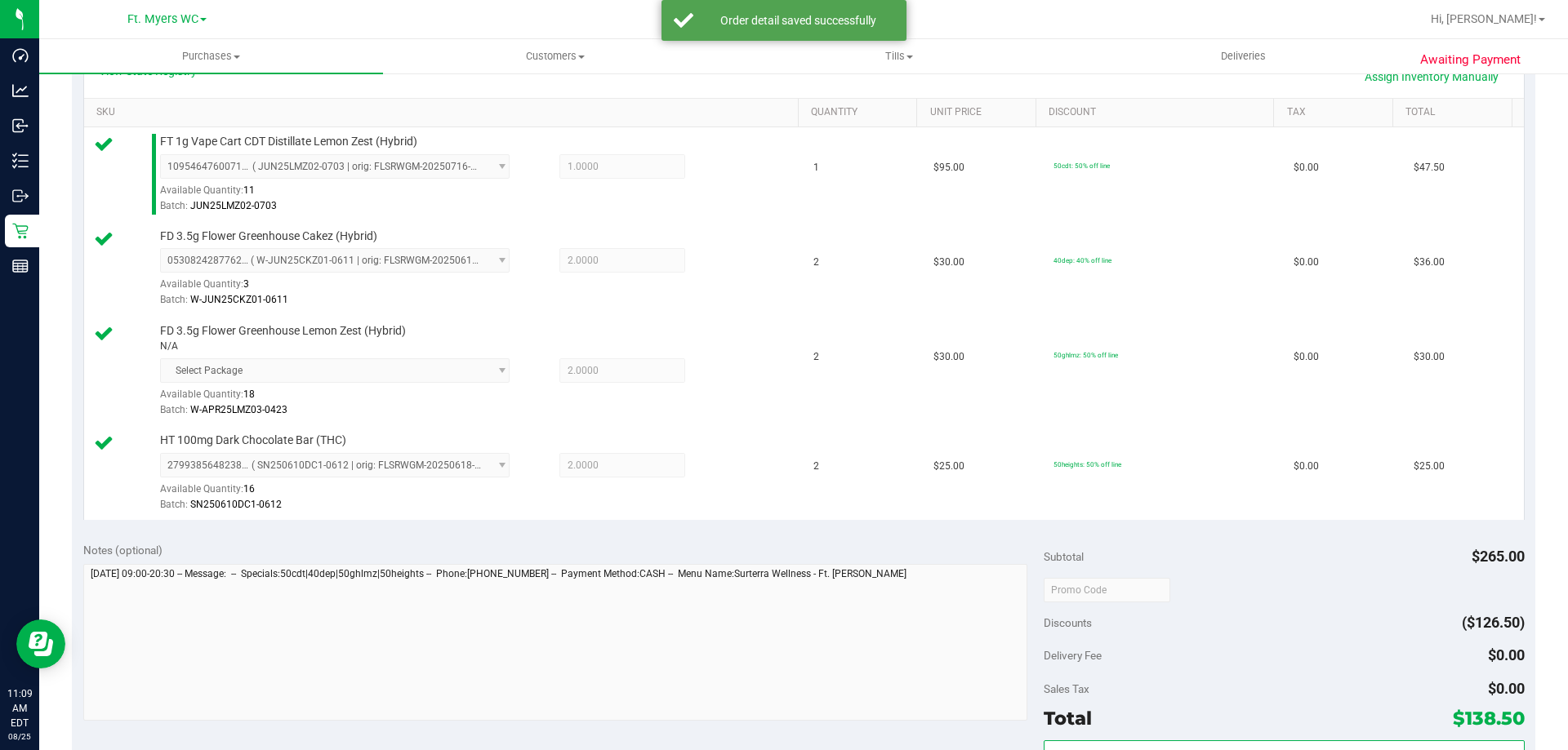
scroll to position [571, 0]
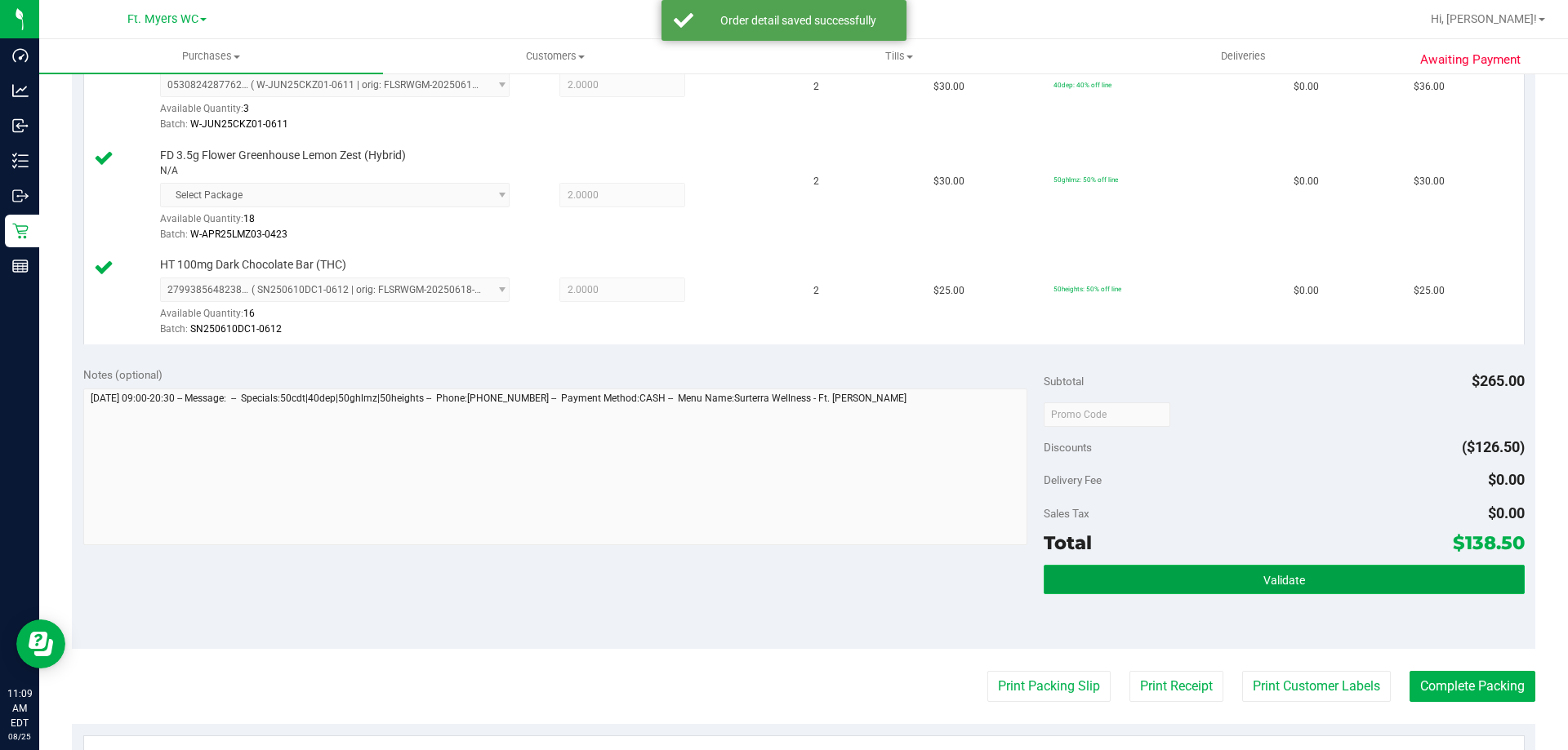
click at [1095, 589] on button "Validate" at bounding box center [1284, 579] width 480 height 29
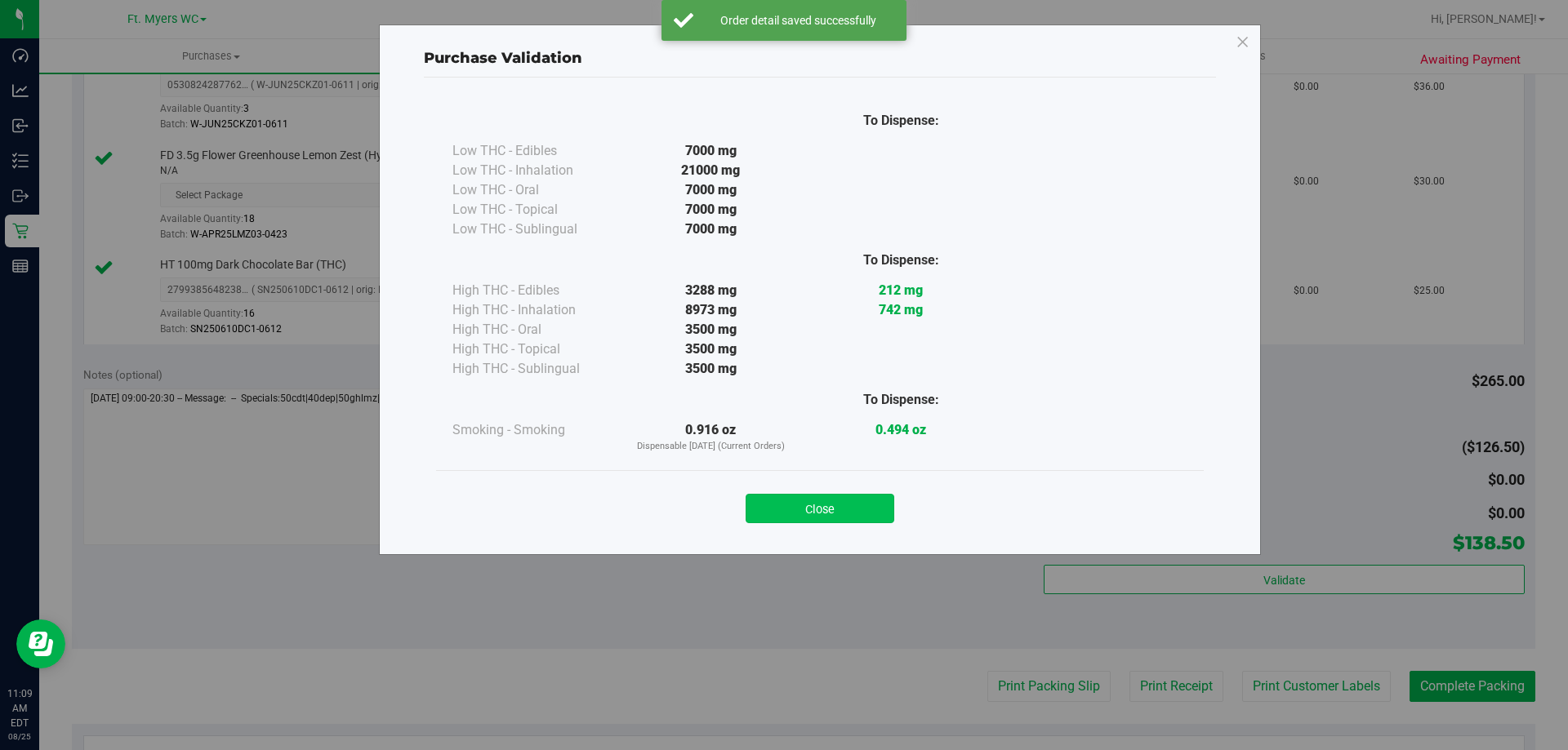
click at [784, 507] on button "Close" at bounding box center [819, 508] width 148 height 29
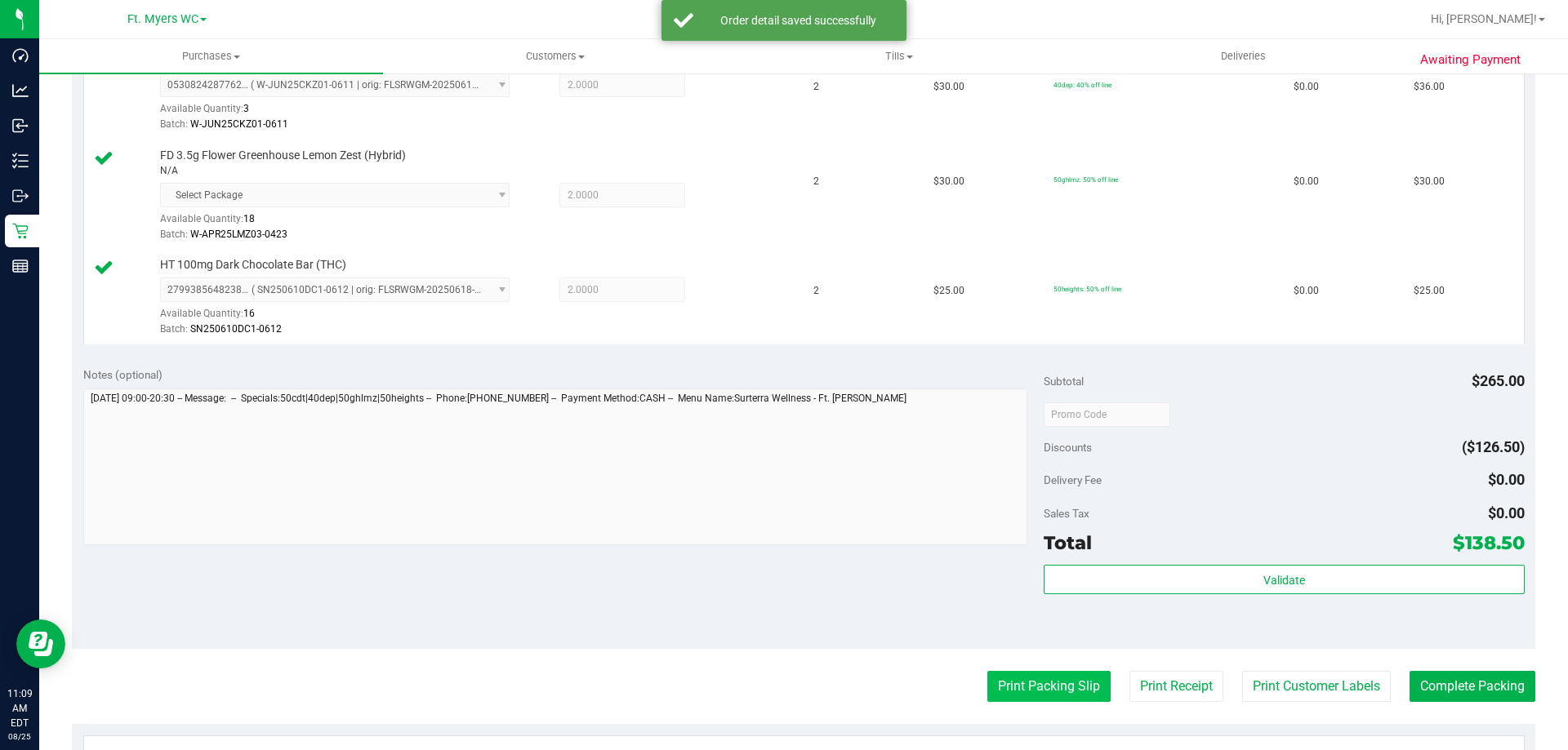
click at [1008, 679] on button "Print Packing Slip" at bounding box center [1048, 686] width 123 height 31
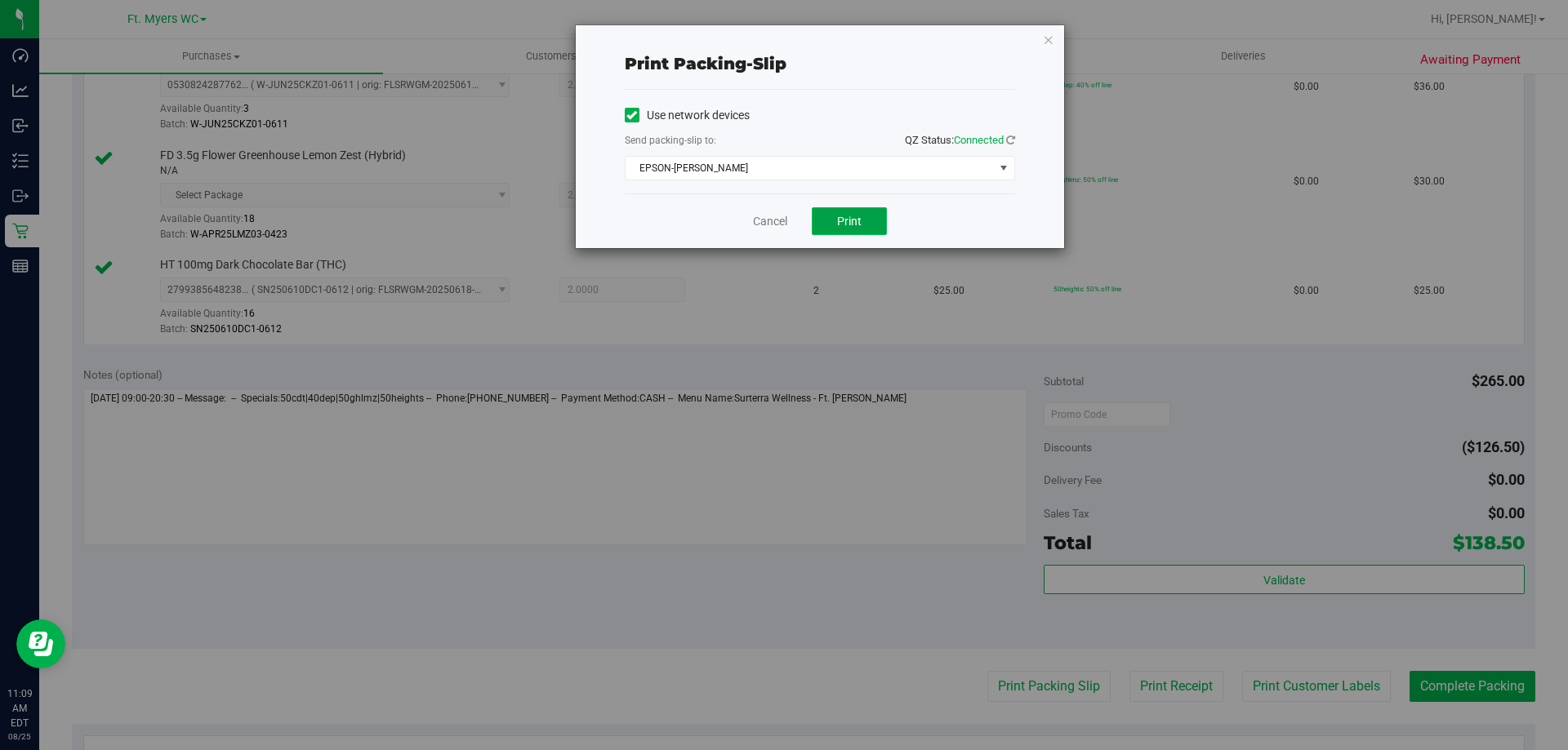
click at [845, 209] on button "Print" at bounding box center [849, 220] width 75 height 27
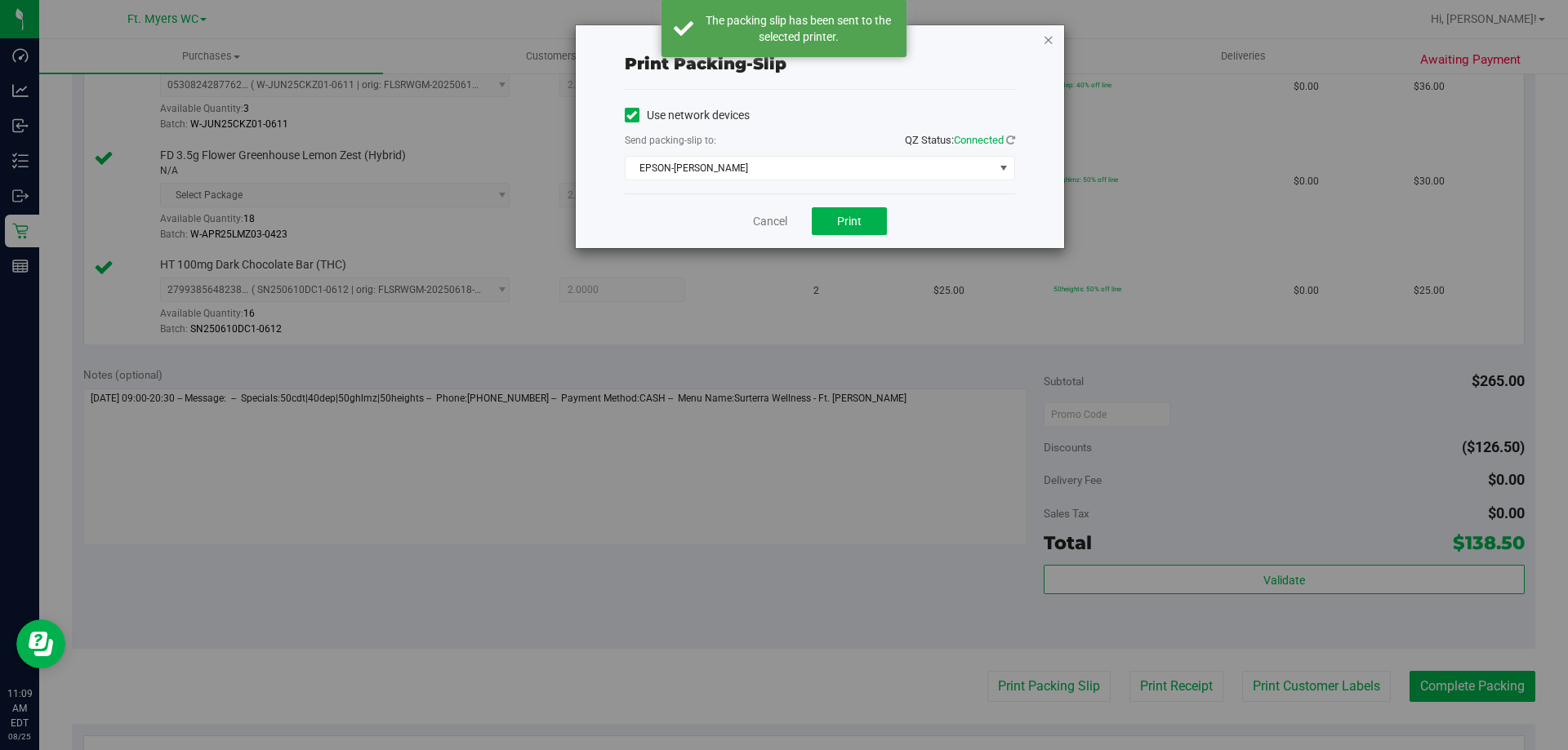
click at [1053, 45] on icon "button" at bounding box center [1048, 39] width 11 height 20
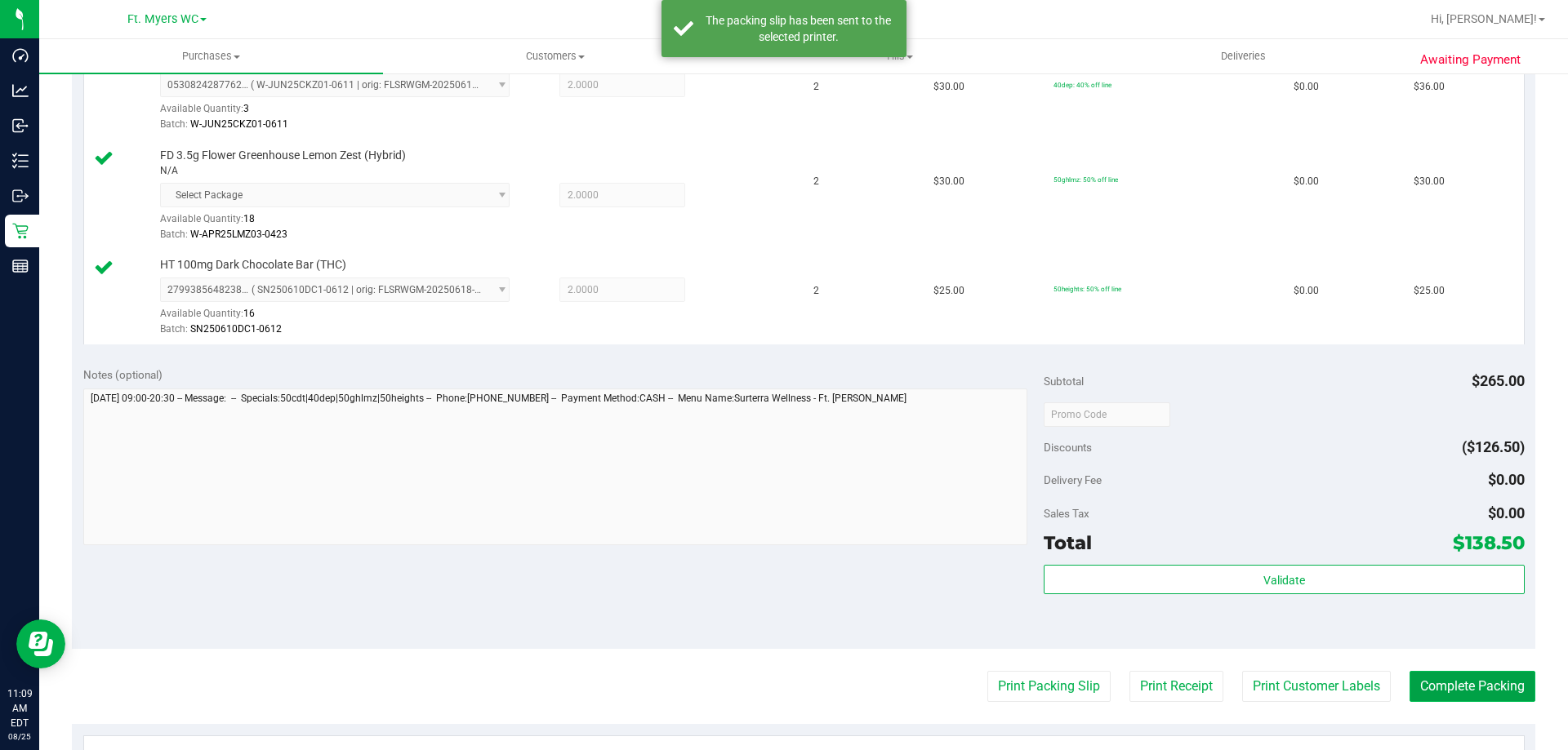
click at [1452, 698] on button "Complete Packing" at bounding box center [1472, 686] width 126 height 31
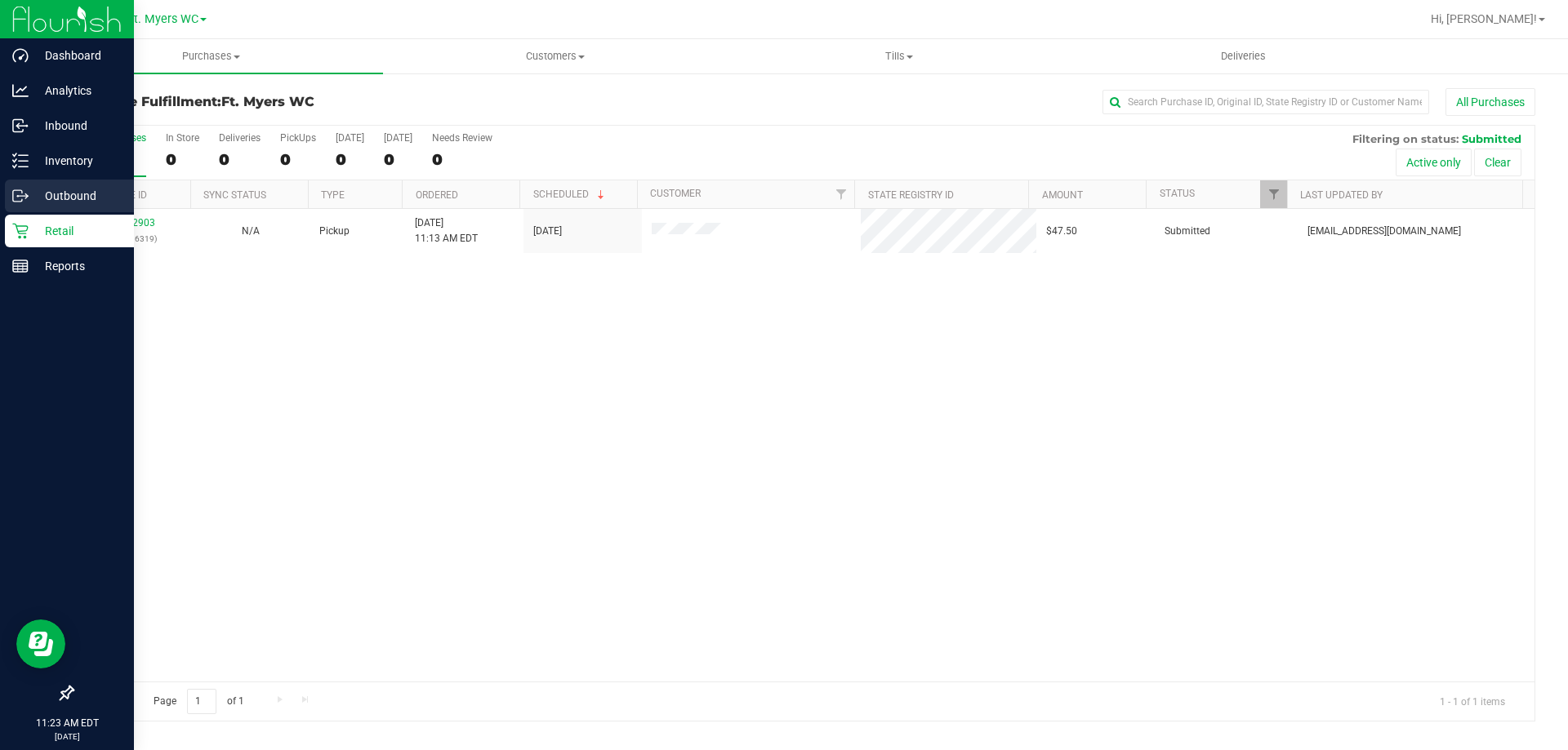
click at [39, 192] on p "Outbound" at bounding box center [78, 196] width 98 height 20
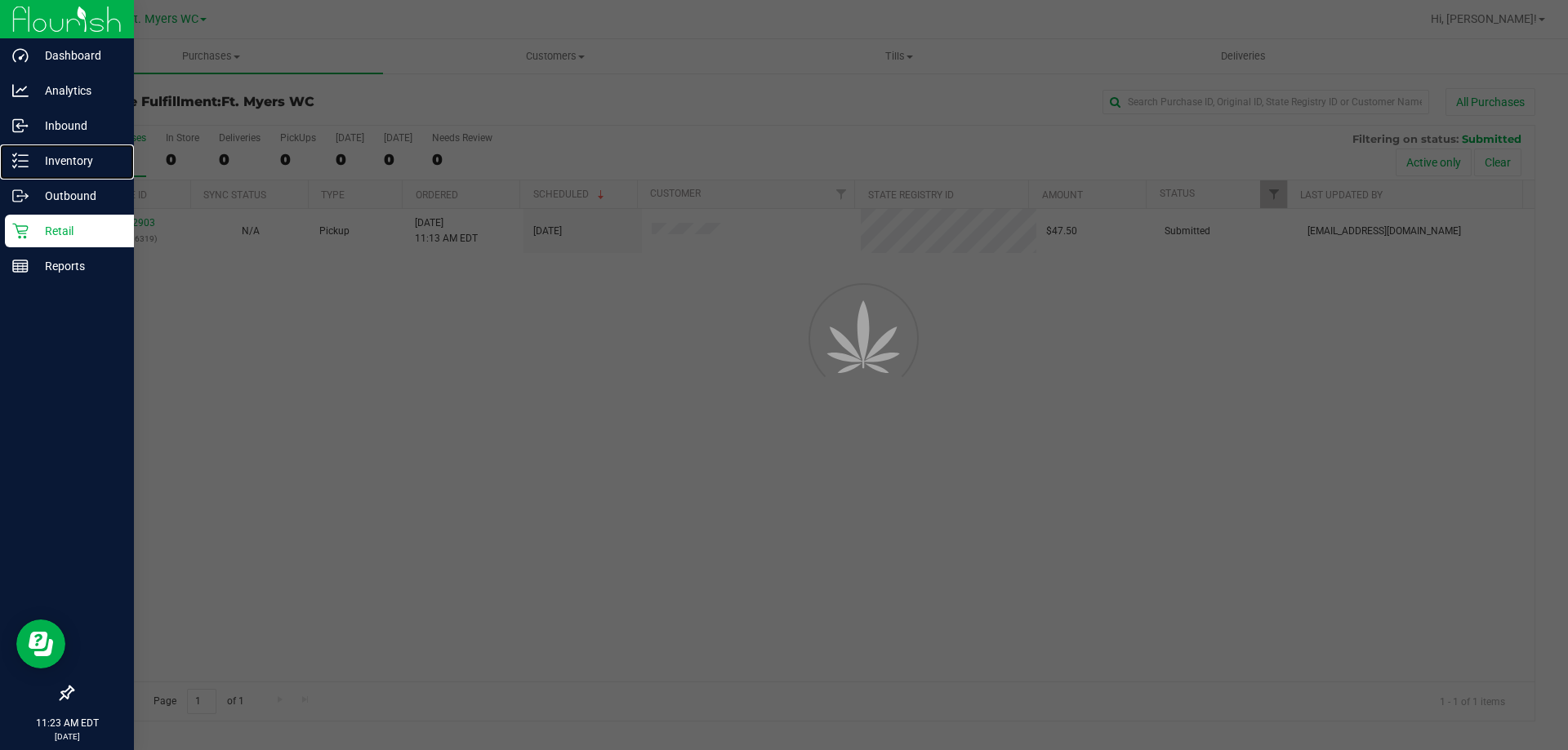
click at [40, 159] on p "Inventory" at bounding box center [78, 161] width 98 height 20
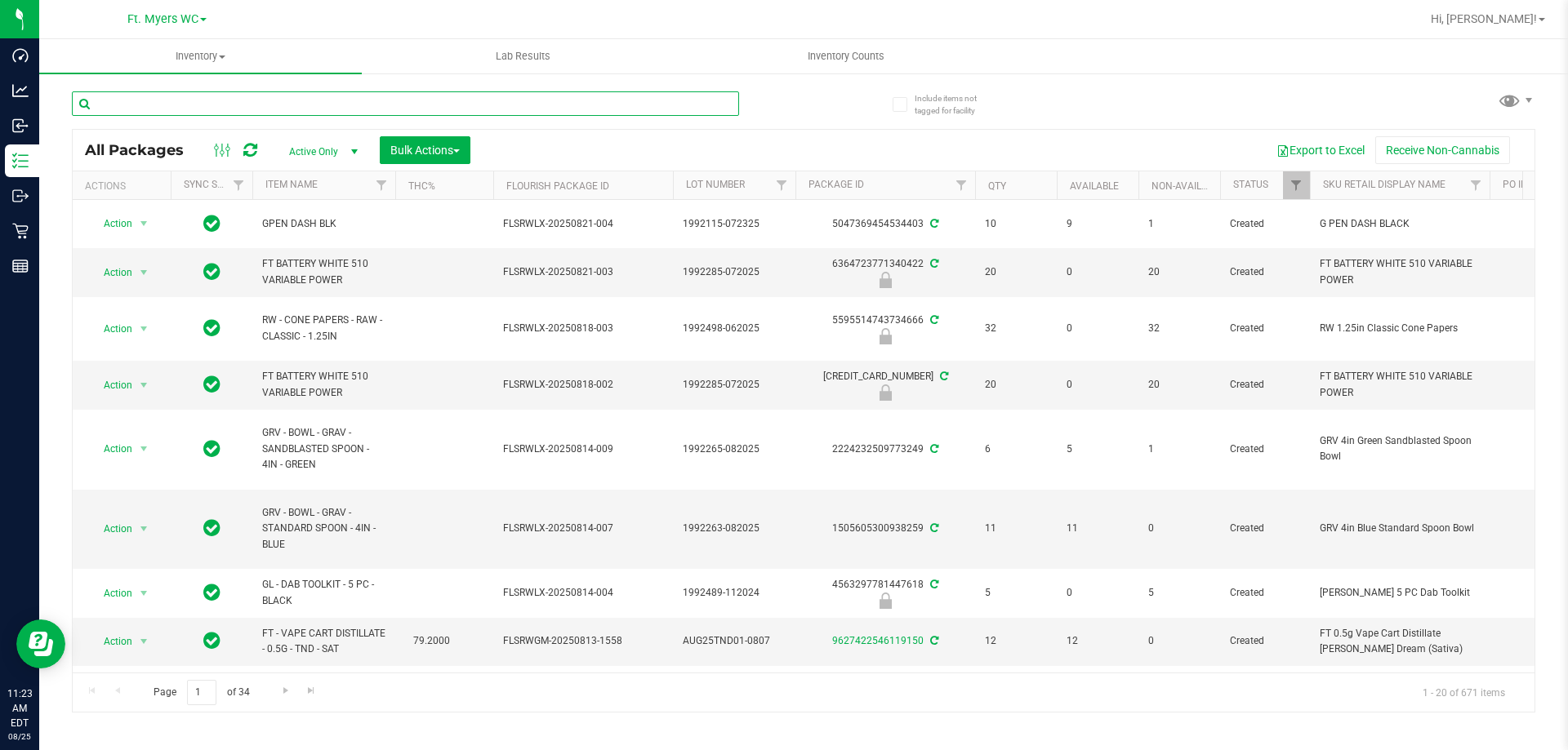
click at [214, 105] on input "text" at bounding box center [405, 104] width 667 height 25
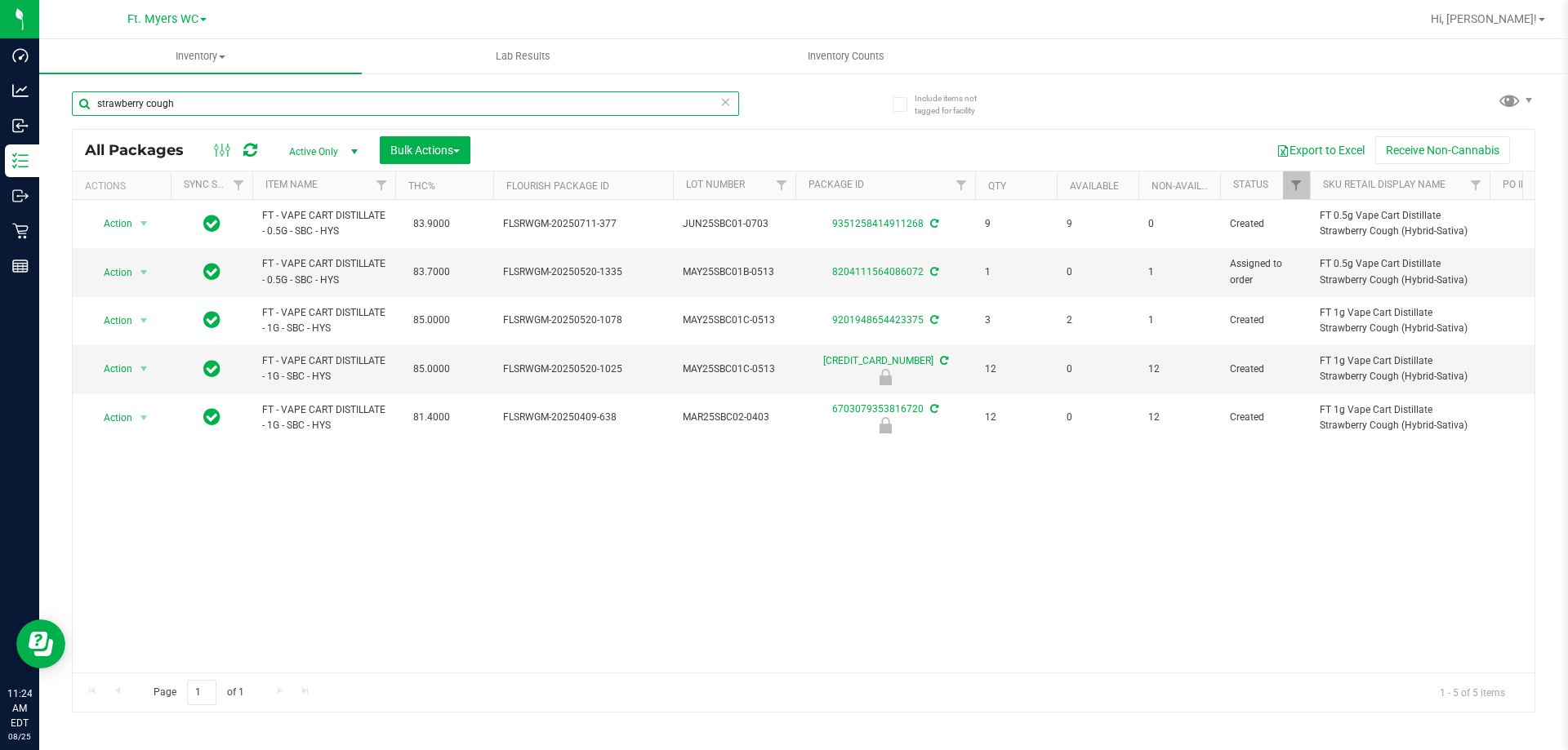
type input "strawberry cough"
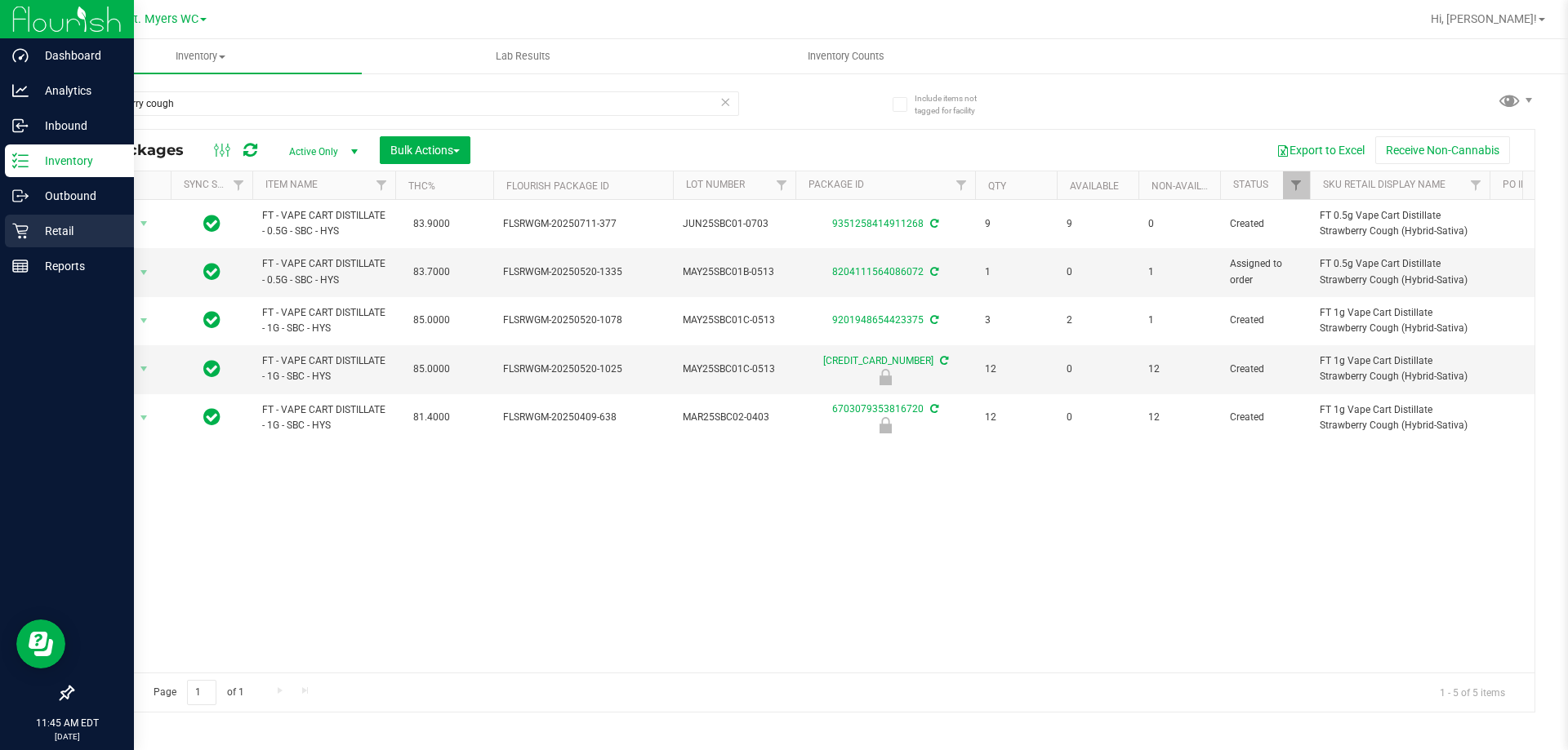
click at [49, 223] on p "Retail" at bounding box center [78, 230] width 98 height 20
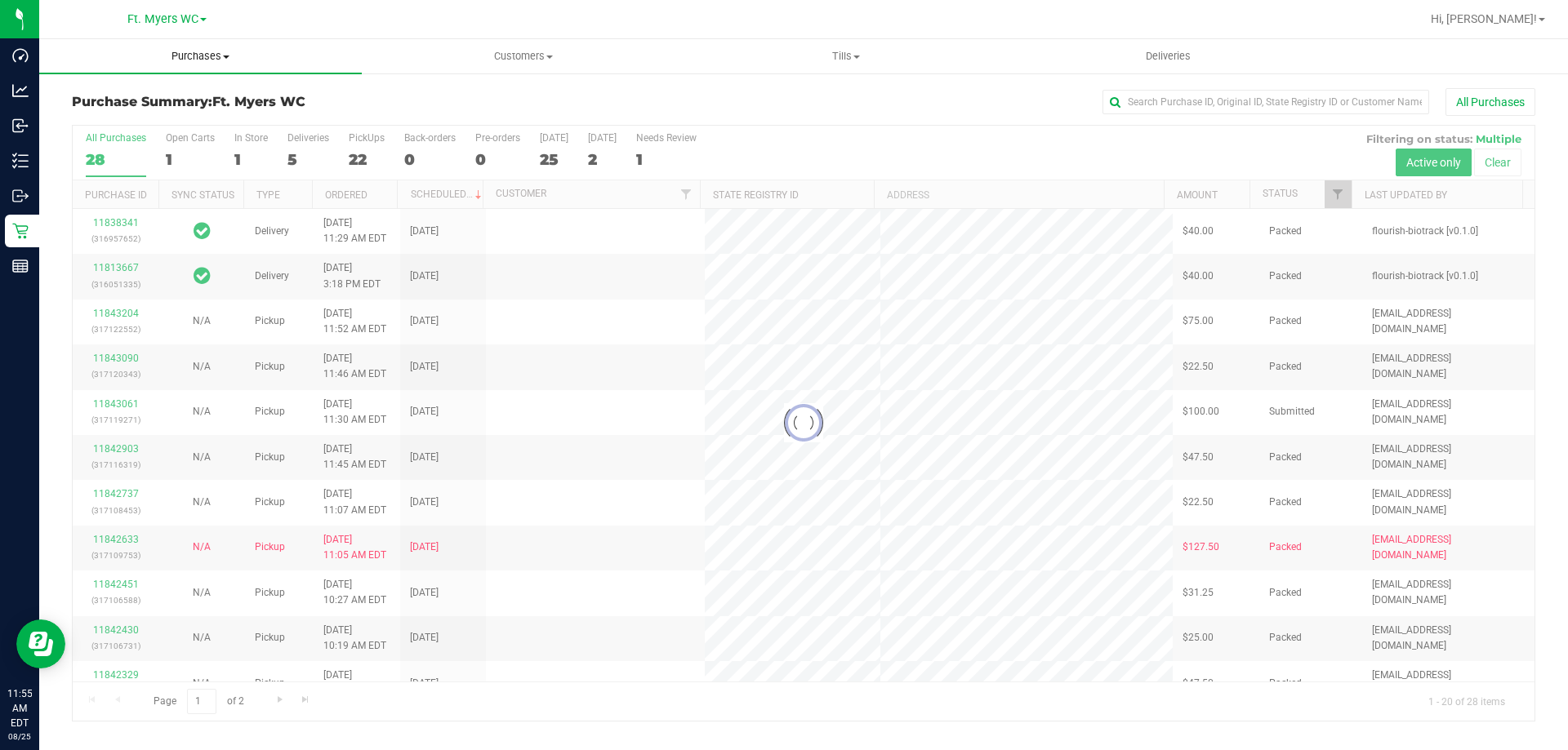
click at [200, 47] on uib-tab-heading "Purchases Summary of purchases Fulfillment All purchases" at bounding box center [199, 56] width 322 height 34
click at [230, 114] on li "Fulfillment" at bounding box center [199, 118] width 322 height 20
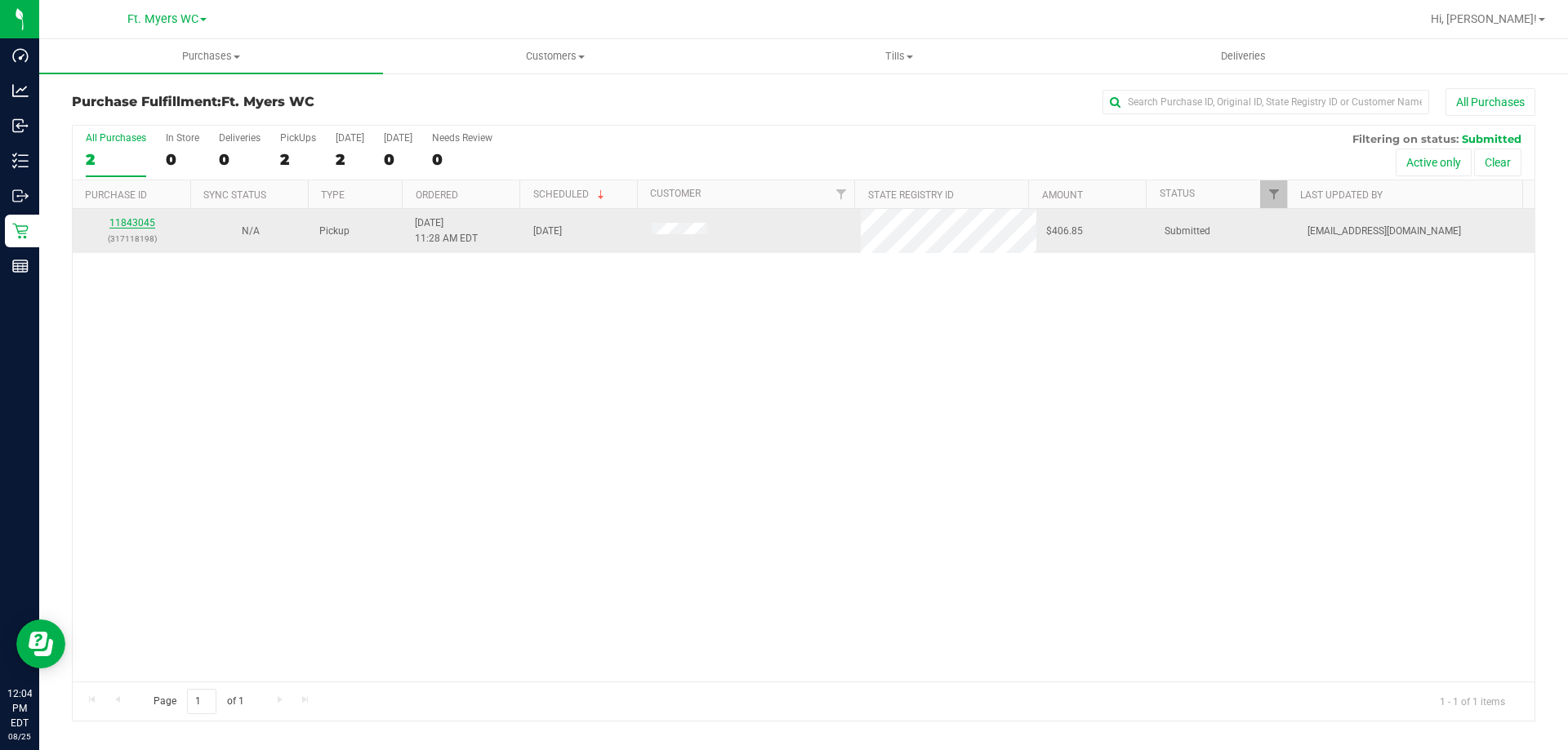
click at [129, 220] on link "11843045" at bounding box center [132, 223] width 45 height 11
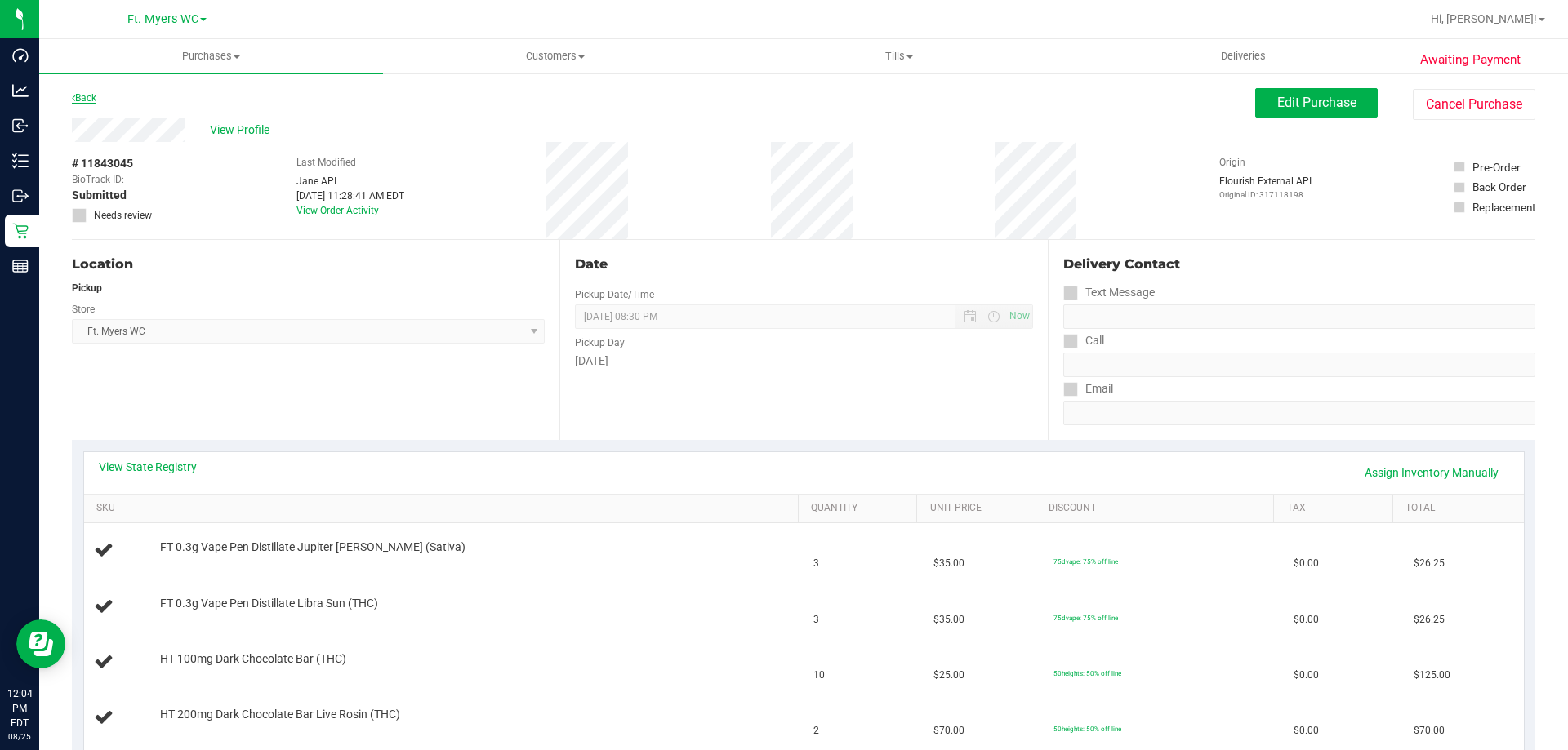
click at [92, 100] on link "Back" at bounding box center [84, 98] width 25 height 11
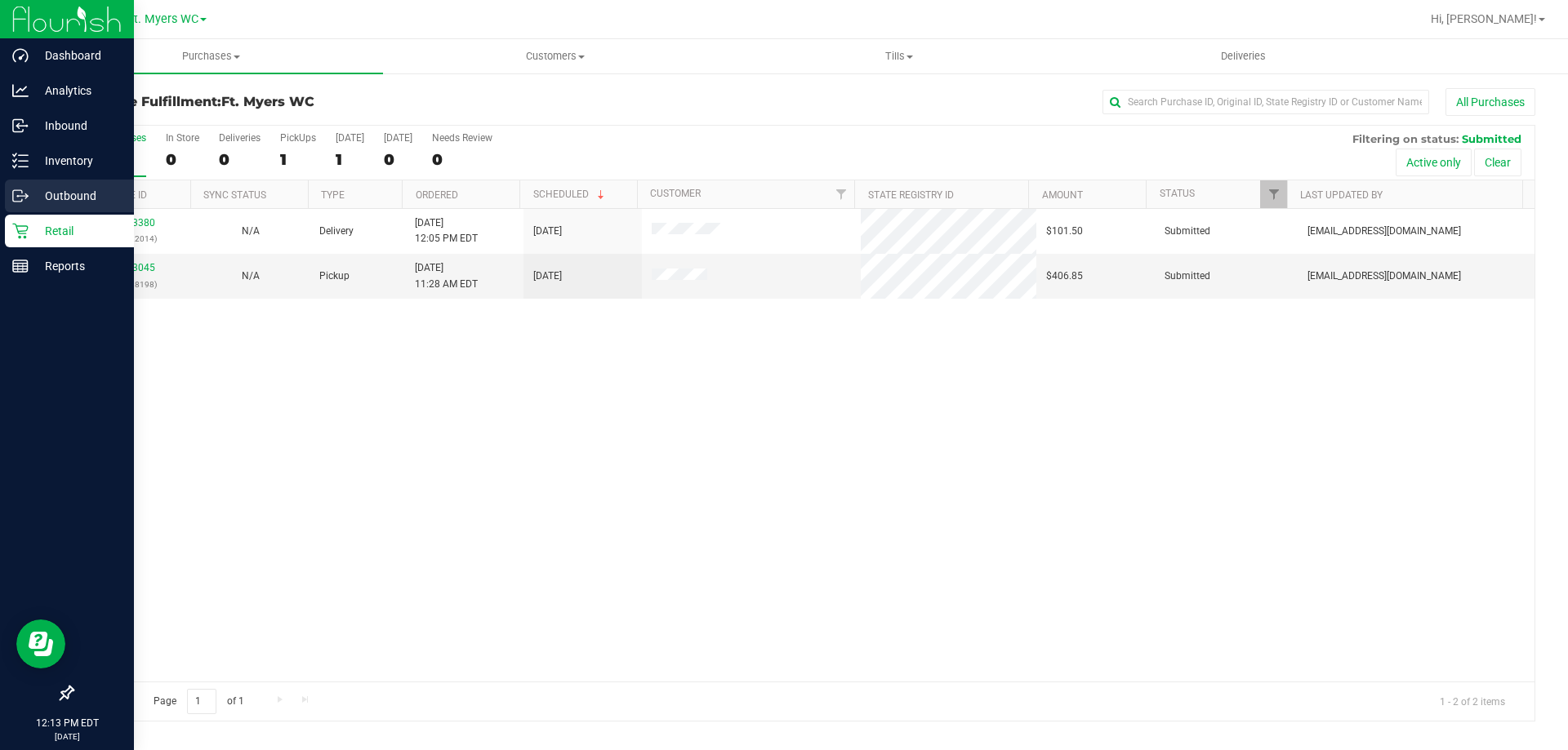
click at [27, 190] on icon at bounding box center [20, 196] width 16 height 16
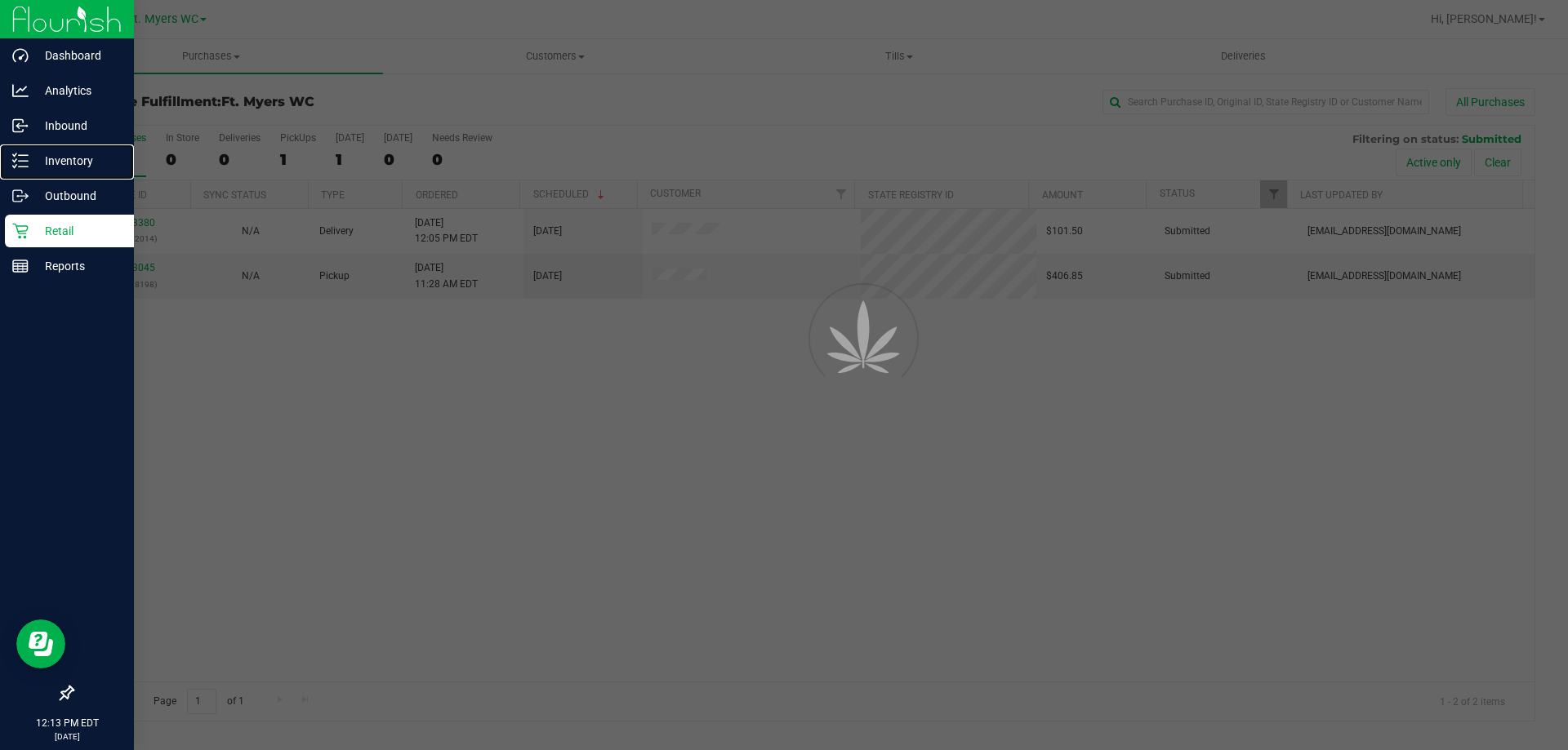
click at [45, 160] on p "Inventory" at bounding box center [78, 161] width 98 height 20
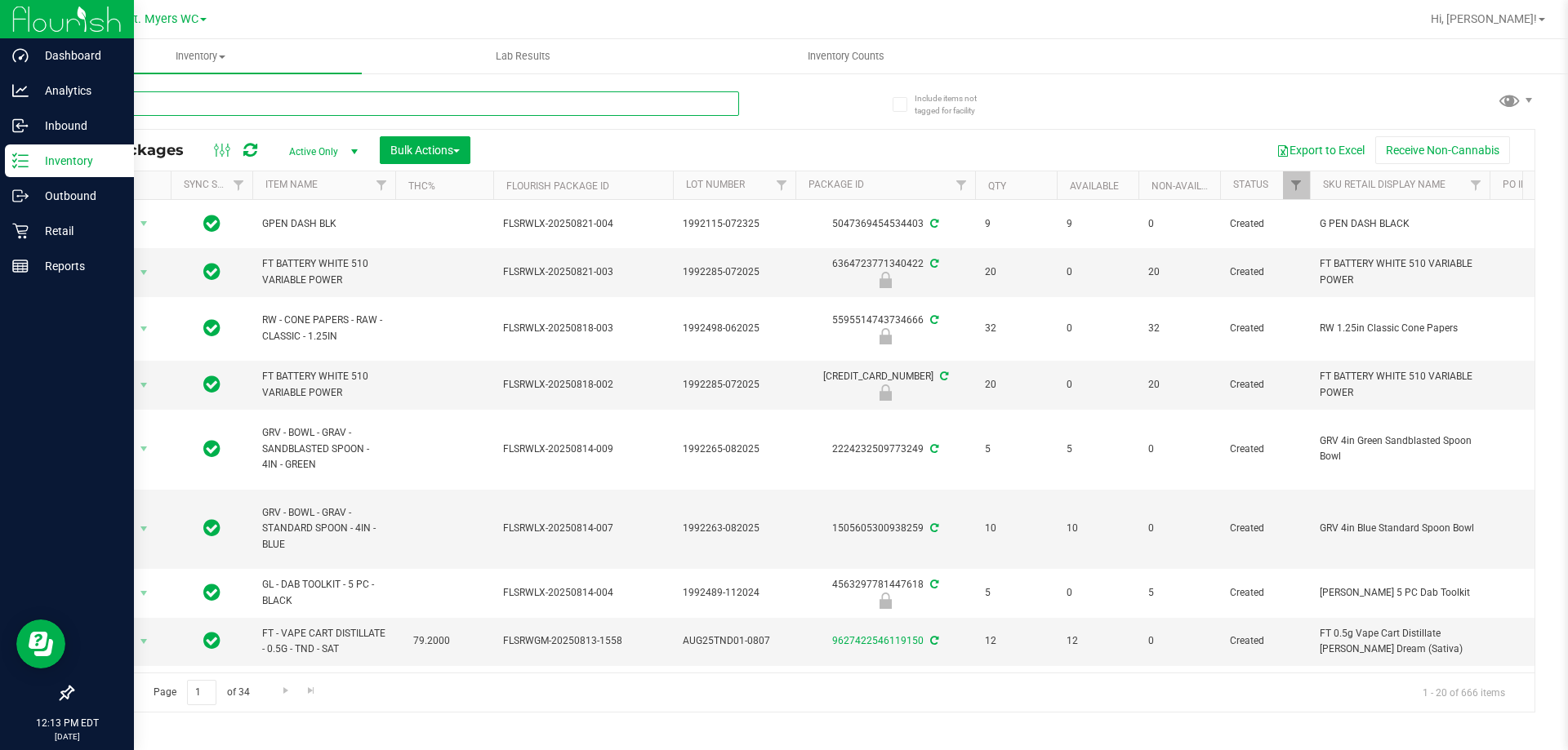
click at [195, 105] on input "text" at bounding box center [405, 104] width 667 height 25
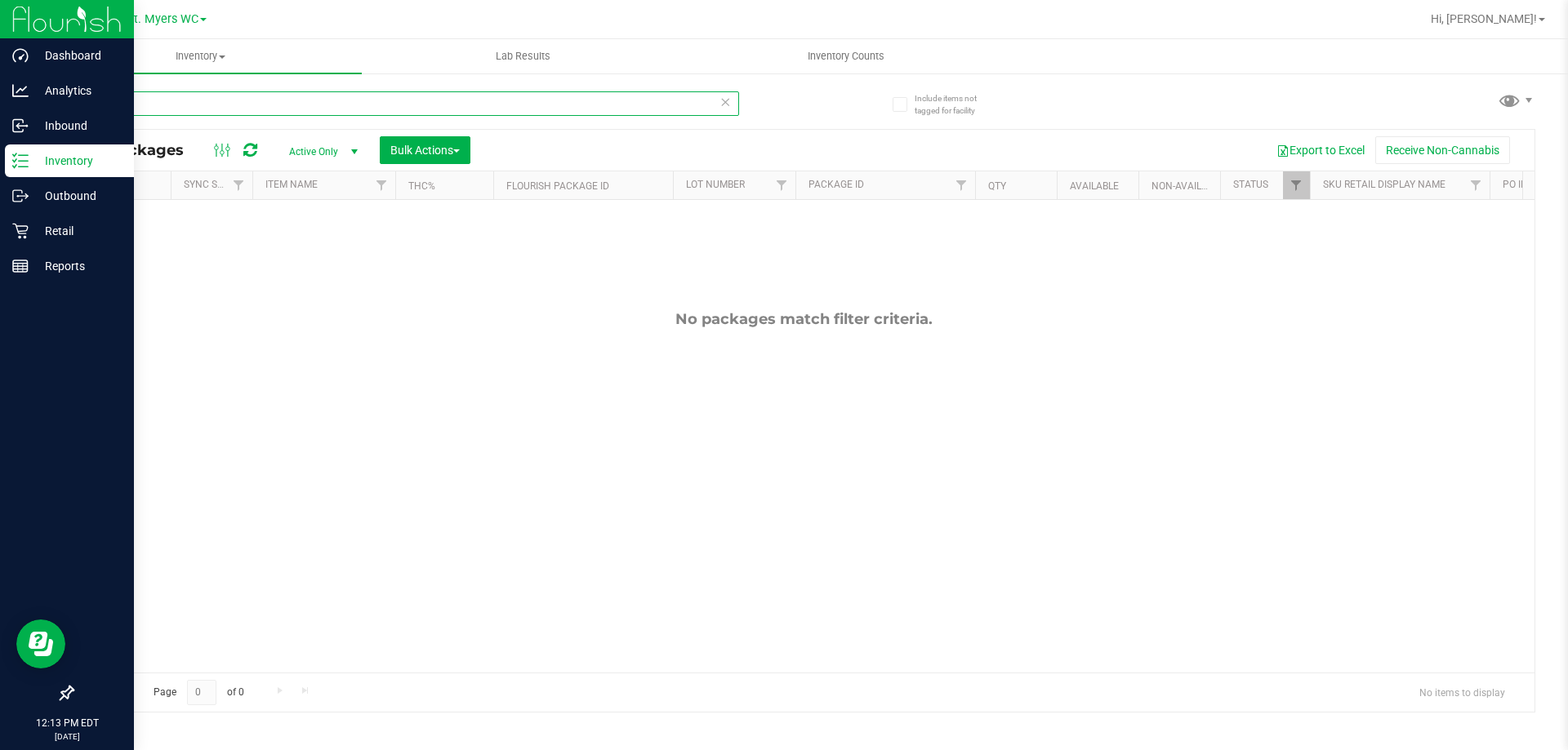
type input "i"
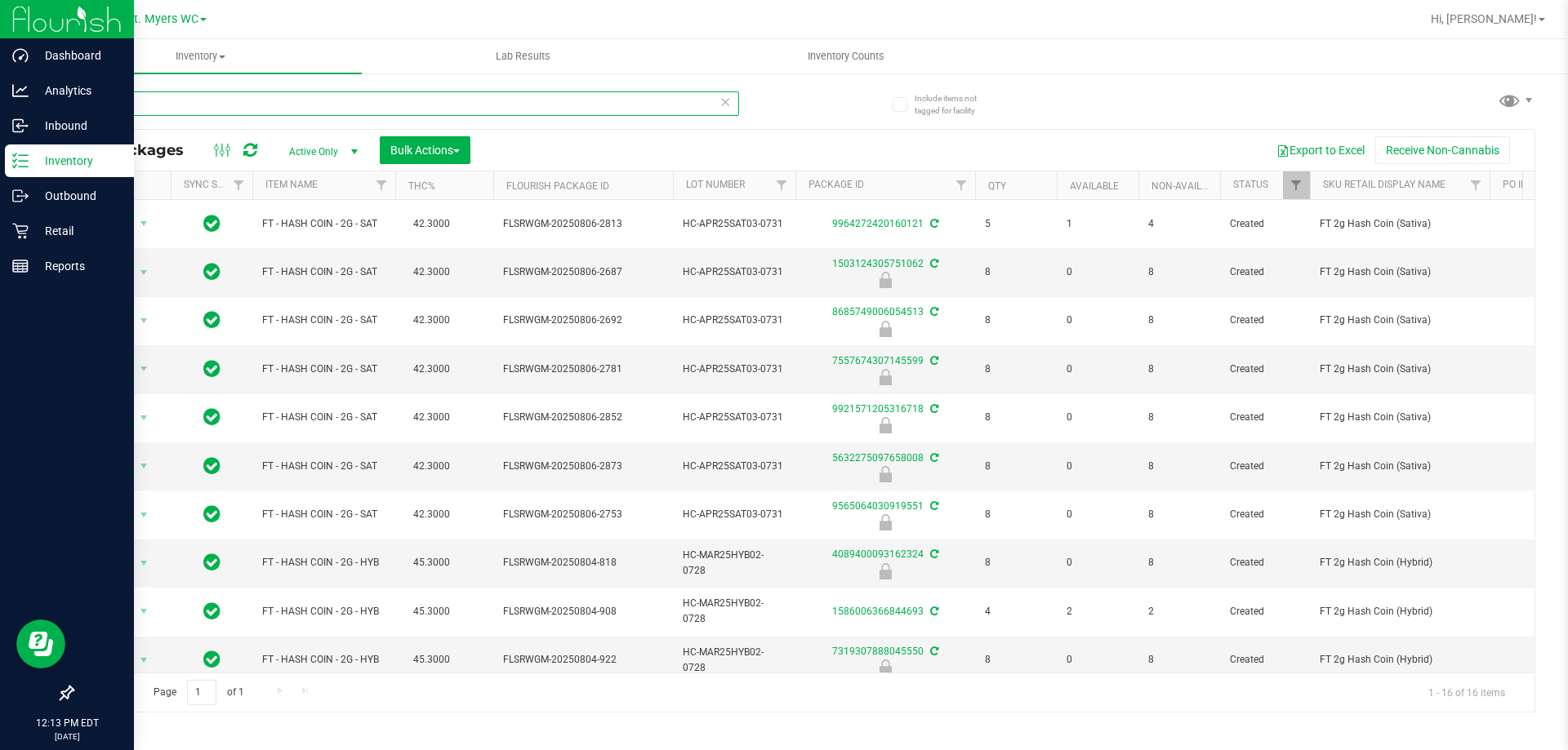
type input "hash"
click at [62, 225] on p "Retail" at bounding box center [78, 230] width 98 height 20
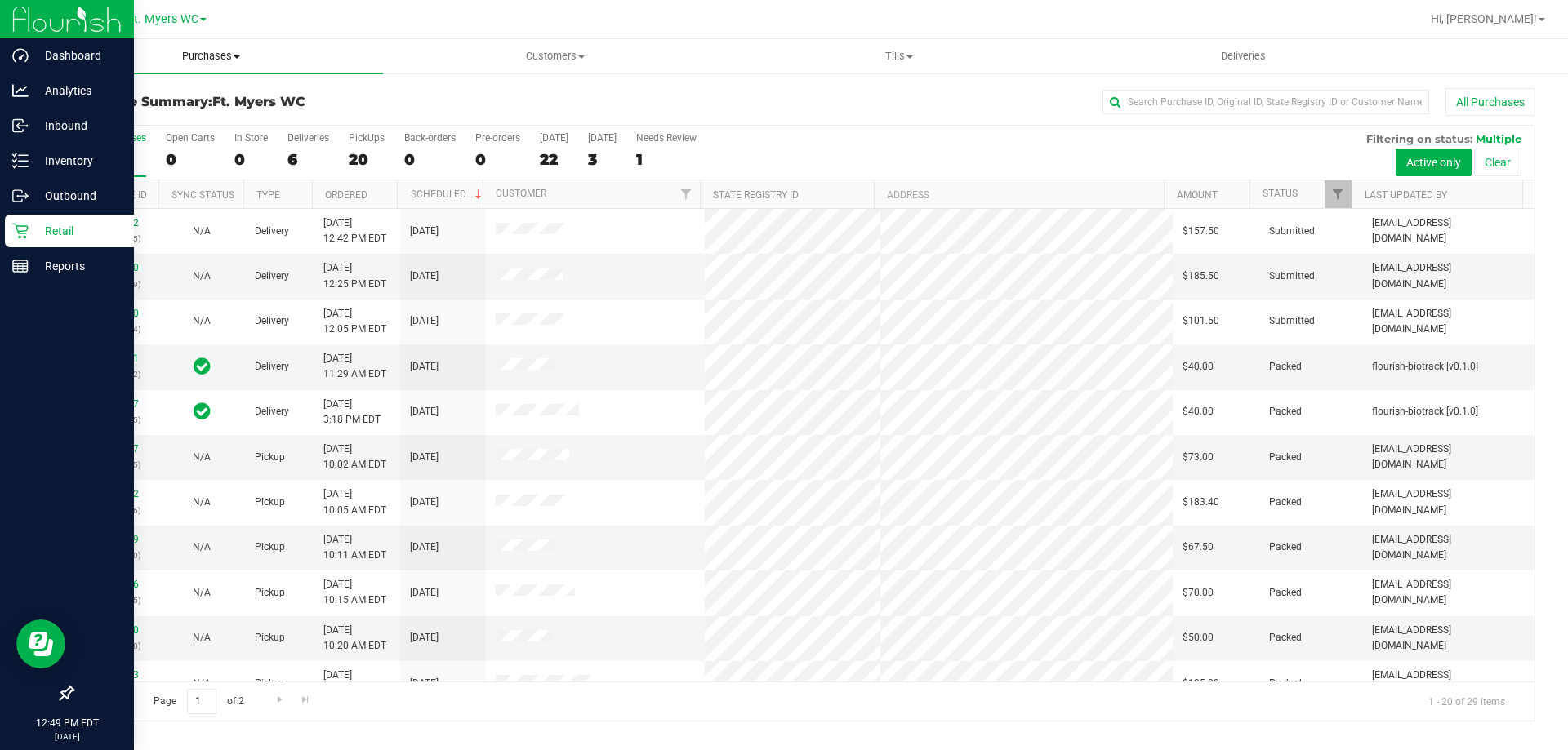
click at [214, 57] on span "Purchases" at bounding box center [211, 57] width 344 height 15
click at [226, 119] on li "Fulfillment" at bounding box center [211, 118] width 344 height 20
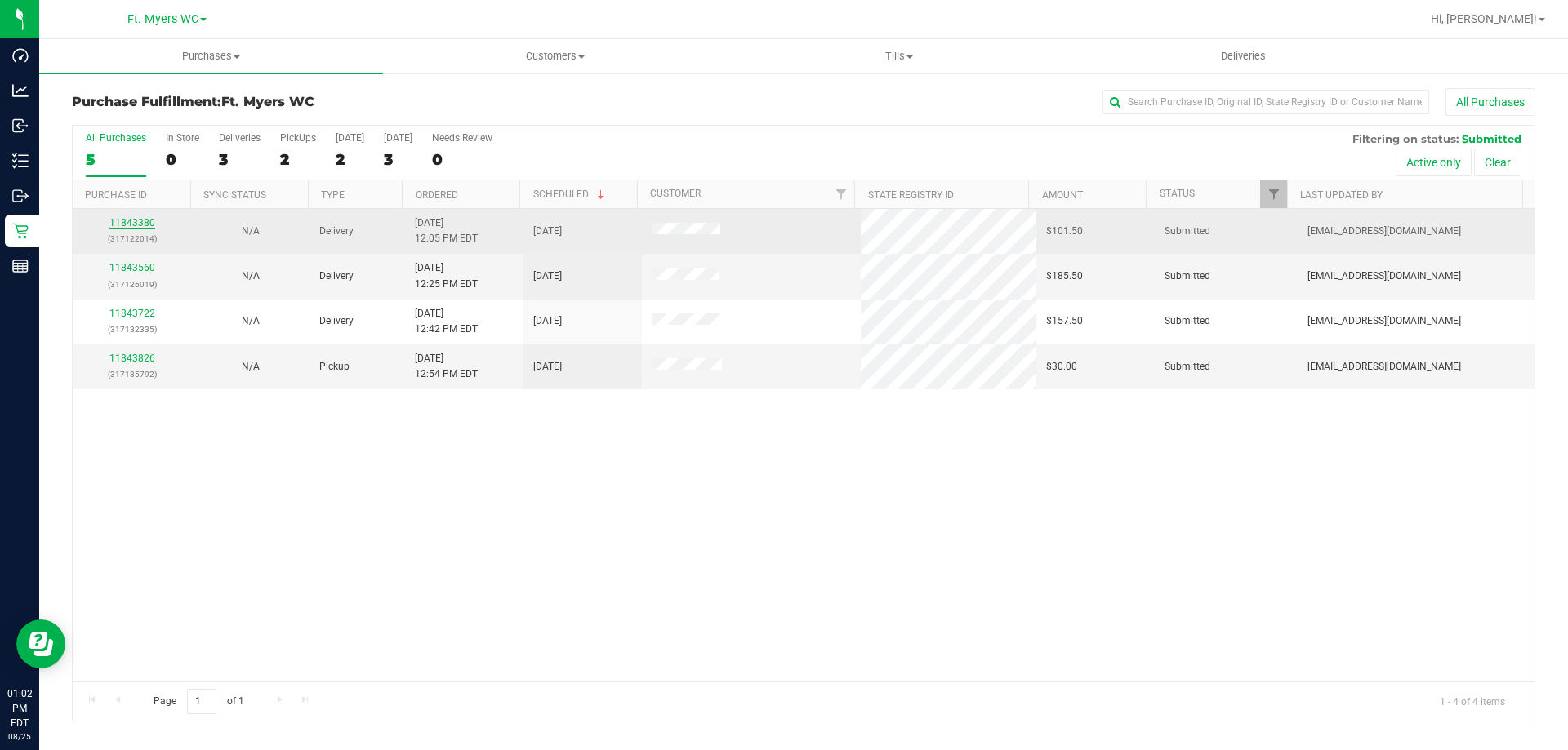
click at [150, 222] on link "11843380" at bounding box center [132, 223] width 45 height 11
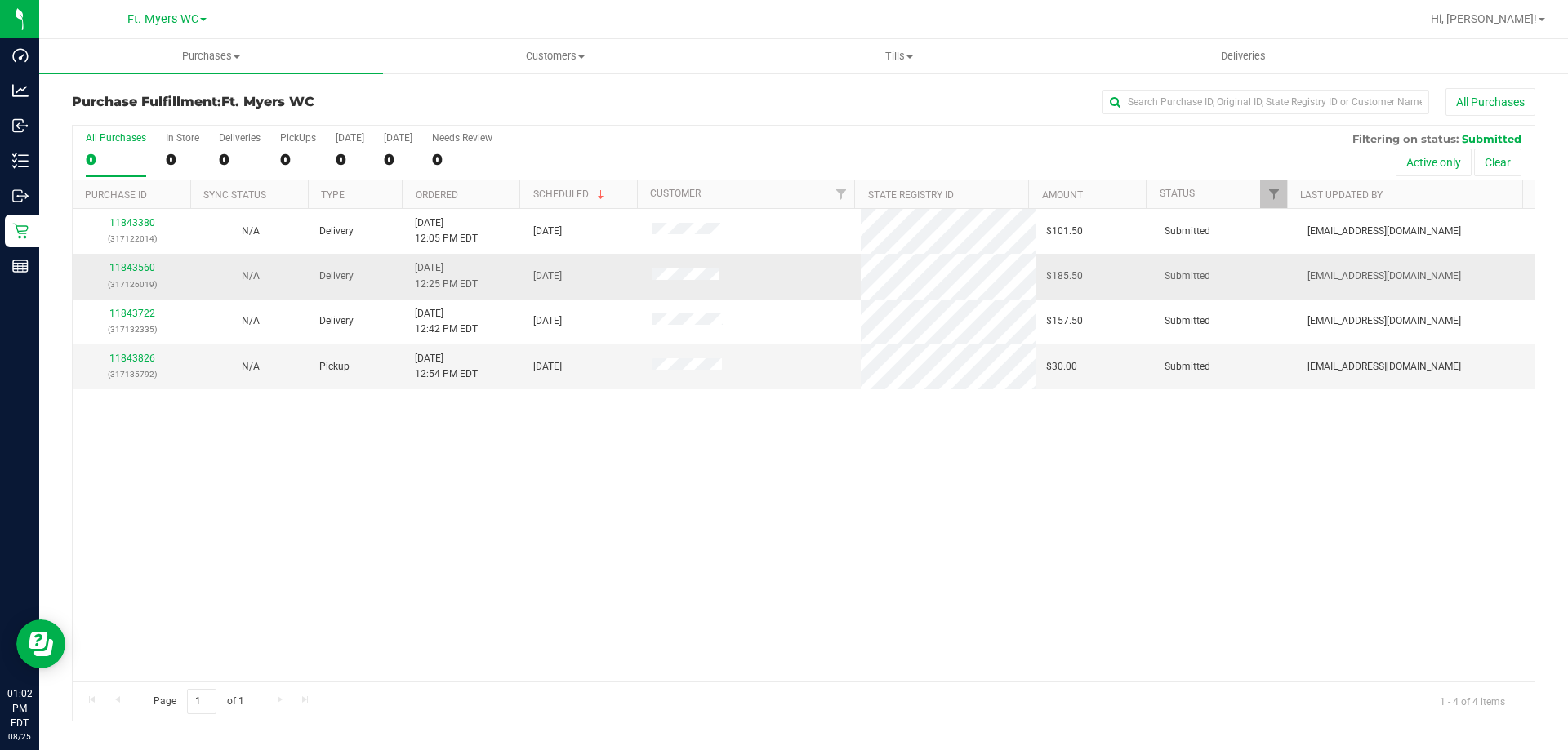
click at [142, 262] on link "11843560" at bounding box center [132, 267] width 45 height 11
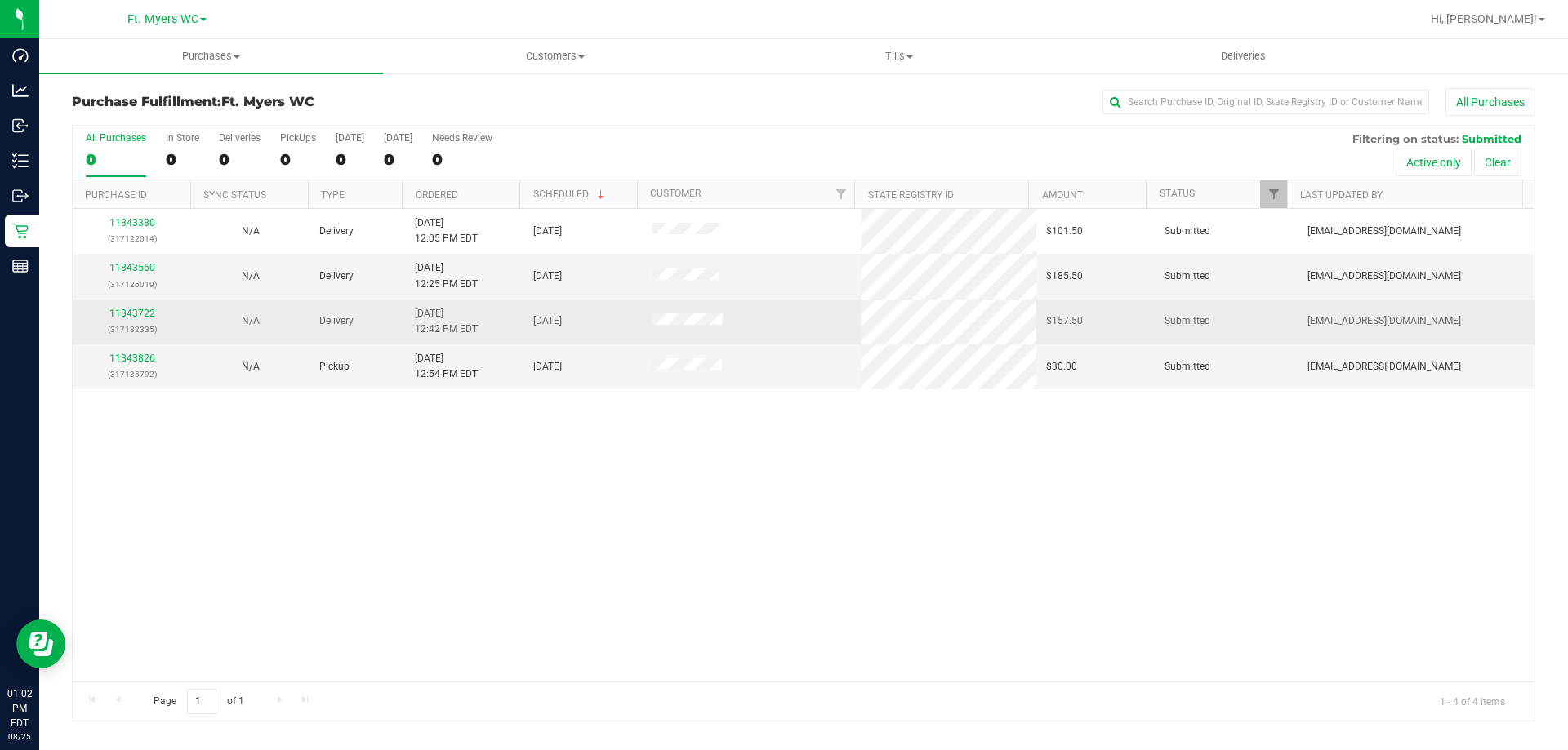
click at [137, 304] on td "11843722 (317132335)" at bounding box center [131, 322] width 118 height 45
click at [139, 315] on link "11843722" at bounding box center [132, 314] width 45 height 11
